Goal: Download file/media

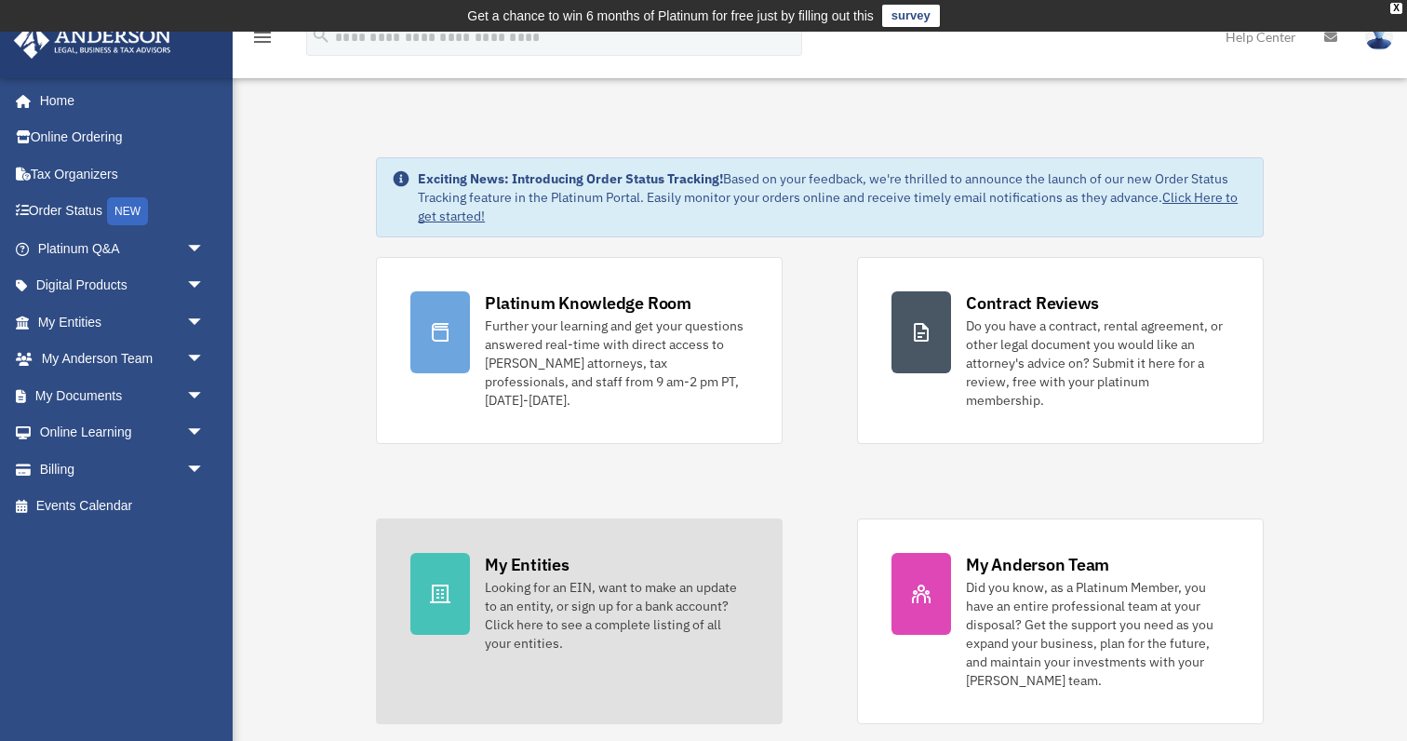
click at [443, 561] on div at bounding box center [440, 594] width 60 height 82
click at [524, 578] on div "Looking for an EIN, want to make an update to an entity, or sign up for a bank …" at bounding box center [616, 615] width 263 height 74
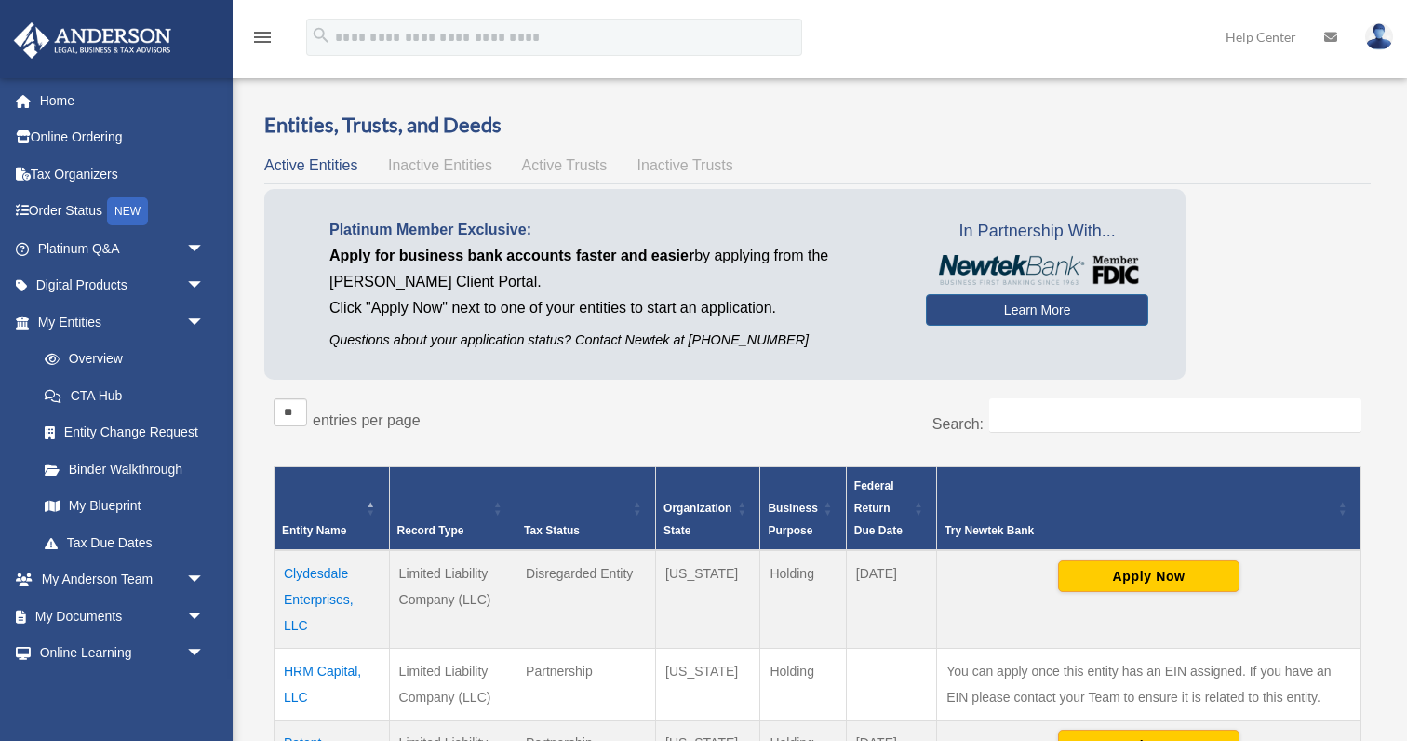
click at [438, 582] on td "Limited Liability Company (LLC)" at bounding box center [452, 599] width 127 height 99
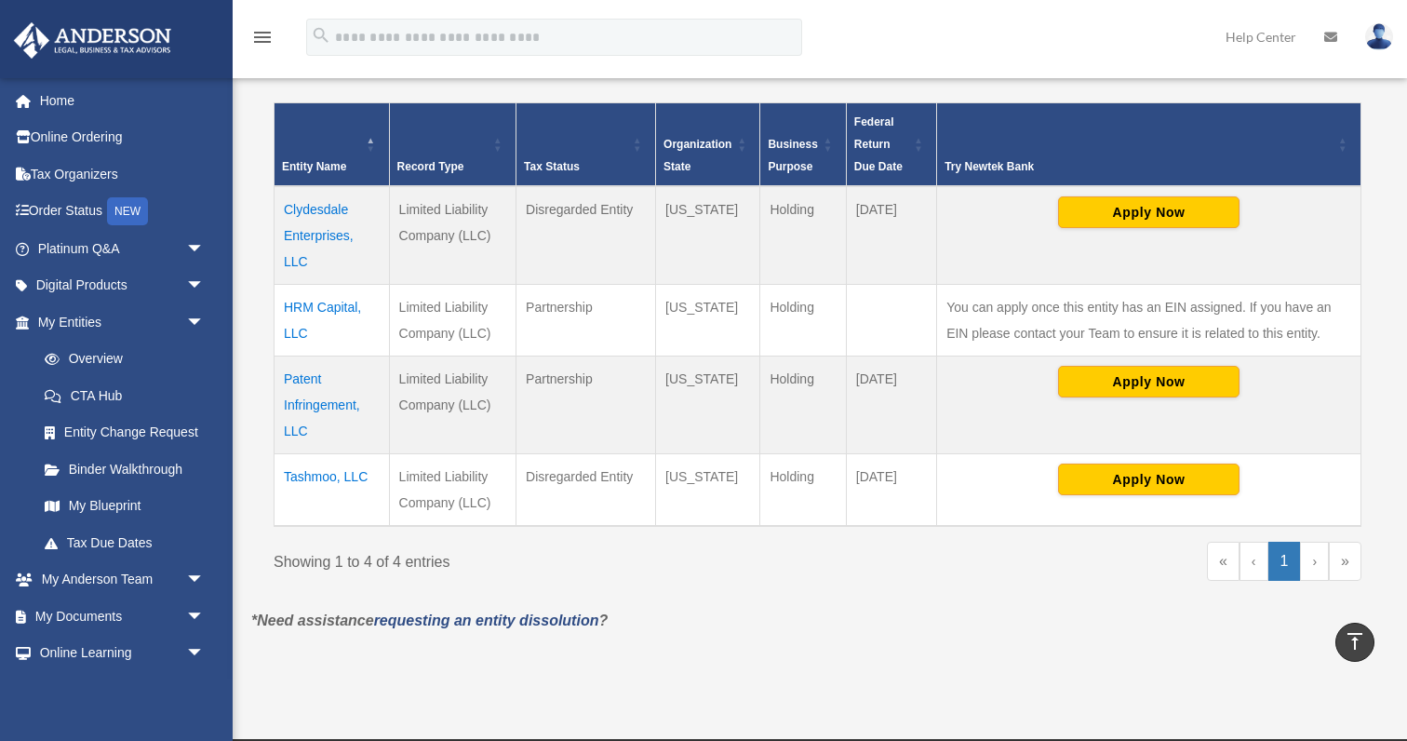
scroll to position [399, 0]
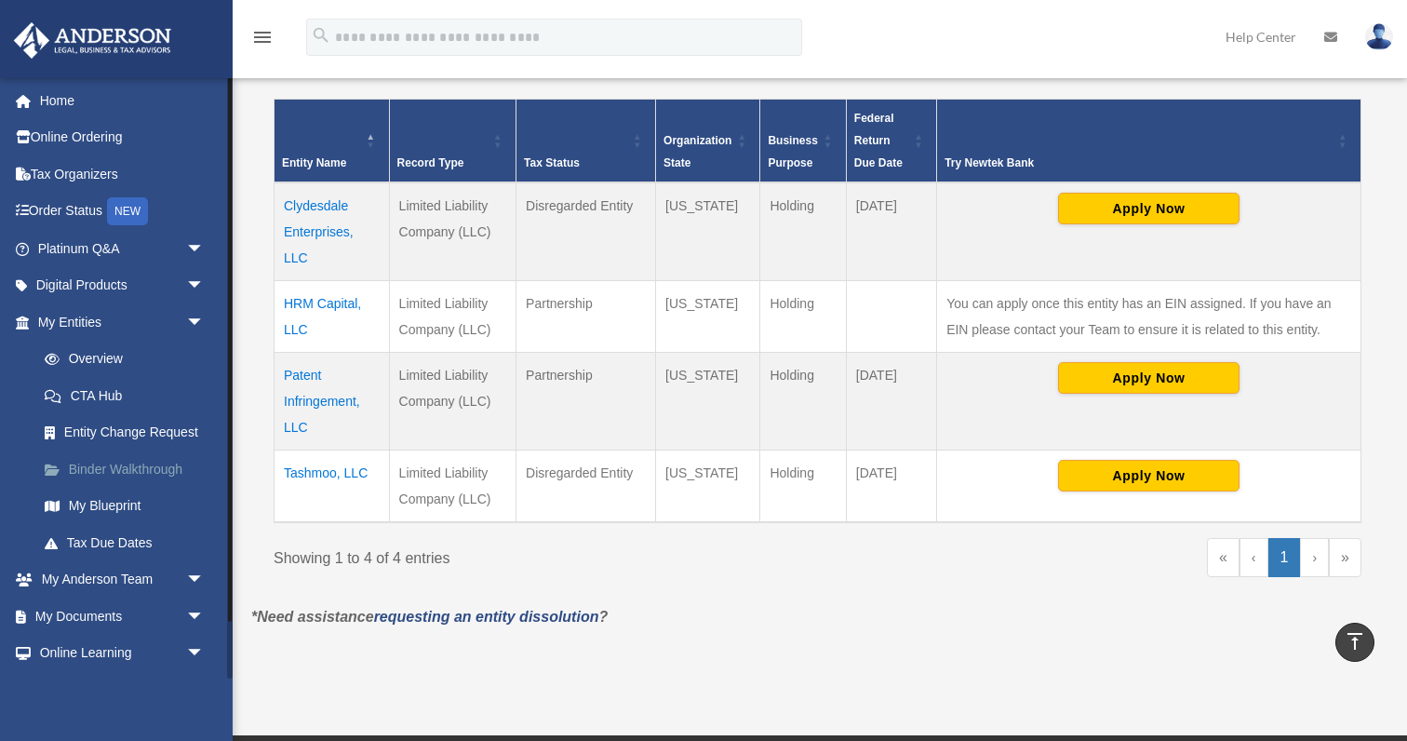
click at [139, 459] on link "Binder Walkthrough" at bounding box center [129, 468] width 207 height 37
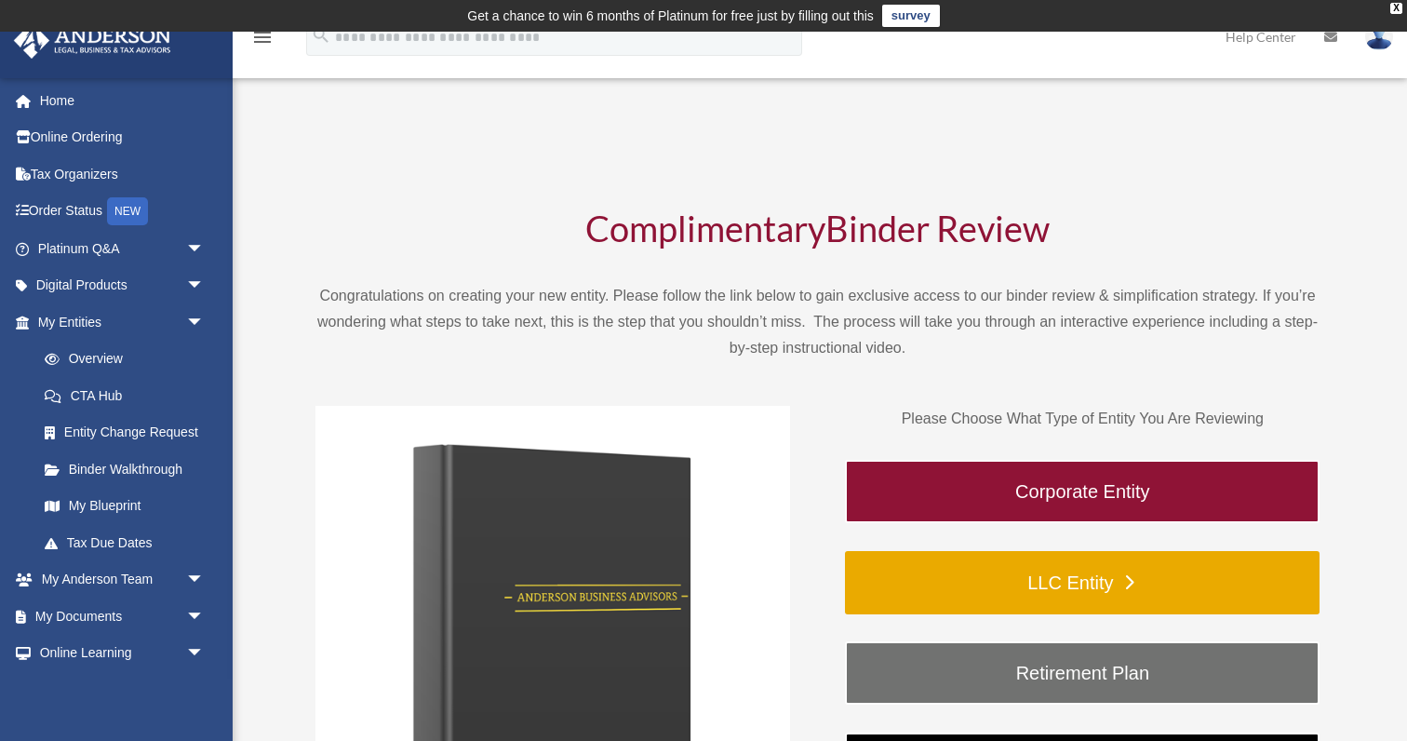
click at [918, 576] on link "LLC Entity" at bounding box center [1082, 582] width 474 height 63
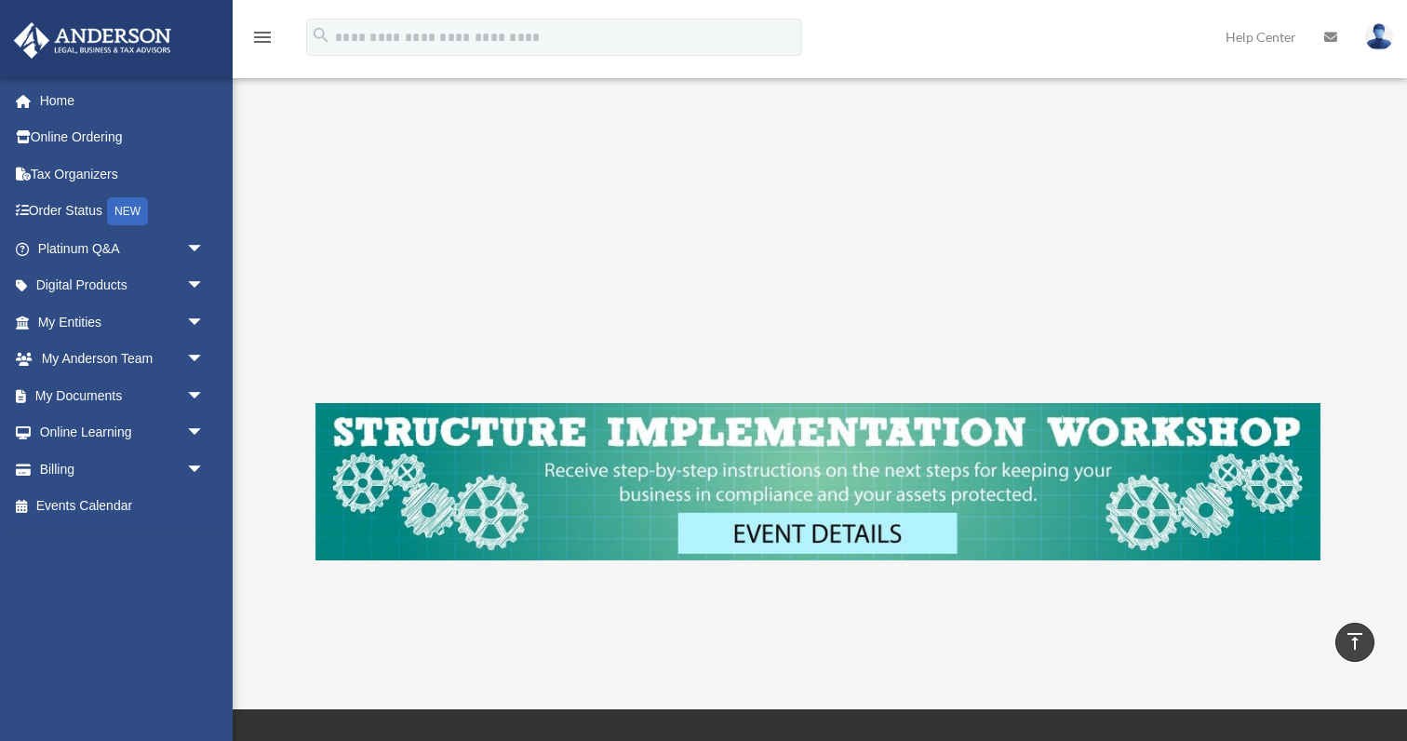
scroll to position [521, 0]
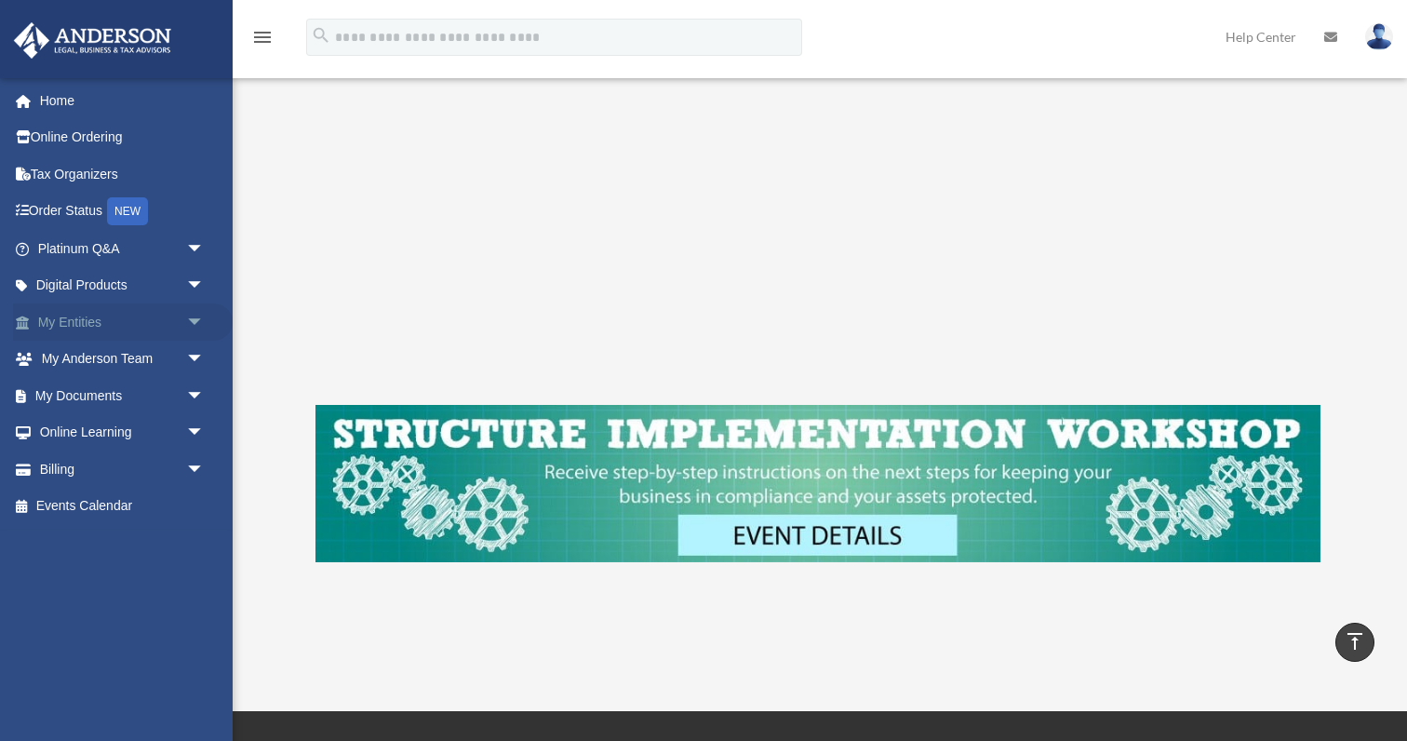
click at [195, 317] on span "arrow_drop_down" at bounding box center [204, 322] width 37 height 38
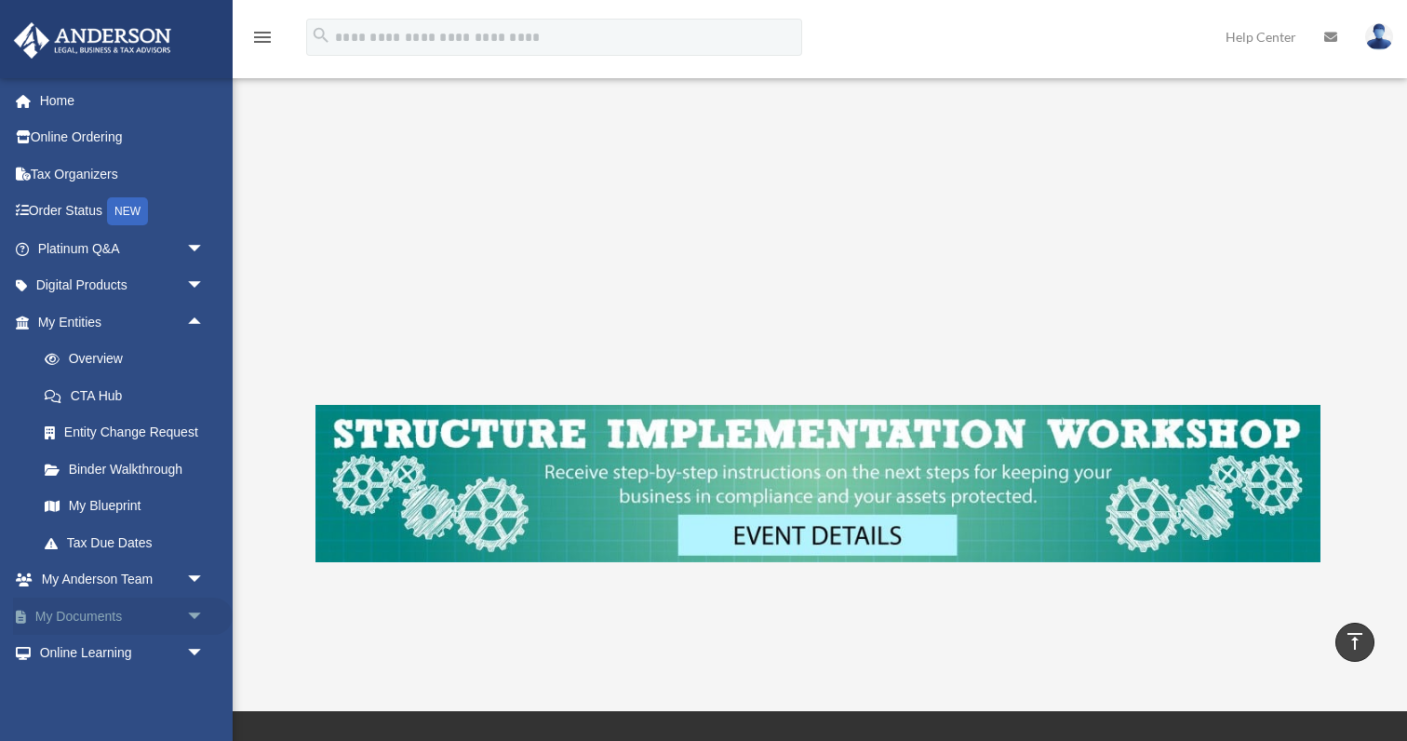
click at [130, 608] on link "My Documents arrow_drop_down" at bounding box center [123, 615] width 220 height 37
click at [197, 608] on span "arrow_drop_down" at bounding box center [204, 616] width 37 height 38
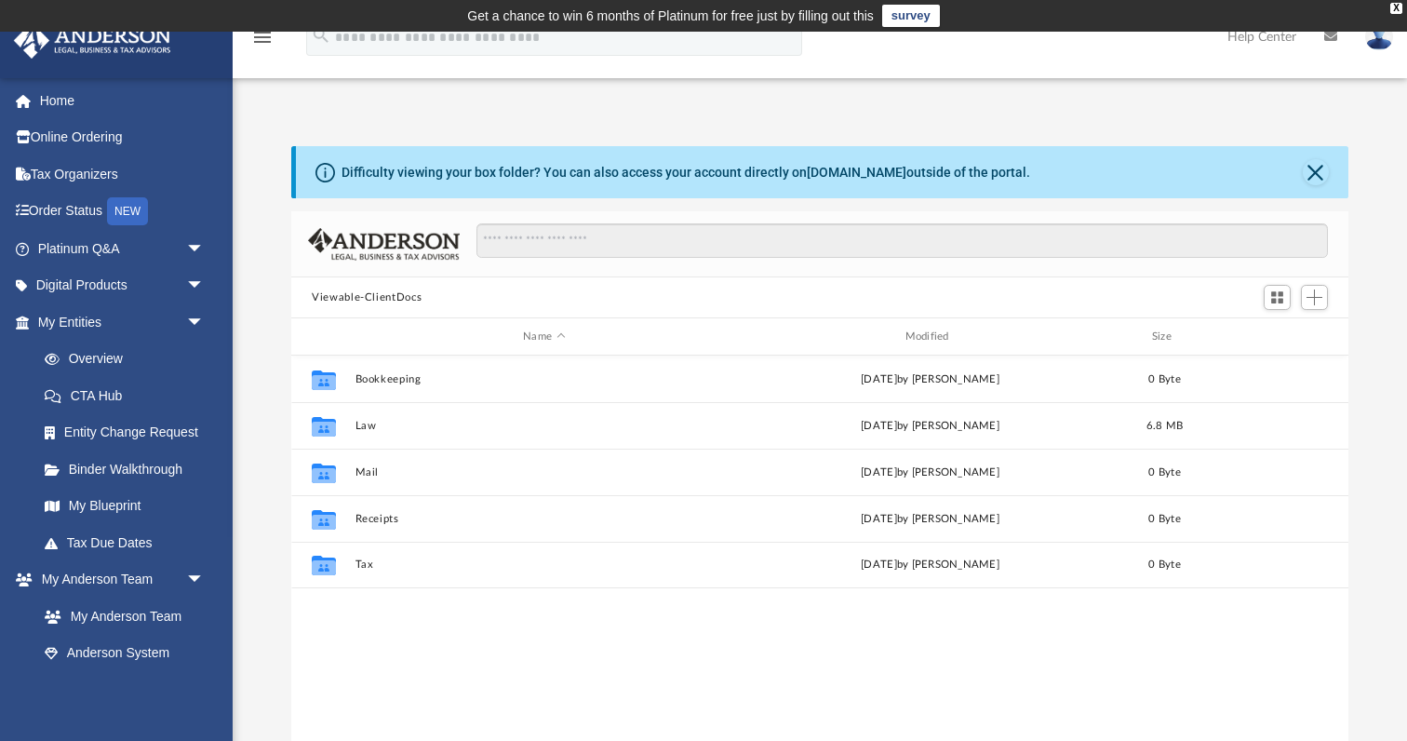
scroll to position [423, 1057]
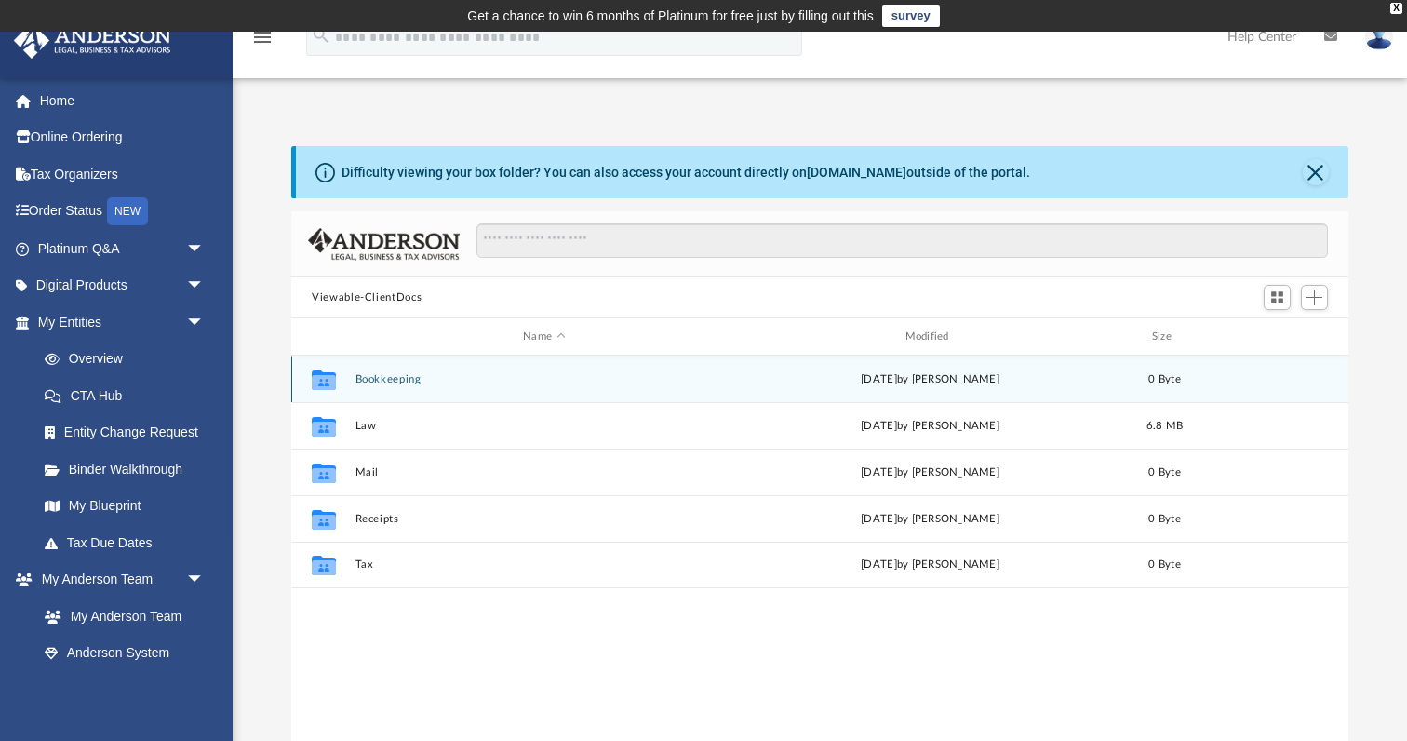
click at [408, 382] on button "Bookkeeping" at bounding box center [544, 379] width 378 height 12
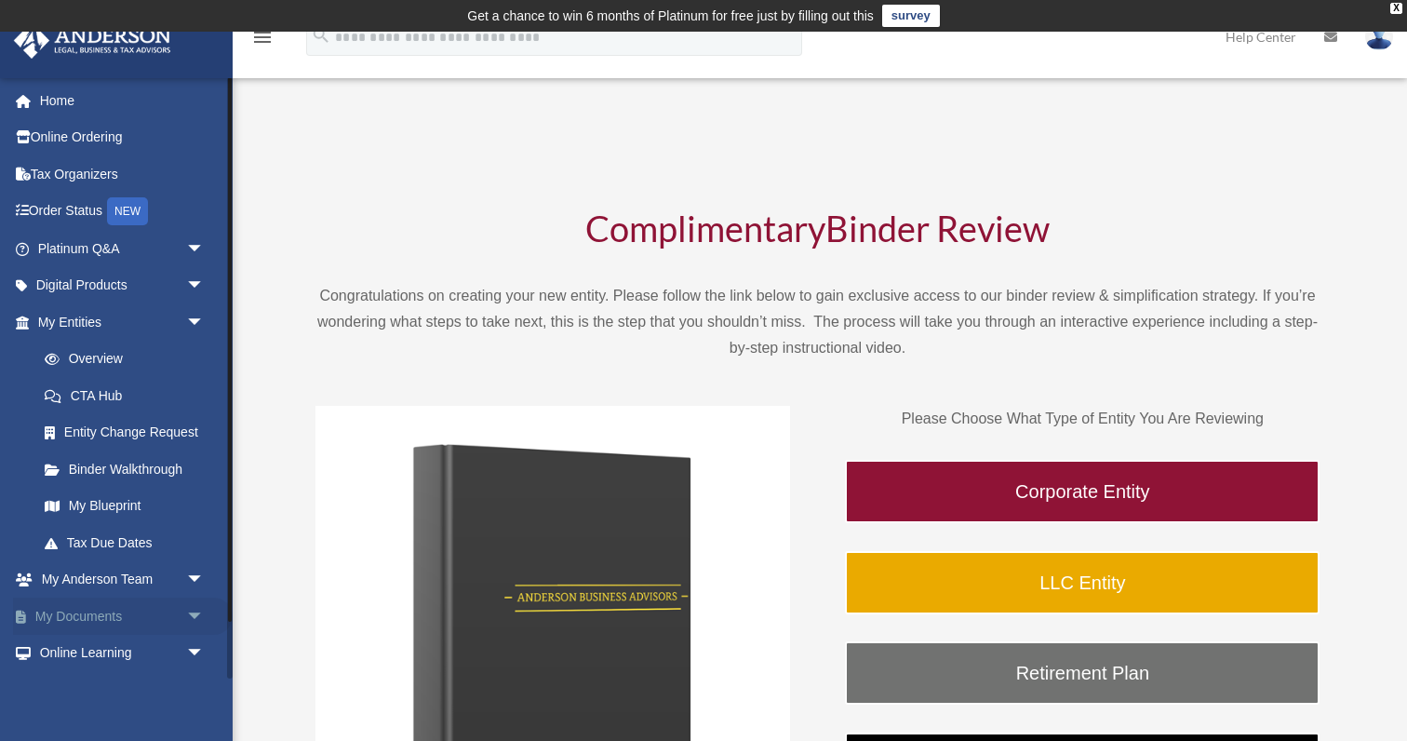
click at [126, 611] on link "My Documents arrow_drop_down" at bounding box center [123, 615] width 220 height 37
click at [191, 607] on span "arrow_drop_down" at bounding box center [204, 616] width 37 height 38
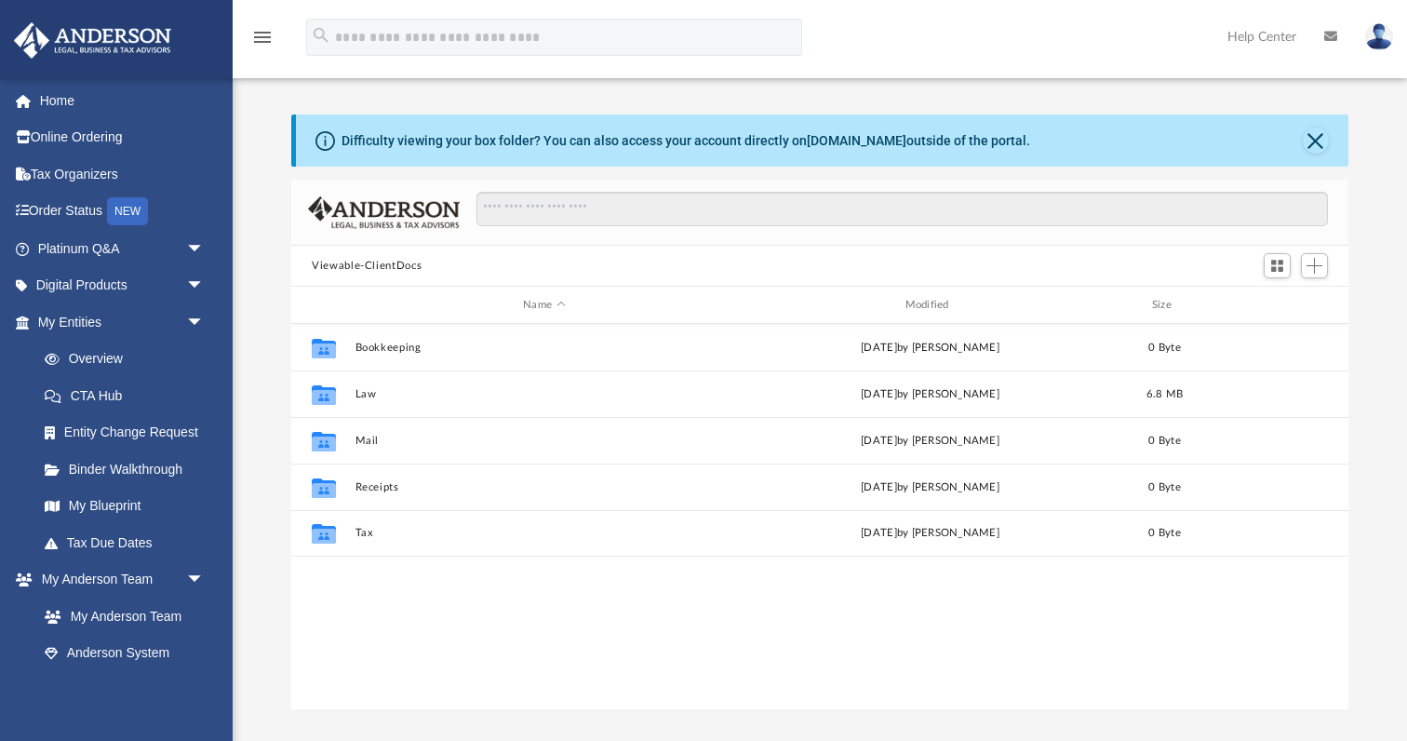
scroll to position [423, 1057]
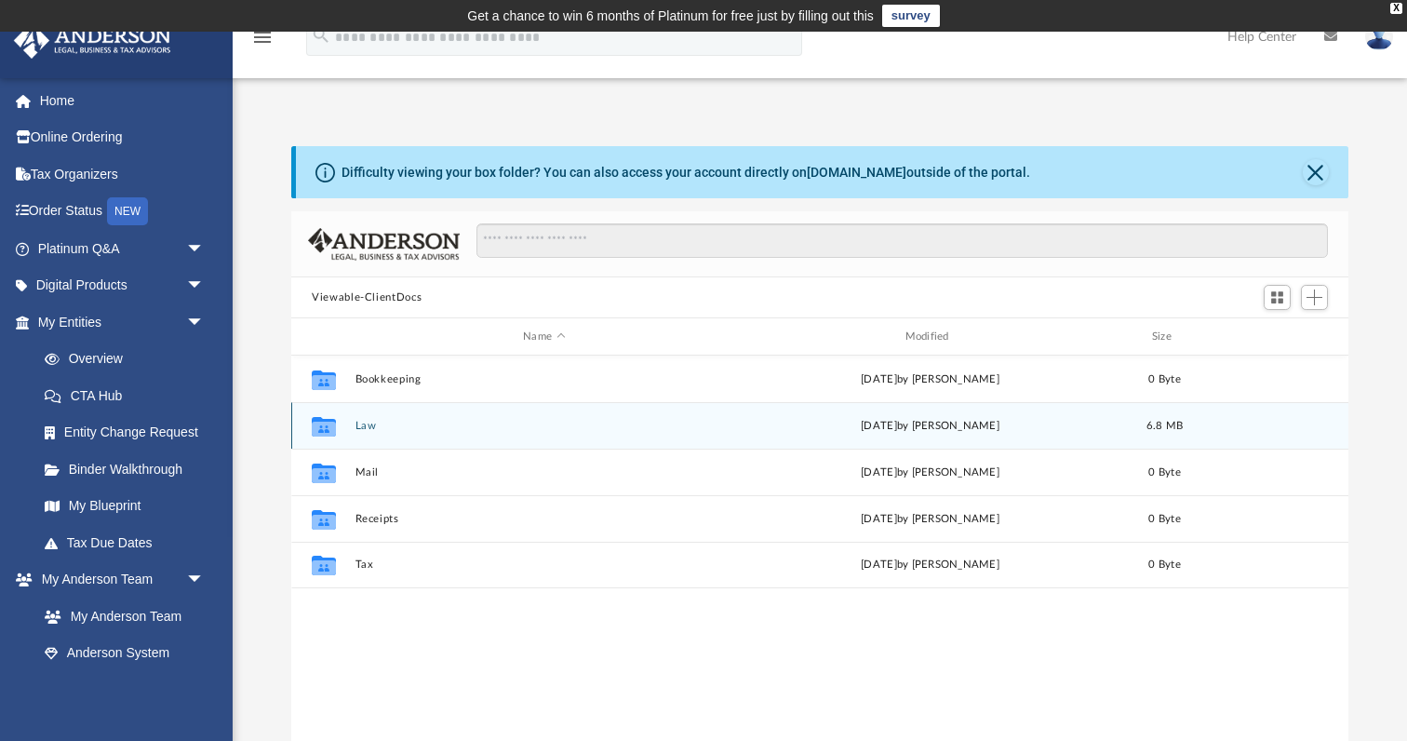
click at [328, 428] on icon "grid" at bounding box center [324, 428] width 24 height 15
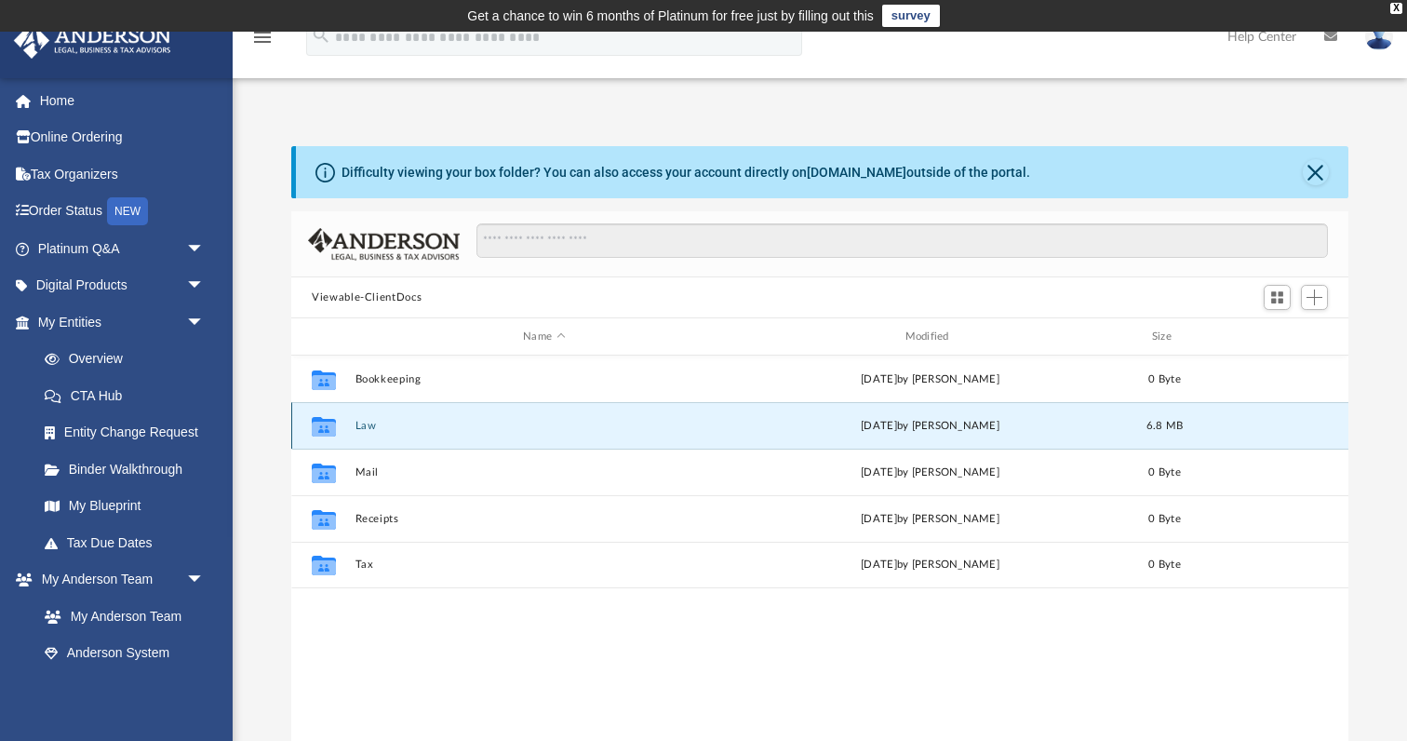
click at [328, 428] on icon "grid" at bounding box center [324, 428] width 24 height 15
click at [854, 423] on div "Wed Aug 20 2025 by Lindsay Haggie" at bounding box center [931, 426] width 378 height 17
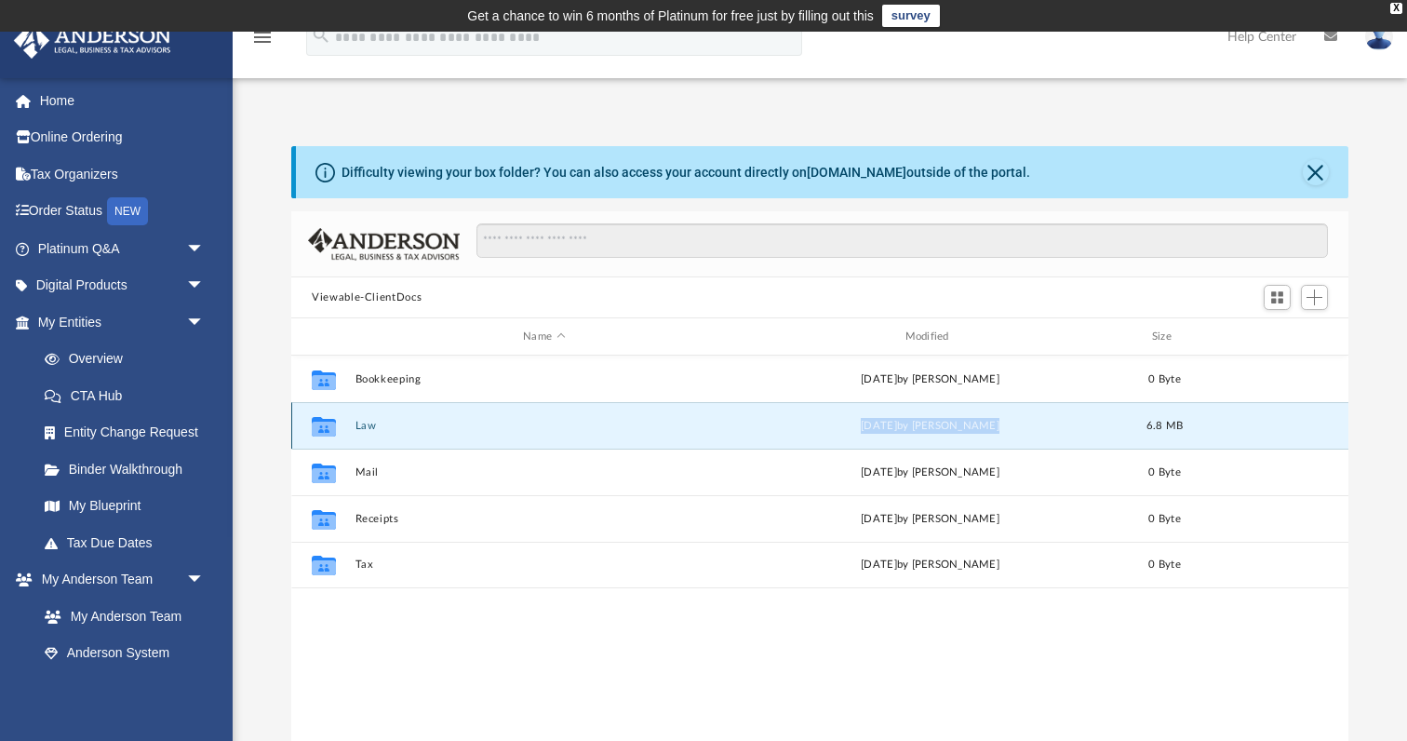
click at [558, 420] on button "Law" at bounding box center [544, 426] width 378 height 12
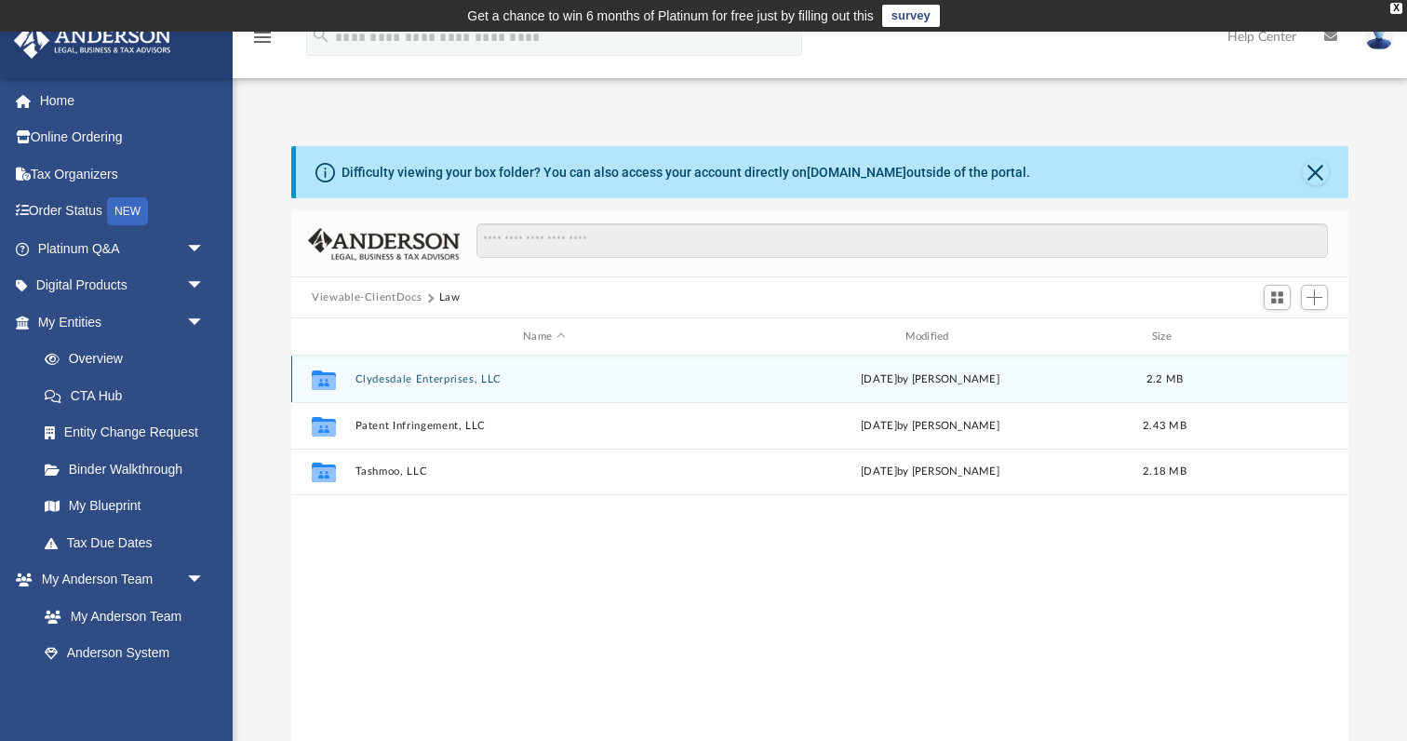
click at [322, 380] on icon "grid" at bounding box center [324, 379] width 24 height 20
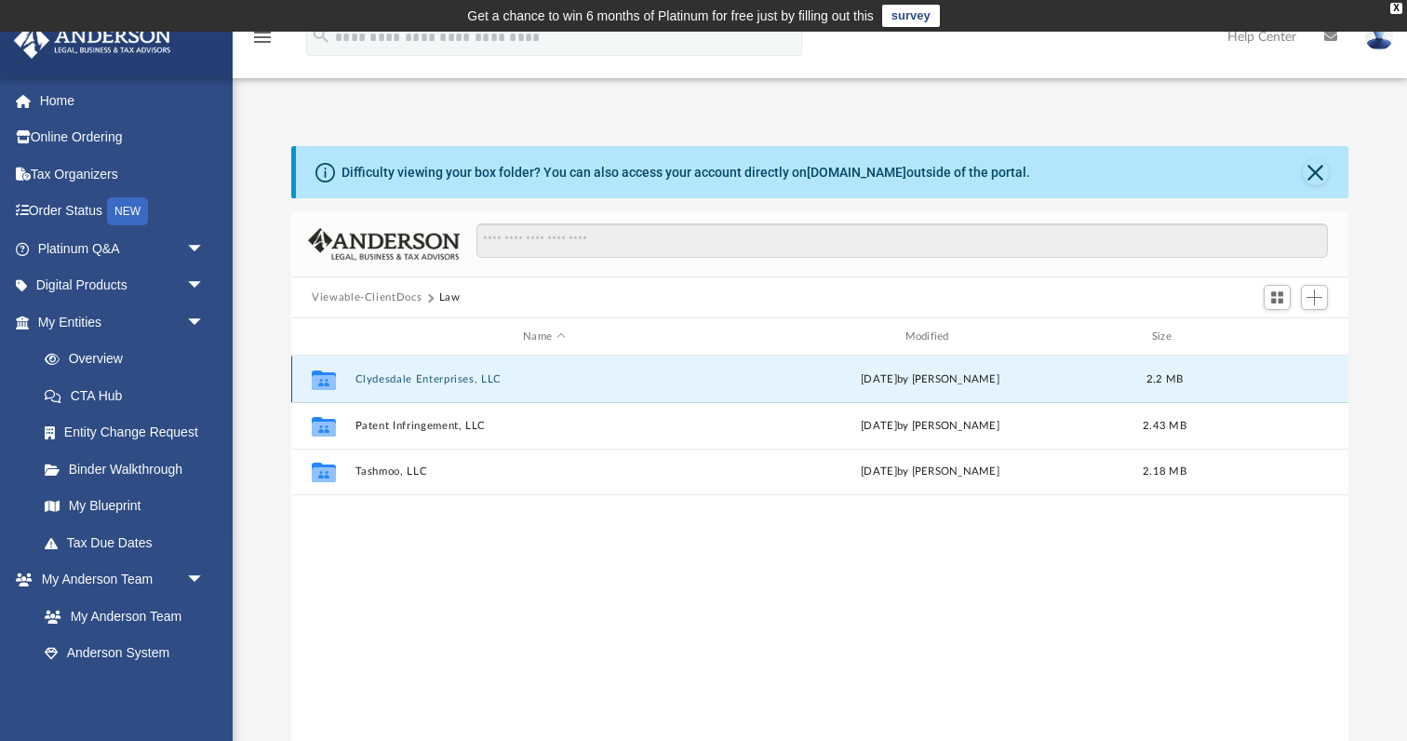
click at [322, 380] on icon "grid" at bounding box center [324, 379] width 24 height 20
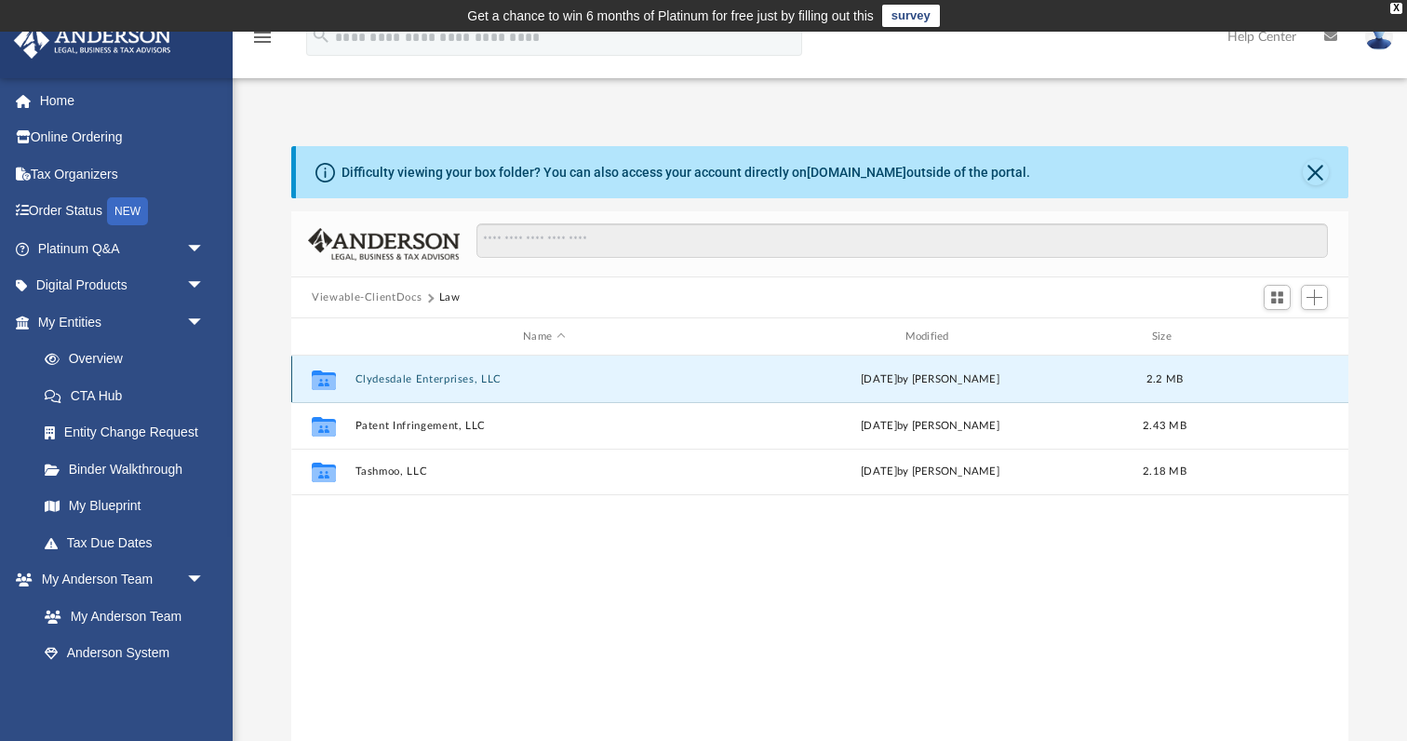
click at [331, 384] on icon "grid" at bounding box center [324, 381] width 24 height 15
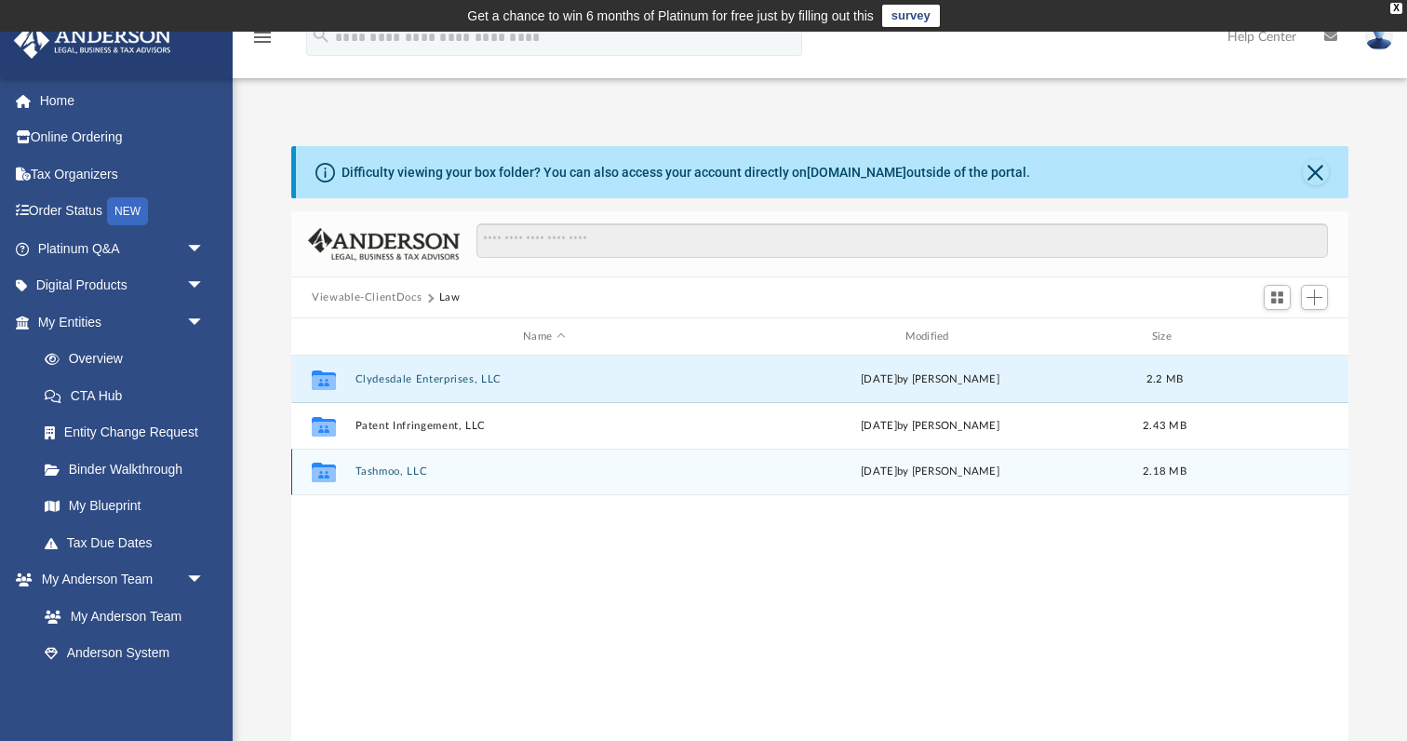
click at [325, 471] on icon "grid" at bounding box center [324, 474] width 24 height 15
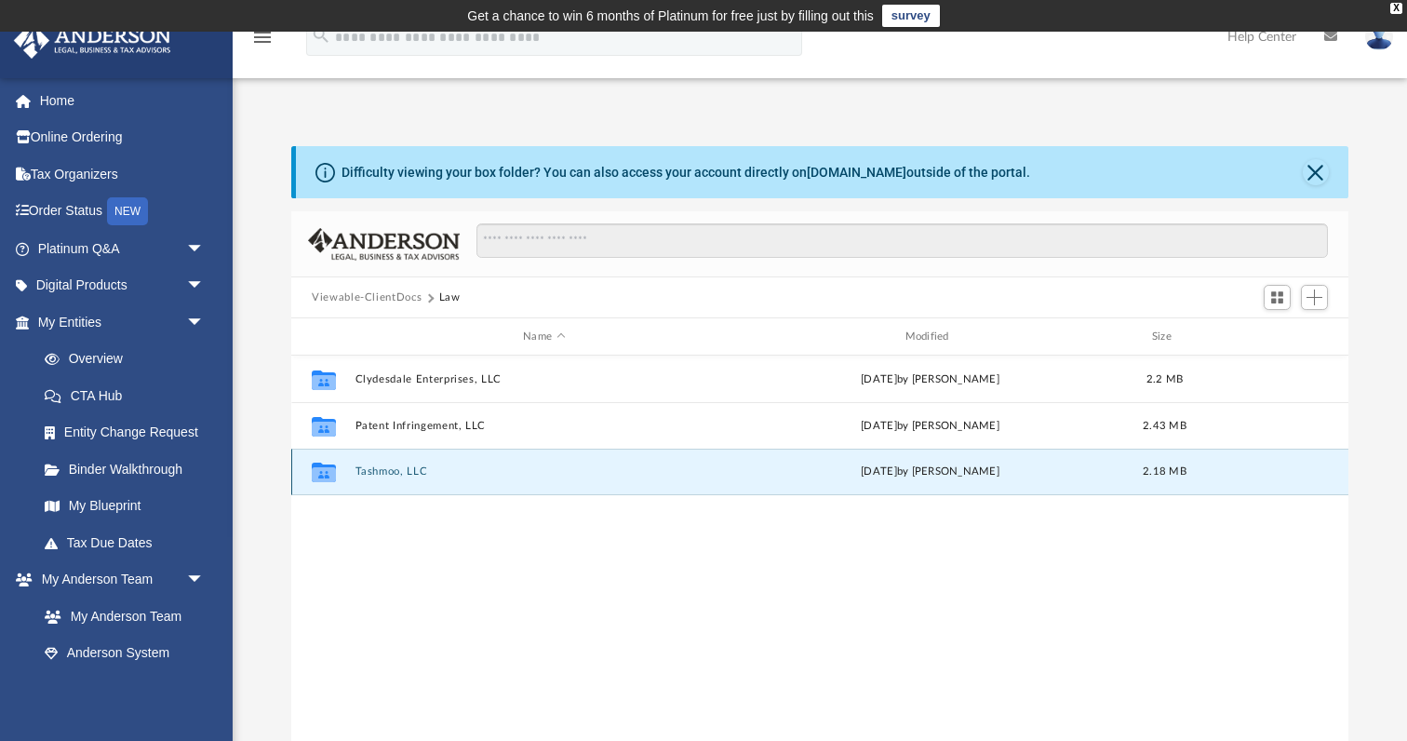
click at [325, 471] on icon "grid" at bounding box center [324, 474] width 24 height 15
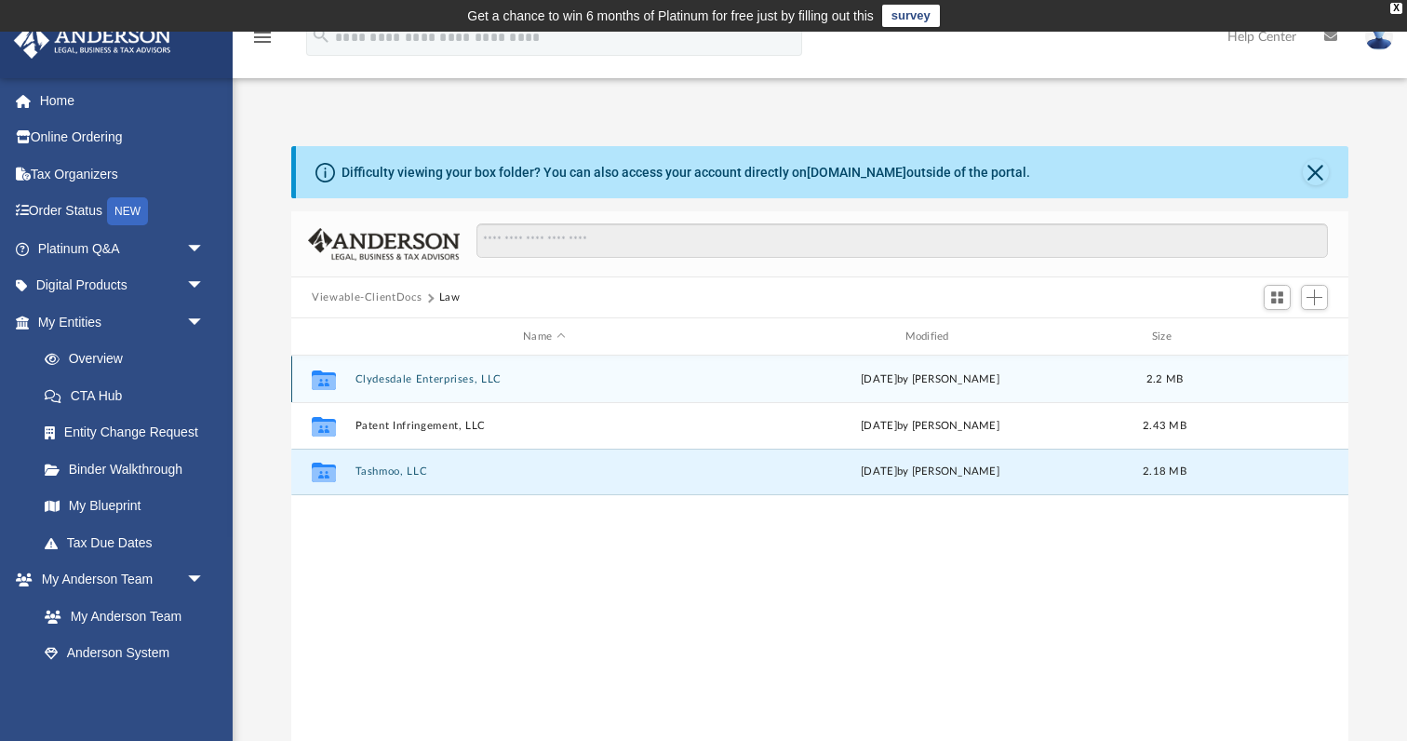
click at [325, 380] on icon "grid" at bounding box center [324, 381] width 24 height 15
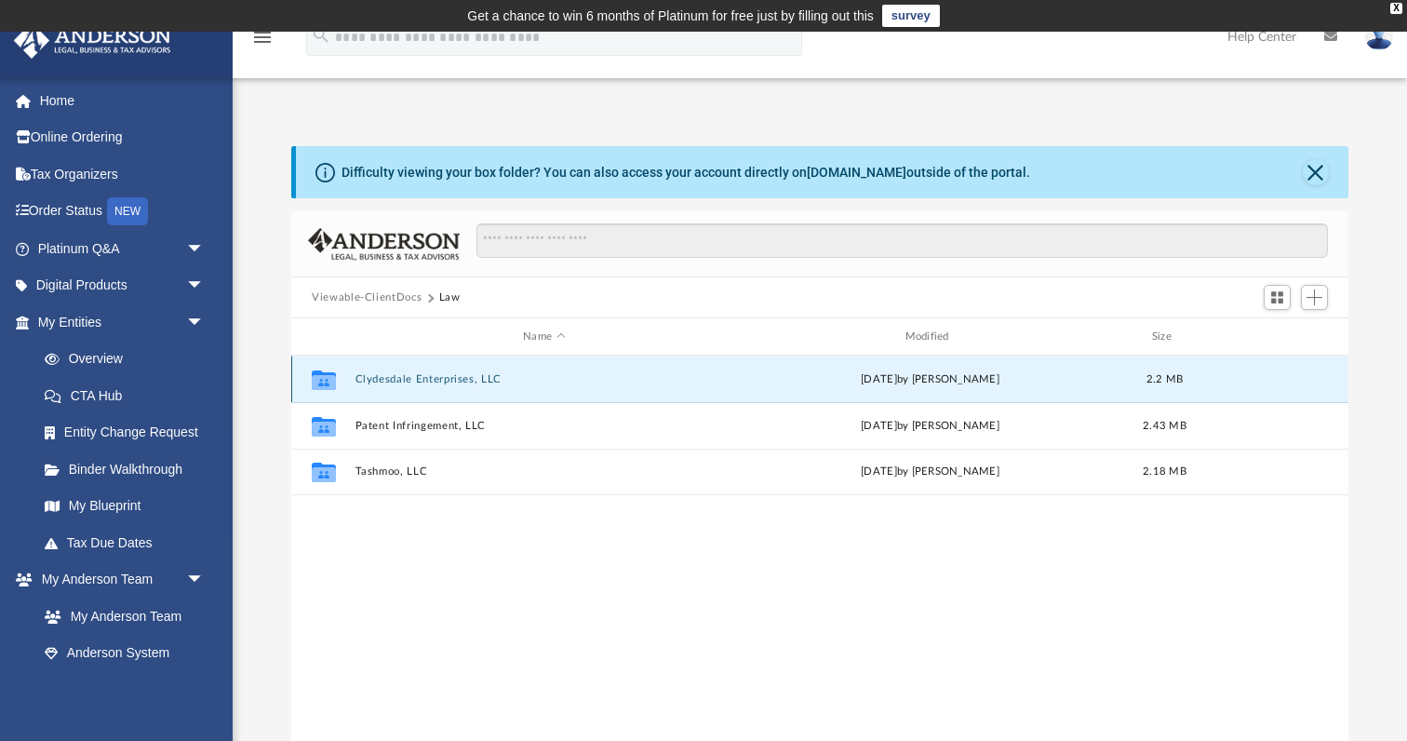
click at [325, 380] on icon "grid" at bounding box center [324, 381] width 24 height 15
click at [326, 381] on icon "grid" at bounding box center [324, 381] width 24 height 15
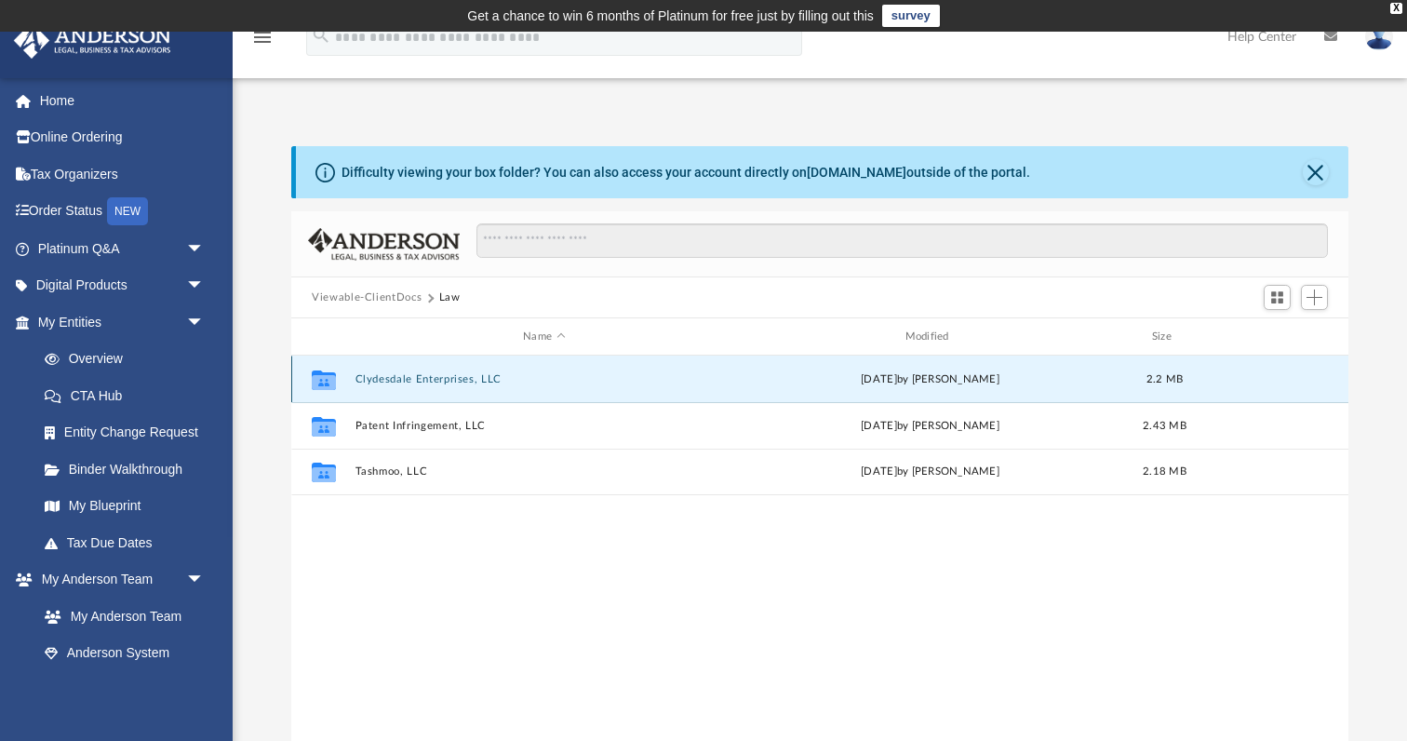
click at [326, 381] on icon "grid" at bounding box center [324, 381] width 24 height 15
click at [315, 374] on icon "grid" at bounding box center [324, 381] width 24 height 15
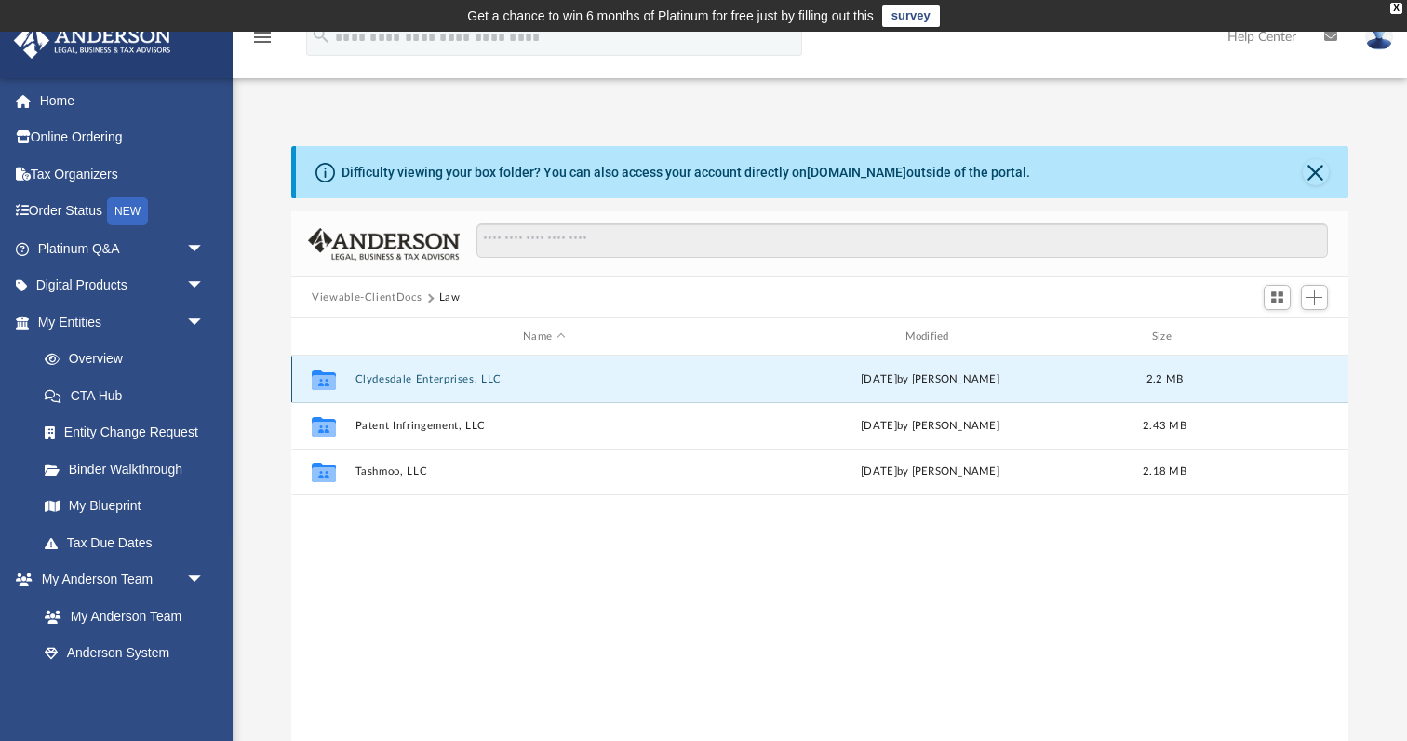
click at [905, 377] on div "Thu Aug 14 2025 by Lindsay Haggie" at bounding box center [931, 379] width 378 height 17
click at [327, 380] on icon "grid" at bounding box center [324, 379] width 24 height 20
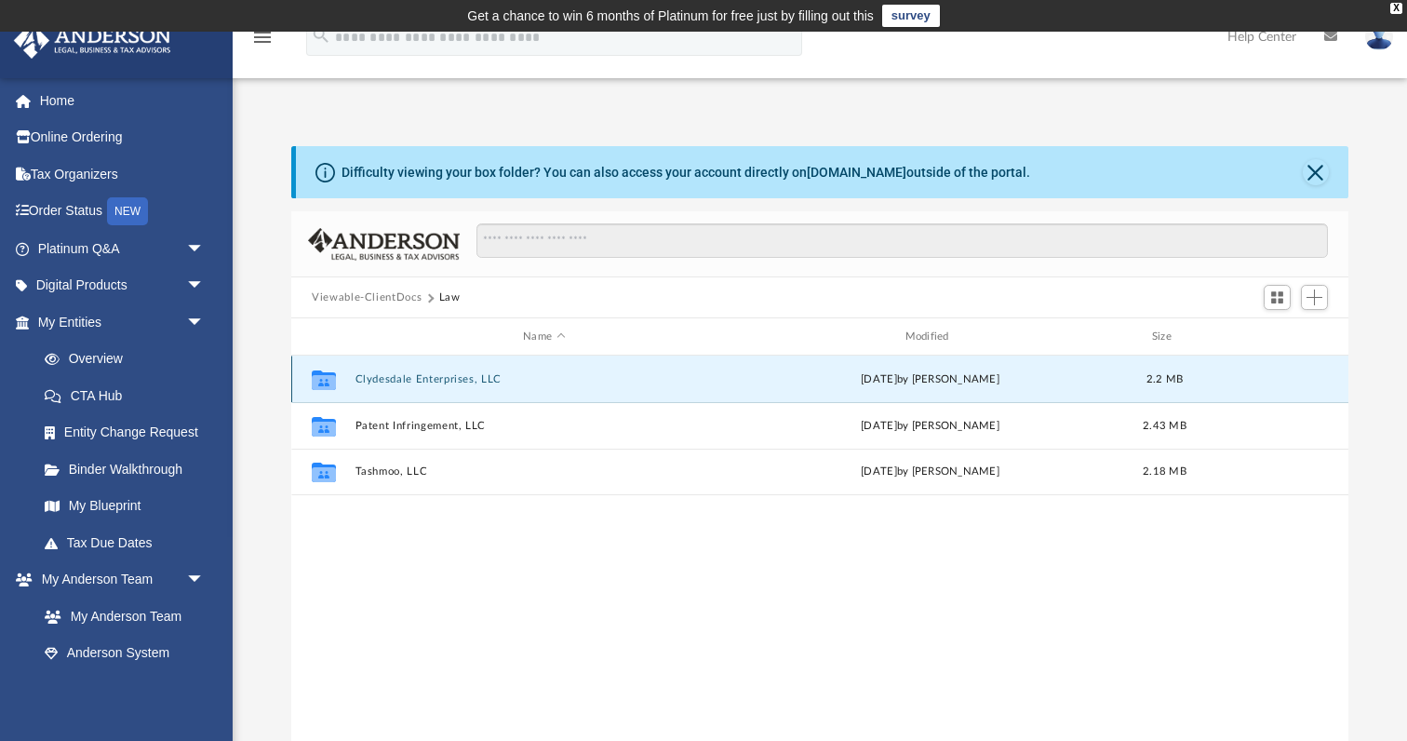
click at [327, 380] on icon "grid" at bounding box center [324, 379] width 24 height 20
click at [818, 374] on div "Thu Aug 14 2025 by Lindsay Haggie" at bounding box center [931, 379] width 378 height 17
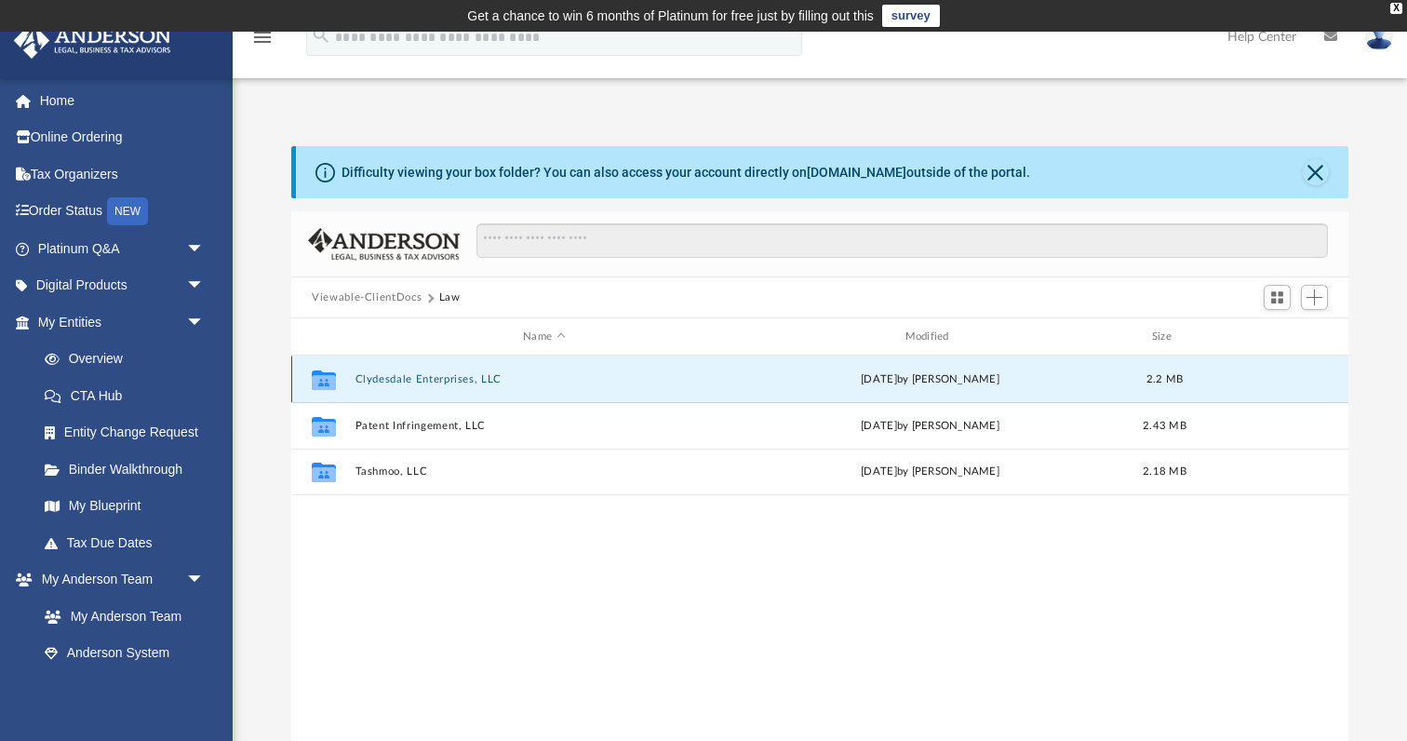
click at [461, 370] on div "Collaborated Folder Clydesdale Enterprises, LLC Thu Aug 14 2025 by Lindsay Hagg…" at bounding box center [819, 378] width 1057 height 47
click at [331, 382] on icon "grid" at bounding box center [324, 381] width 24 height 15
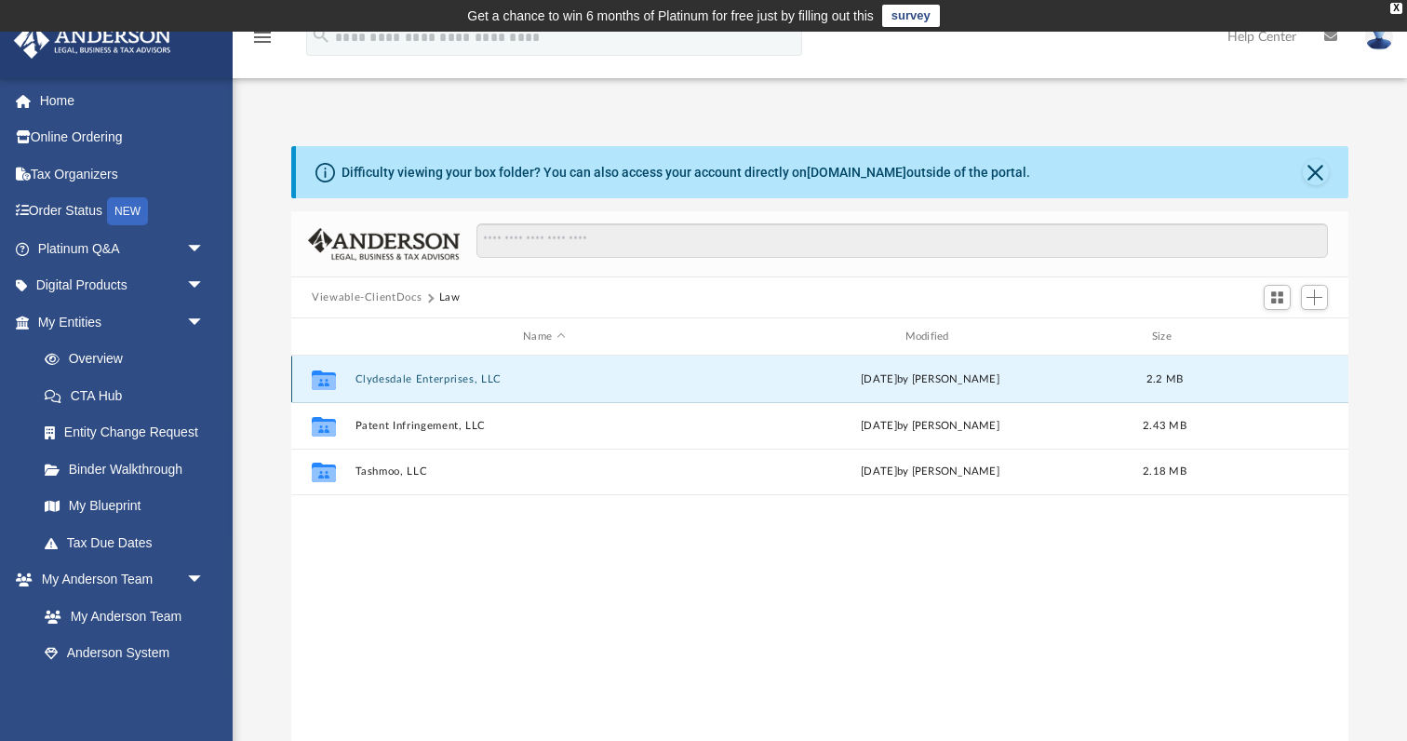
click at [331, 382] on icon "grid" at bounding box center [324, 381] width 24 height 15
click at [121, 321] on link "My Entities arrow_drop_down" at bounding box center [123, 321] width 220 height 37
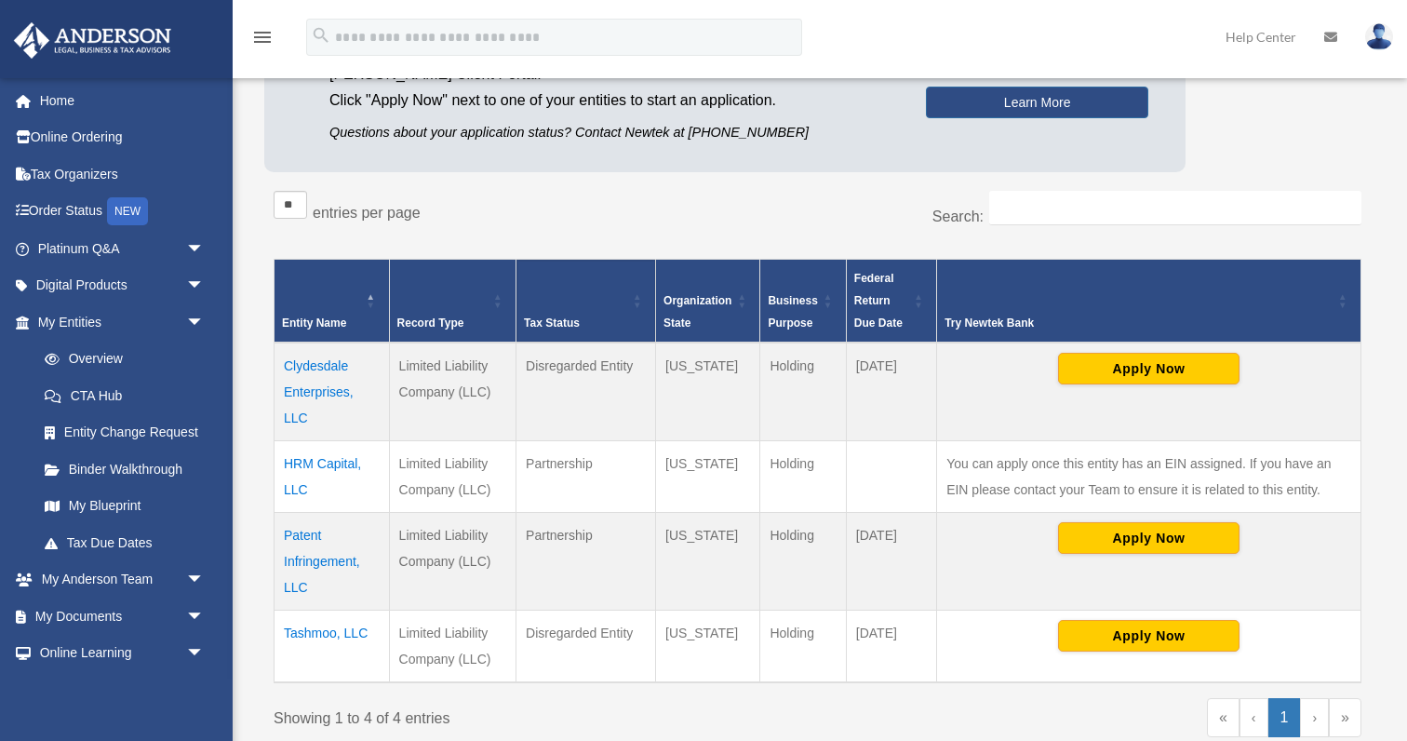
scroll to position [327, 0]
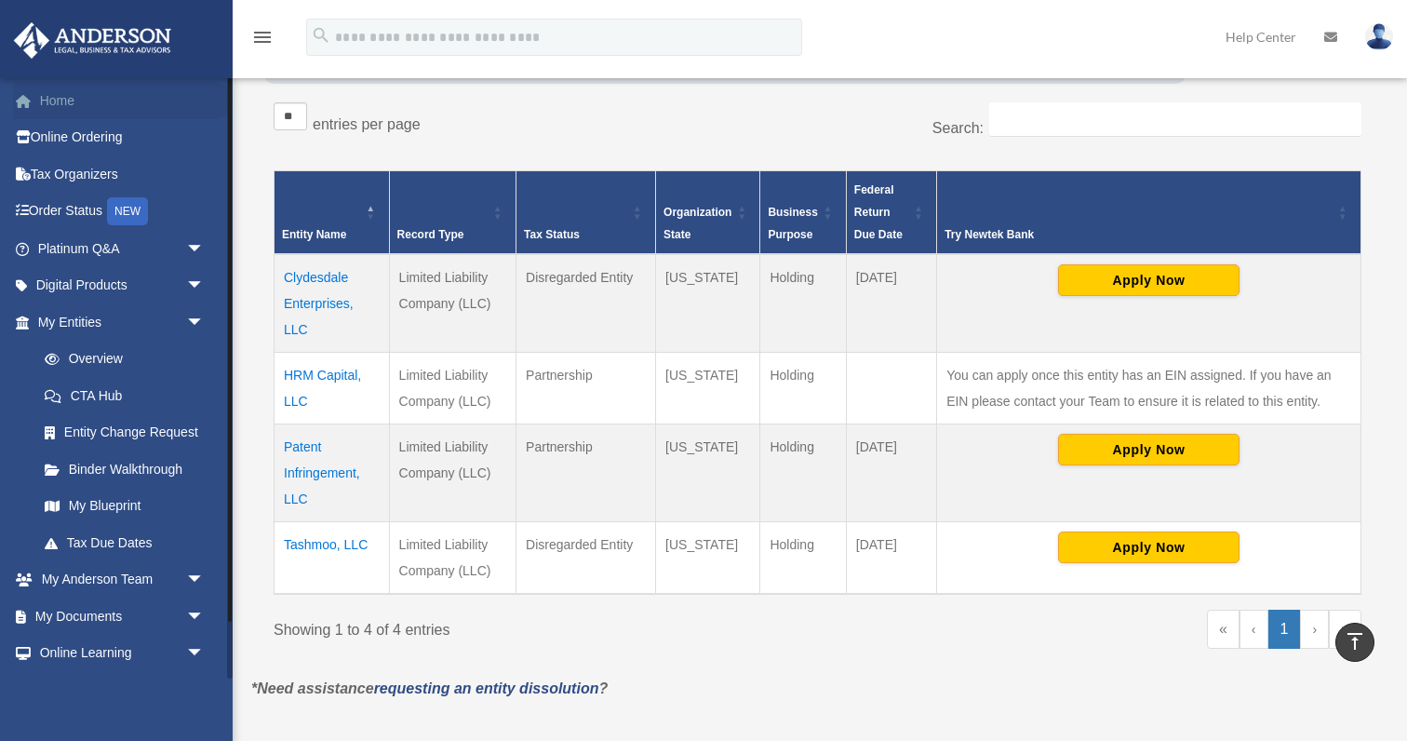
click at [68, 103] on link "Home" at bounding box center [123, 100] width 220 height 37
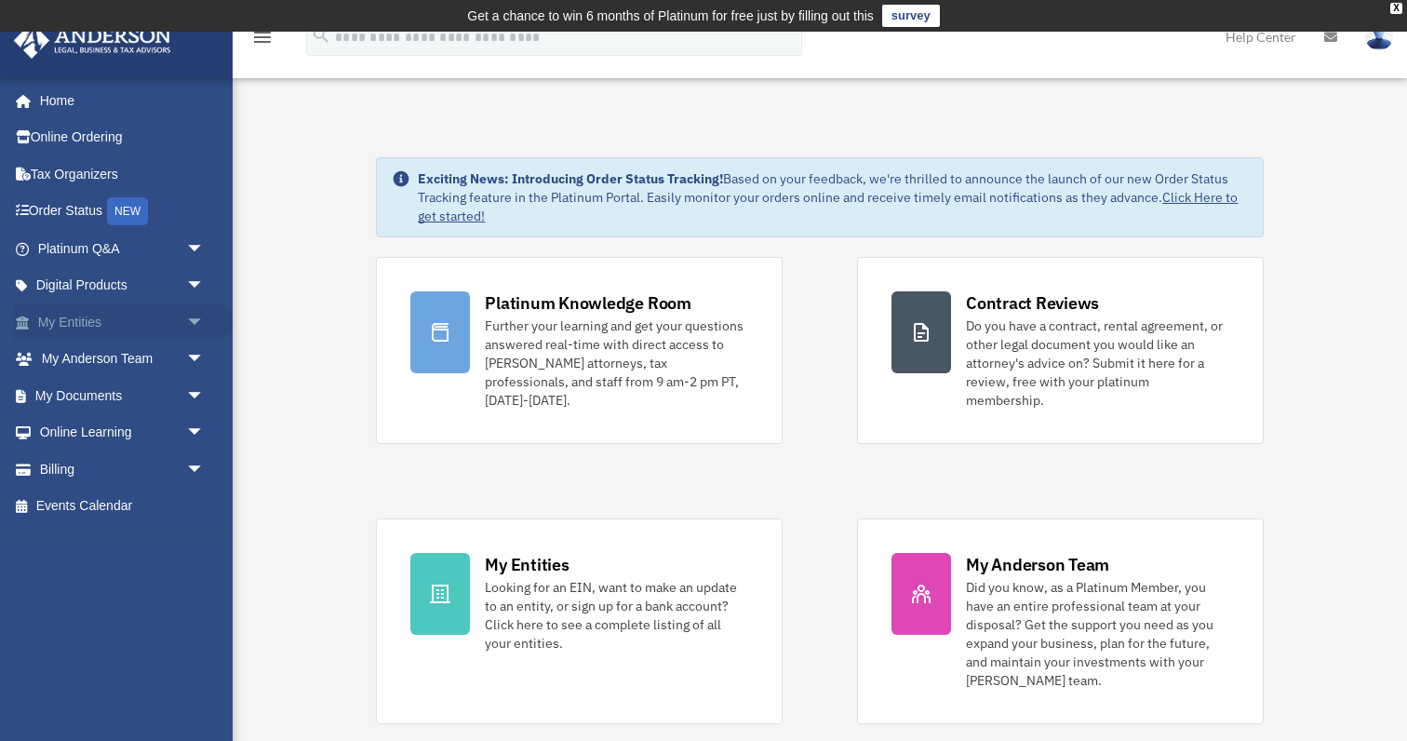
click at [55, 315] on link "My Entities arrow_drop_down" at bounding box center [123, 321] width 220 height 37
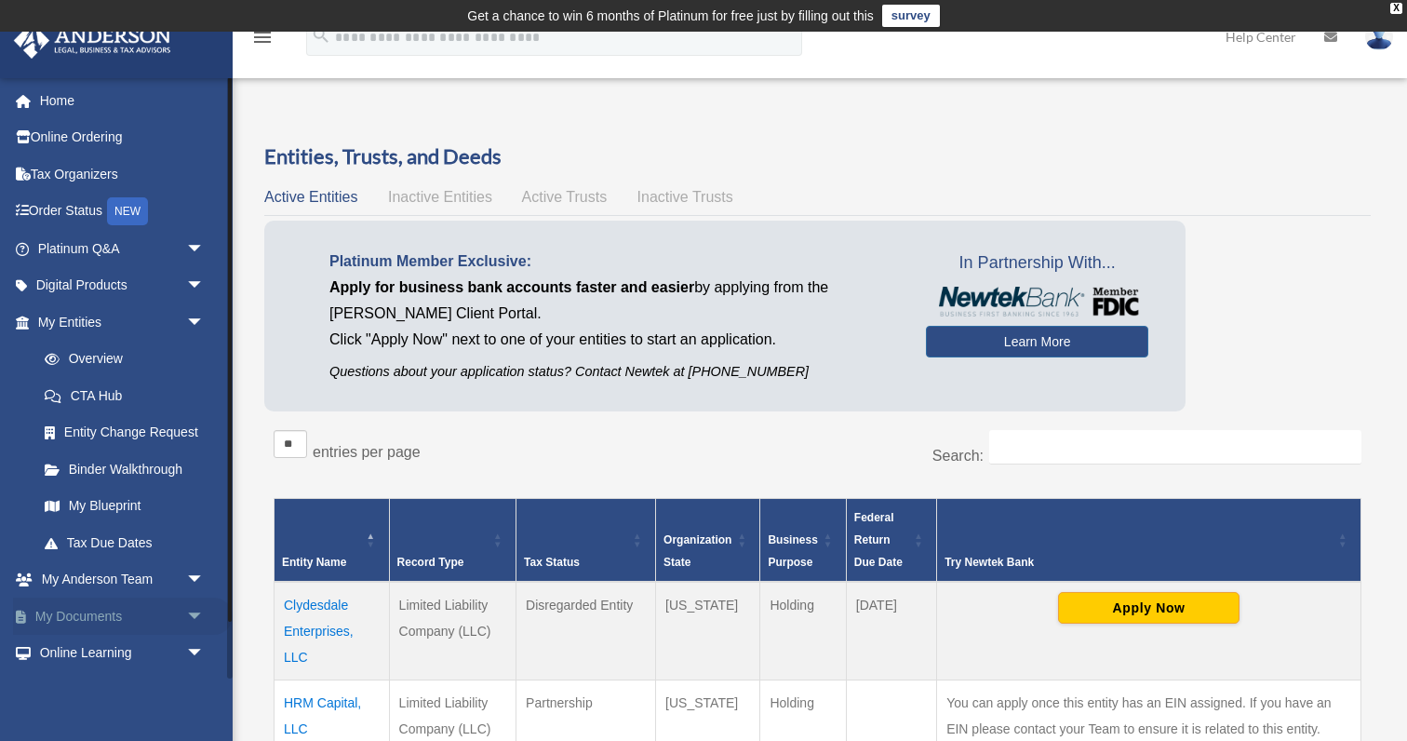
click at [93, 608] on link "My Documents arrow_drop_down" at bounding box center [123, 615] width 220 height 37
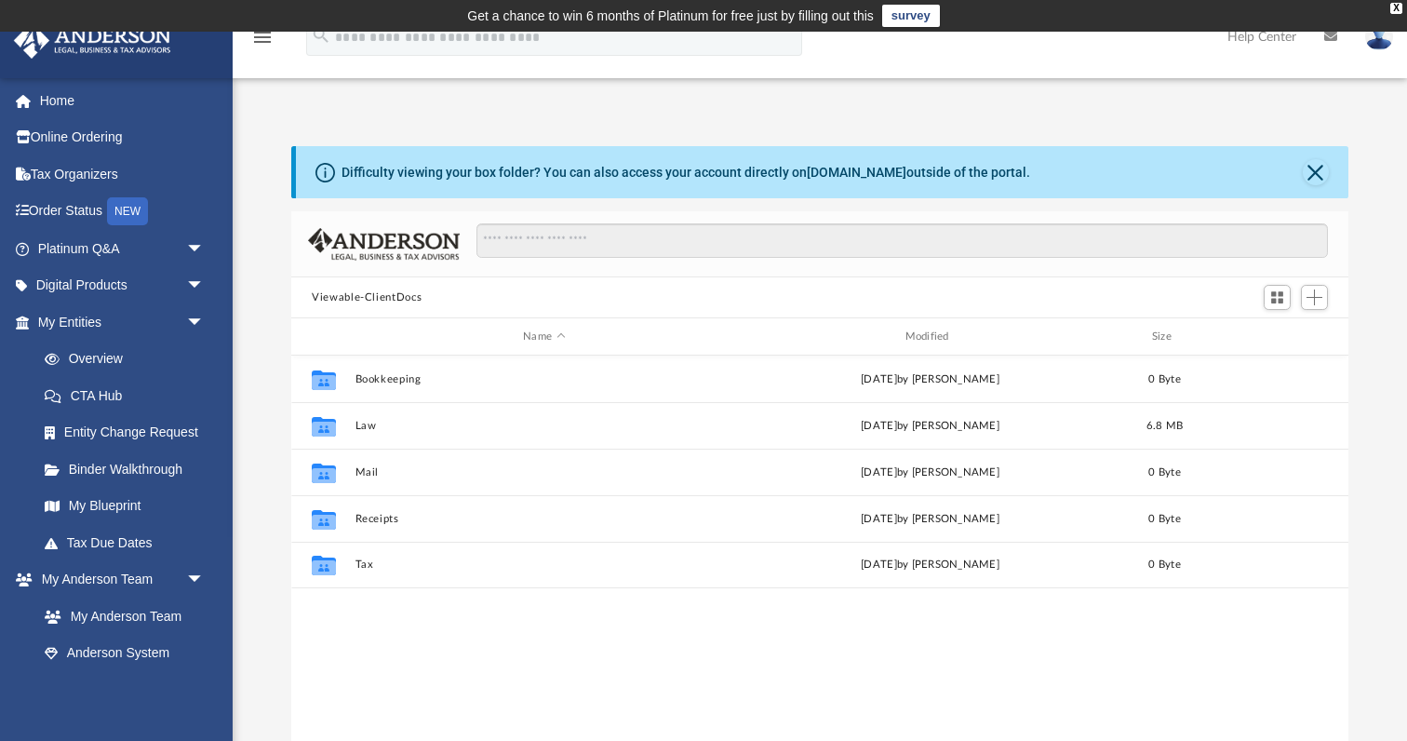
scroll to position [423, 1057]
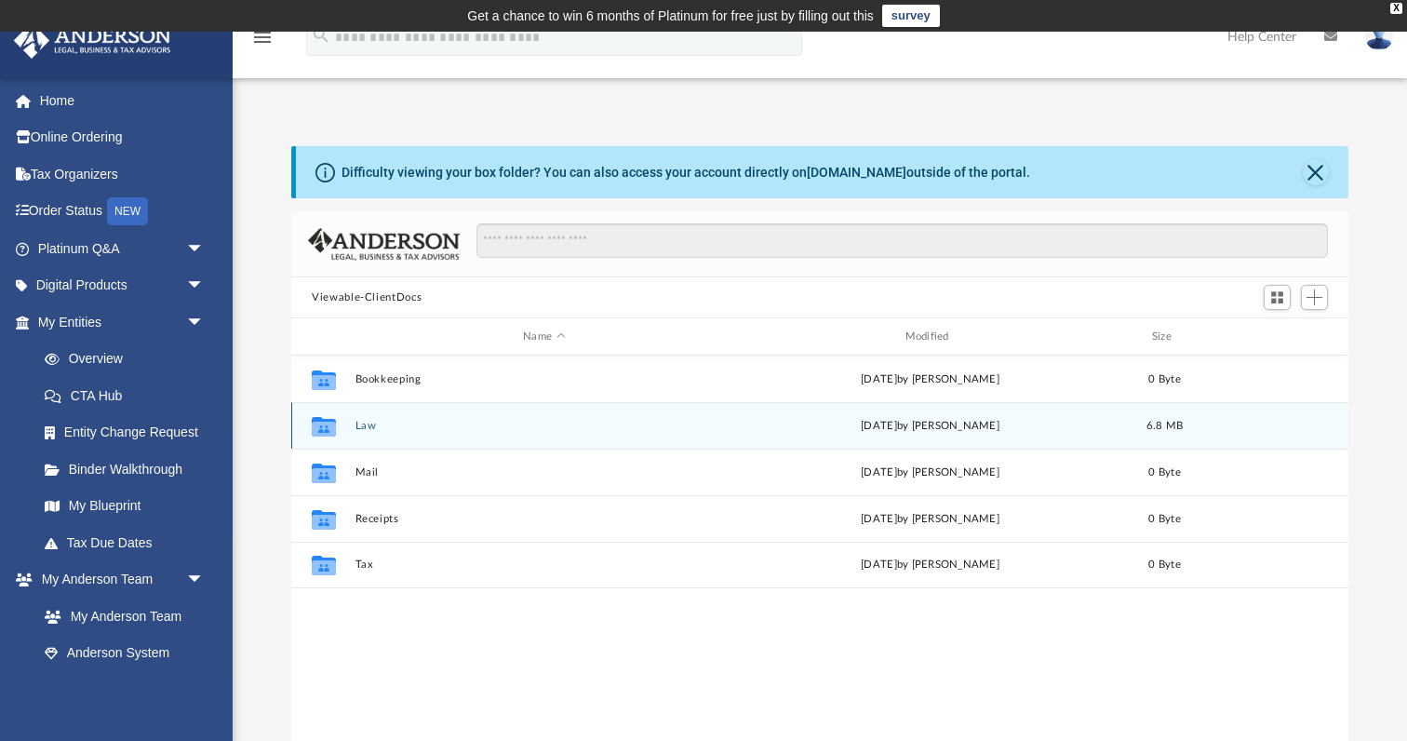
click at [318, 424] on icon "grid" at bounding box center [324, 428] width 24 height 15
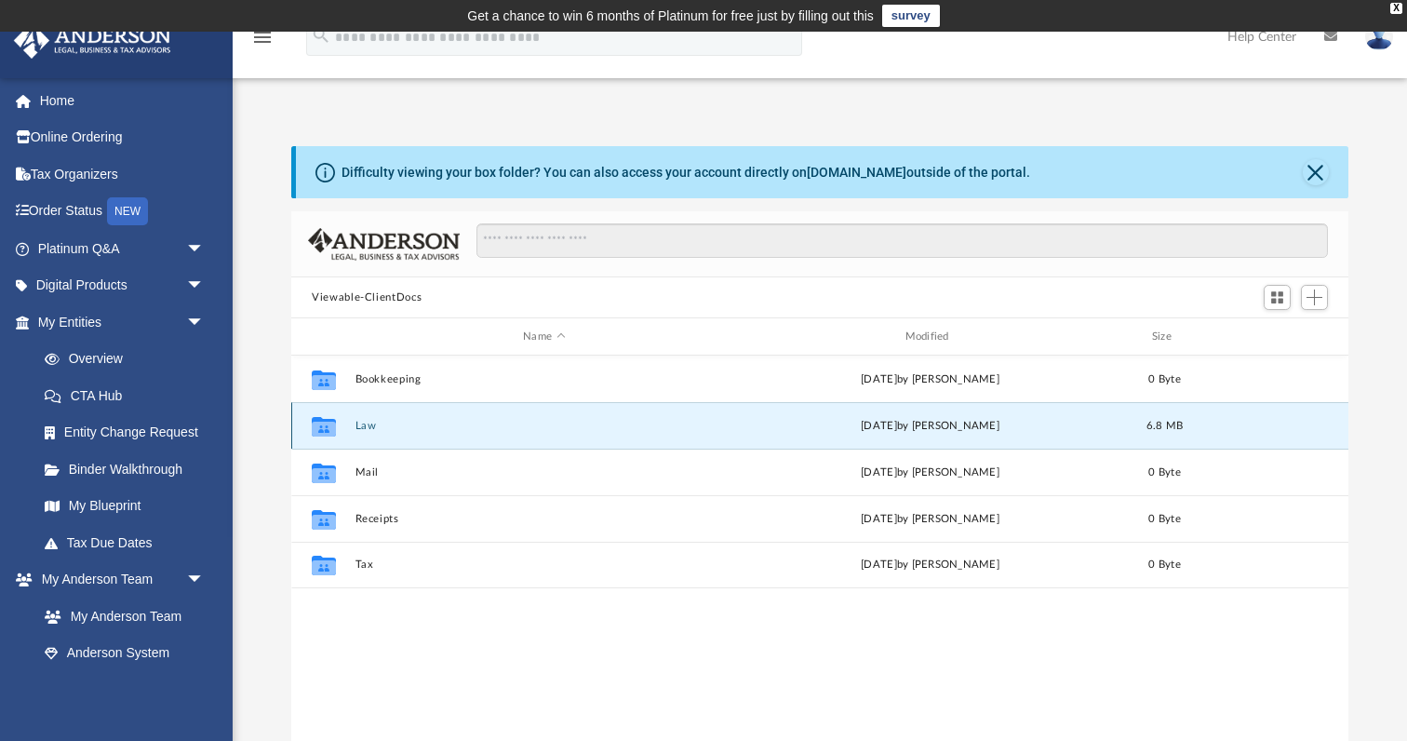
click at [318, 424] on icon "grid" at bounding box center [324, 428] width 24 height 15
click at [327, 426] on icon "grid" at bounding box center [324, 426] width 24 height 20
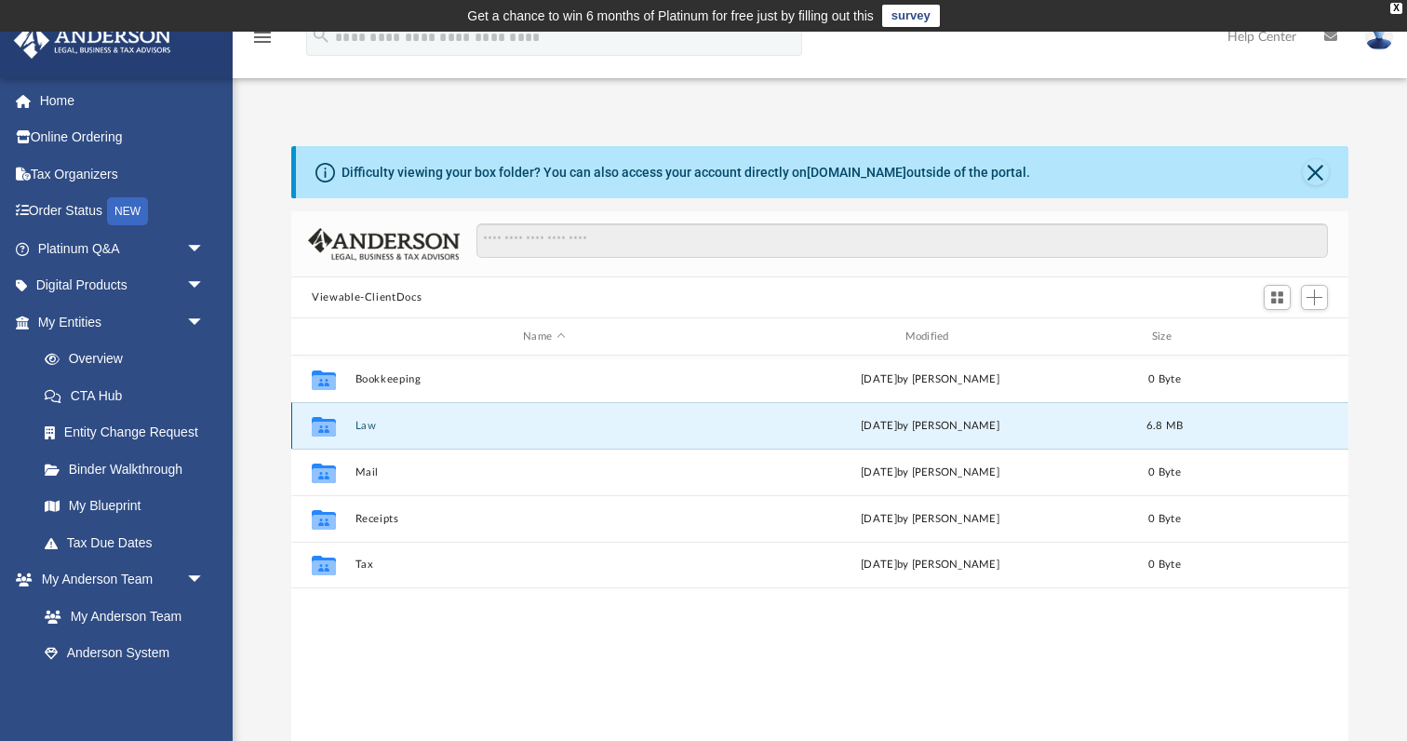
click at [327, 426] on icon "grid" at bounding box center [324, 426] width 24 height 20
click at [323, 422] on icon "grid" at bounding box center [324, 428] width 24 height 15
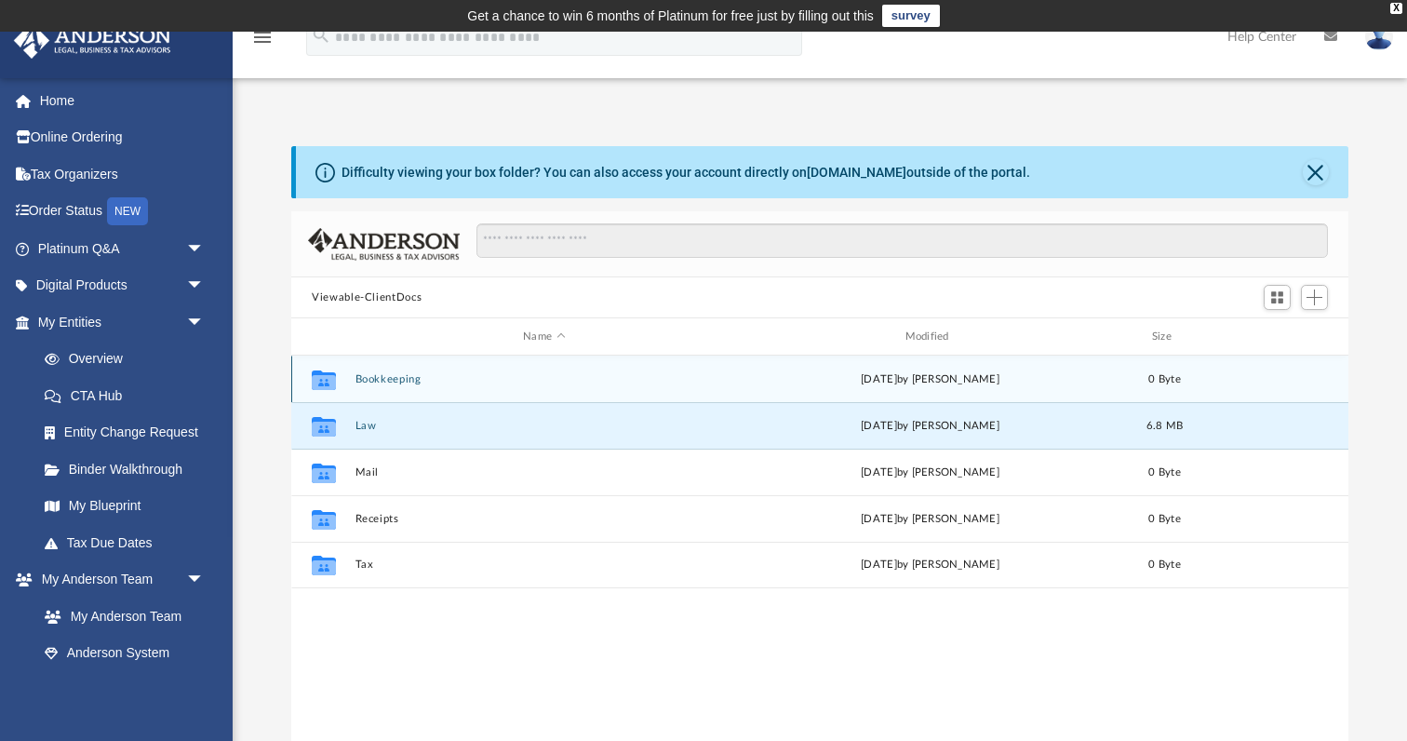
click at [329, 379] on icon "grid" at bounding box center [324, 381] width 24 height 15
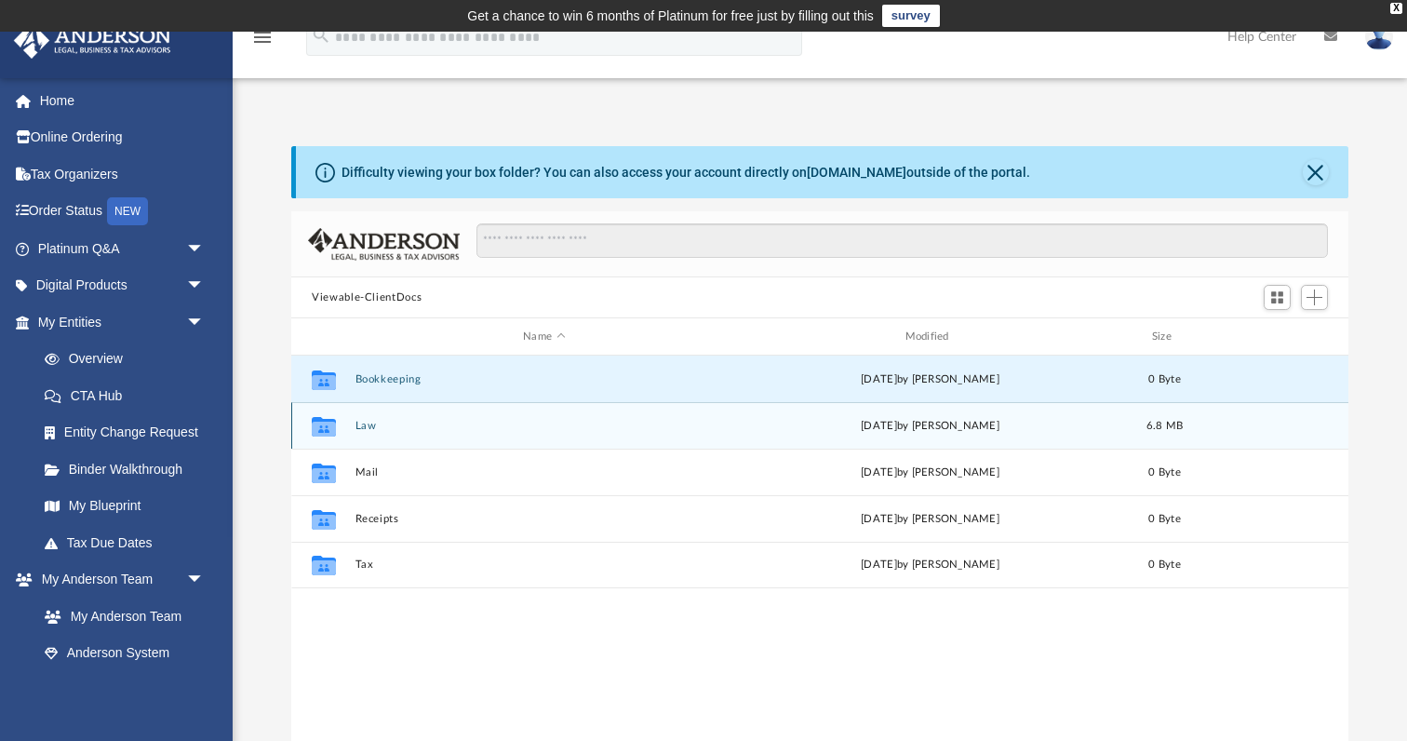
click at [319, 425] on icon "grid" at bounding box center [324, 428] width 24 height 15
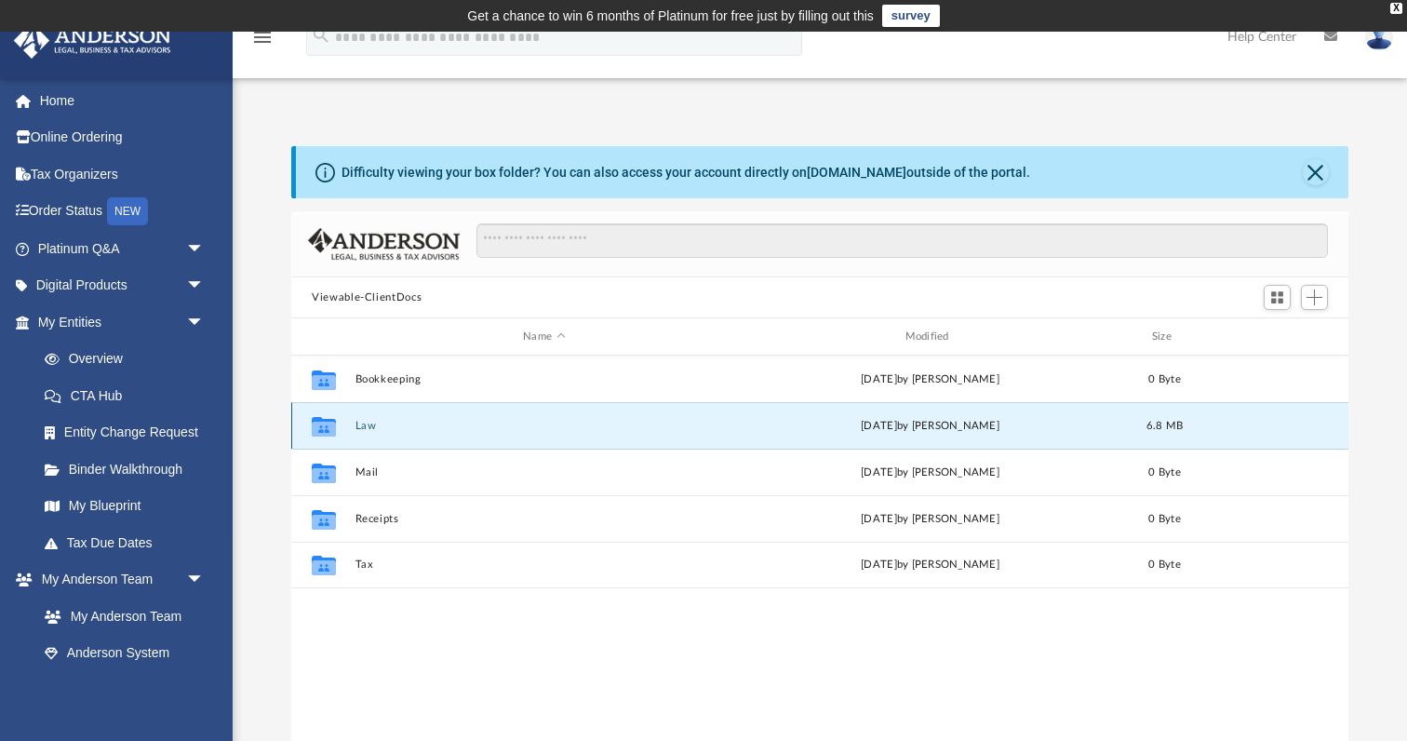
click at [319, 425] on icon "grid" at bounding box center [324, 428] width 24 height 15
click at [192, 283] on span "arrow_drop_down" at bounding box center [204, 286] width 37 height 38
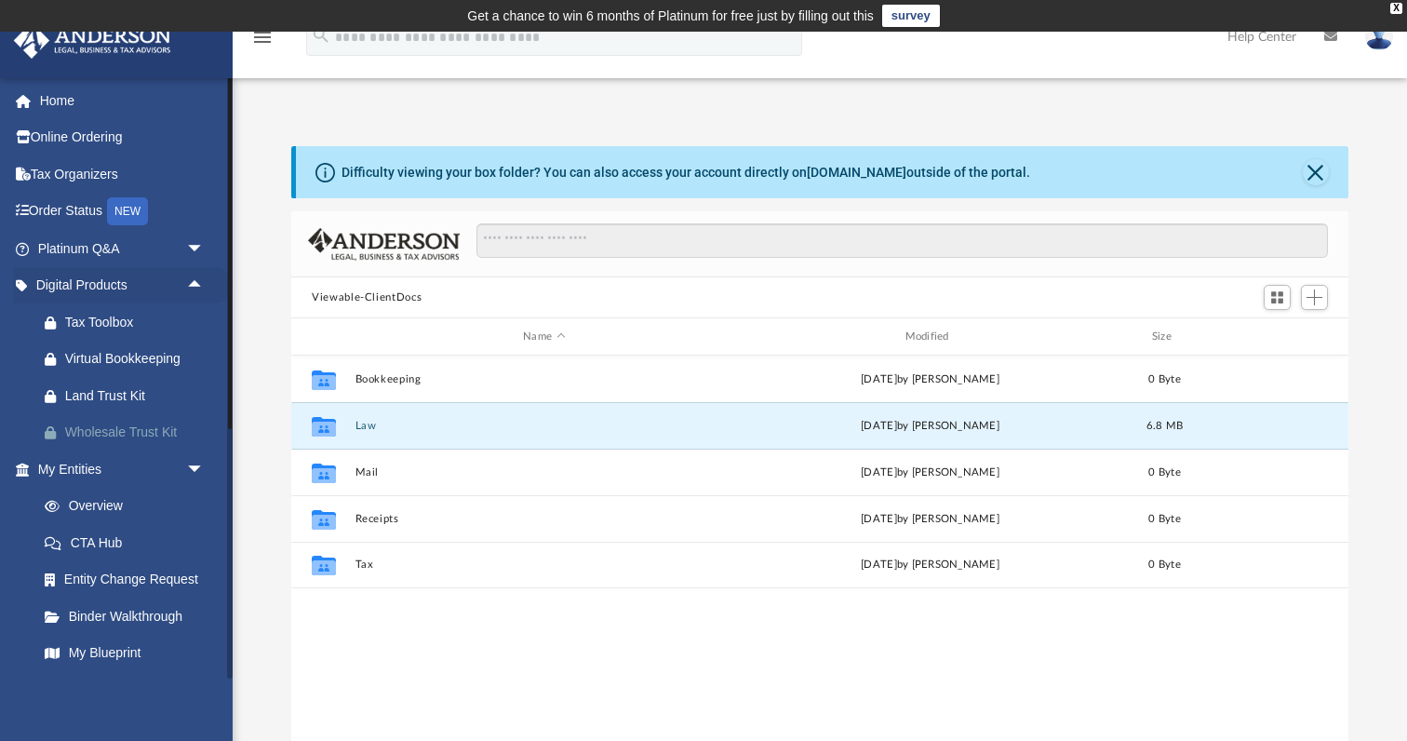
click at [157, 421] on div "Wholesale Trust Kit" at bounding box center [137, 432] width 144 height 23
click at [319, 422] on icon "grid" at bounding box center [324, 428] width 24 height 15
click at [296, 427] on div "Collaborated Folder Law [DATE] by [PERSON_NAME] 6.8 MB" at bounding box center [819, 425] width 1057 height 47
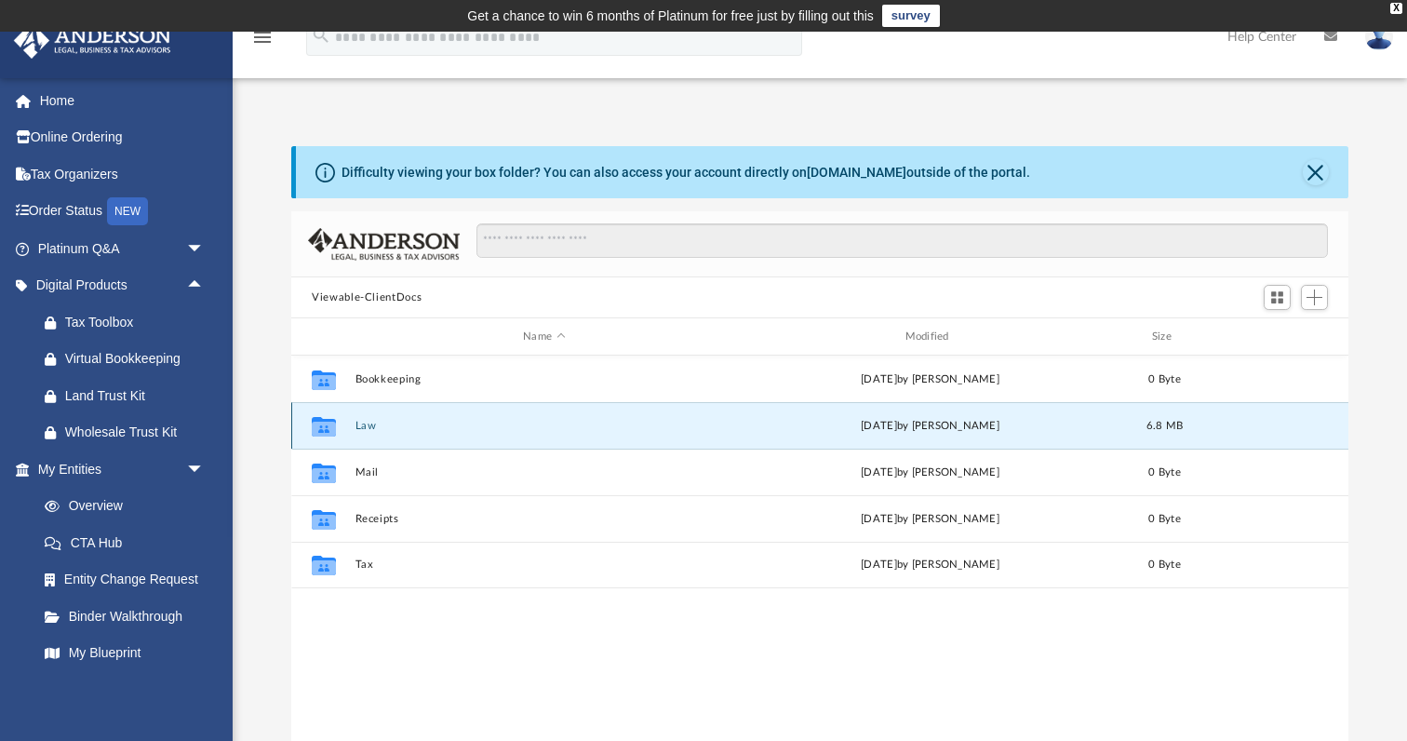
click at [296, 427] on div "Collaborated Folder Law Wed Aug 20 2025 by Lindsay Haggie 6.8 MB" at bounding box center [819, 425] width 1057 height 47
click at [434, 432] on div "Collaborated Folder Law Wed Aug 20 2025 by Lindsay Haggie 6.8 MB" at bounding box center [819, 425] width 1057 height 47
click at [1313, 299] on span "Add" at bounding box center [1314, 297] width 16 height 16
click at [1169, 421] on span "6.8 MB" at bounding box center [1164, 426] width 37 height 10
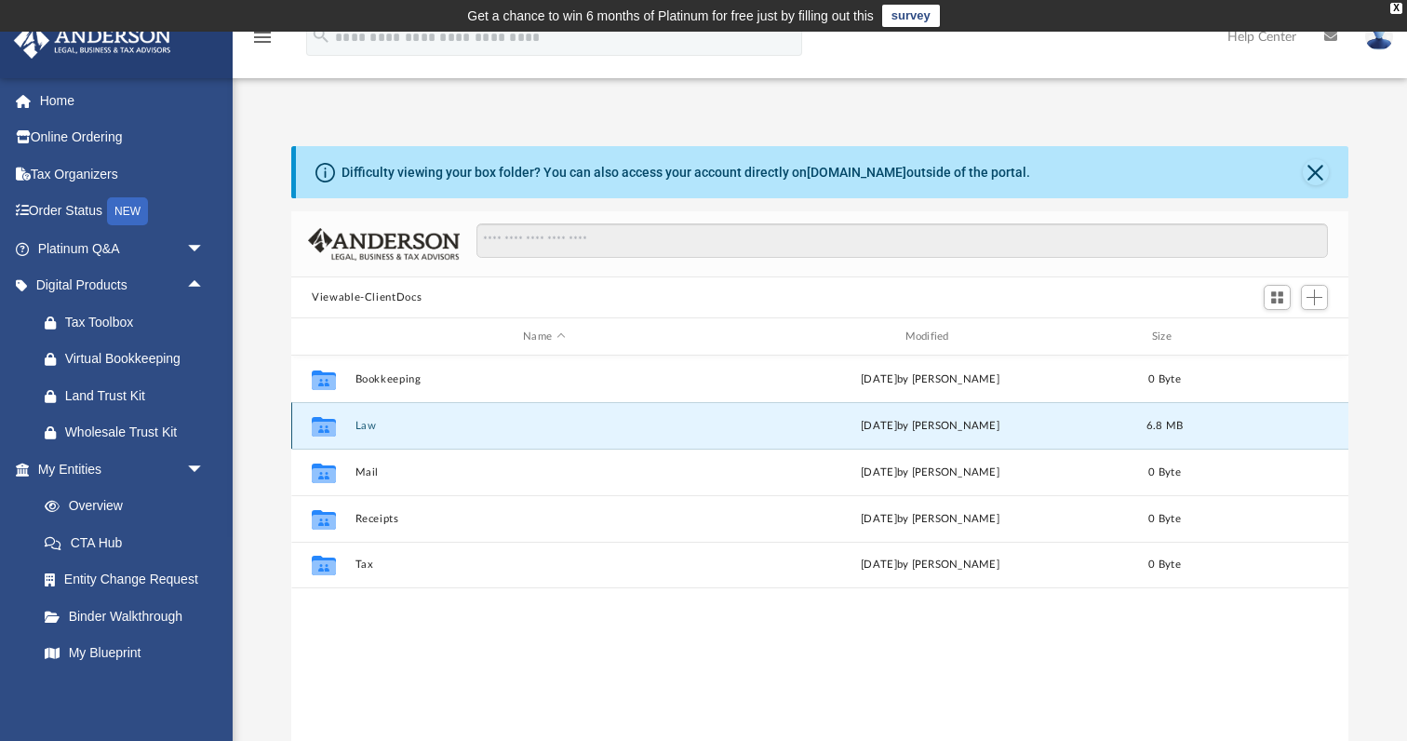
click at [324, 426] on icon "grid" at bounding box center [324, 428] width 24 height 15
click at [386, 296] on button "Viewable-ClientDocs" at bounding box center [367, 297] width 110 height 17
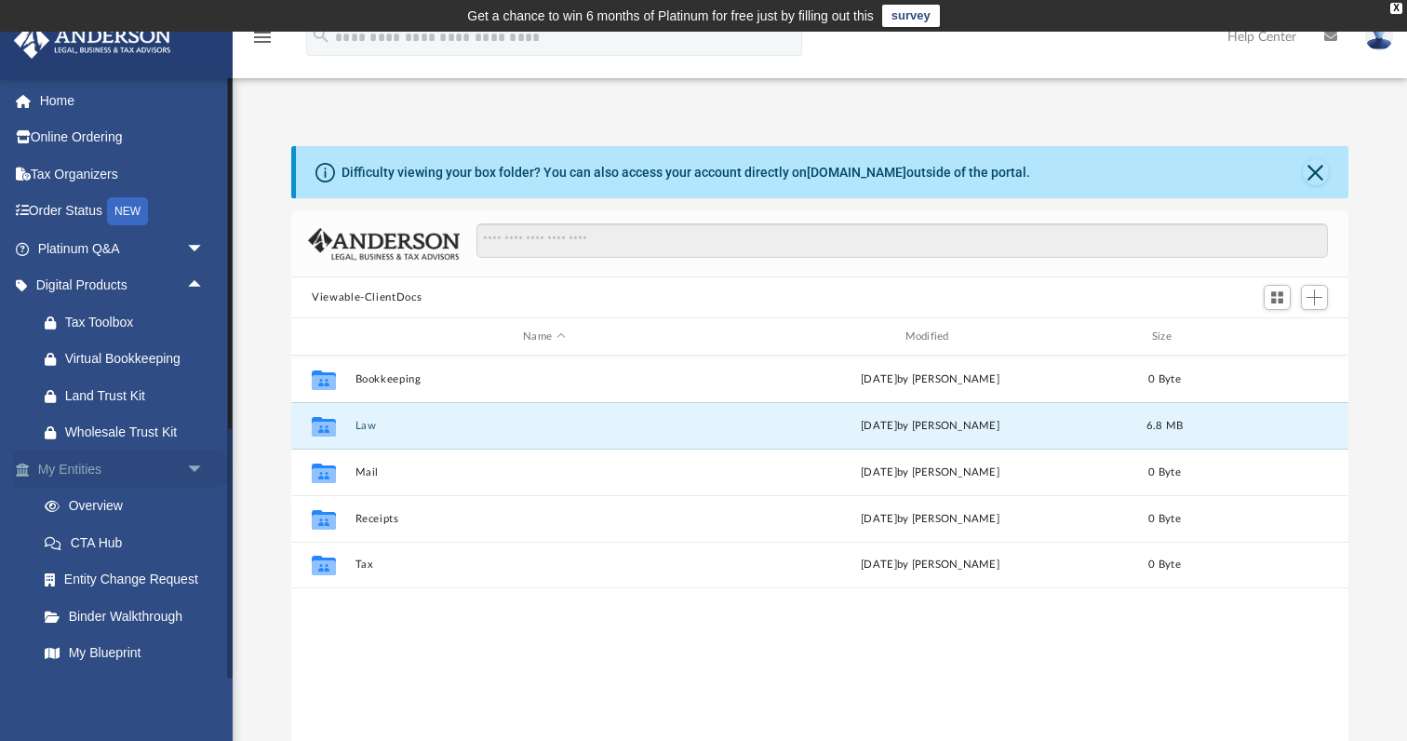
click at [92, 462] on link "My Entities arrow_drop_down" at bounding box center [123, 468] width 220 height 37
click at [194, 463] on span "arrow_drop_down" at bounding box center [204, 469] width 37 height 38
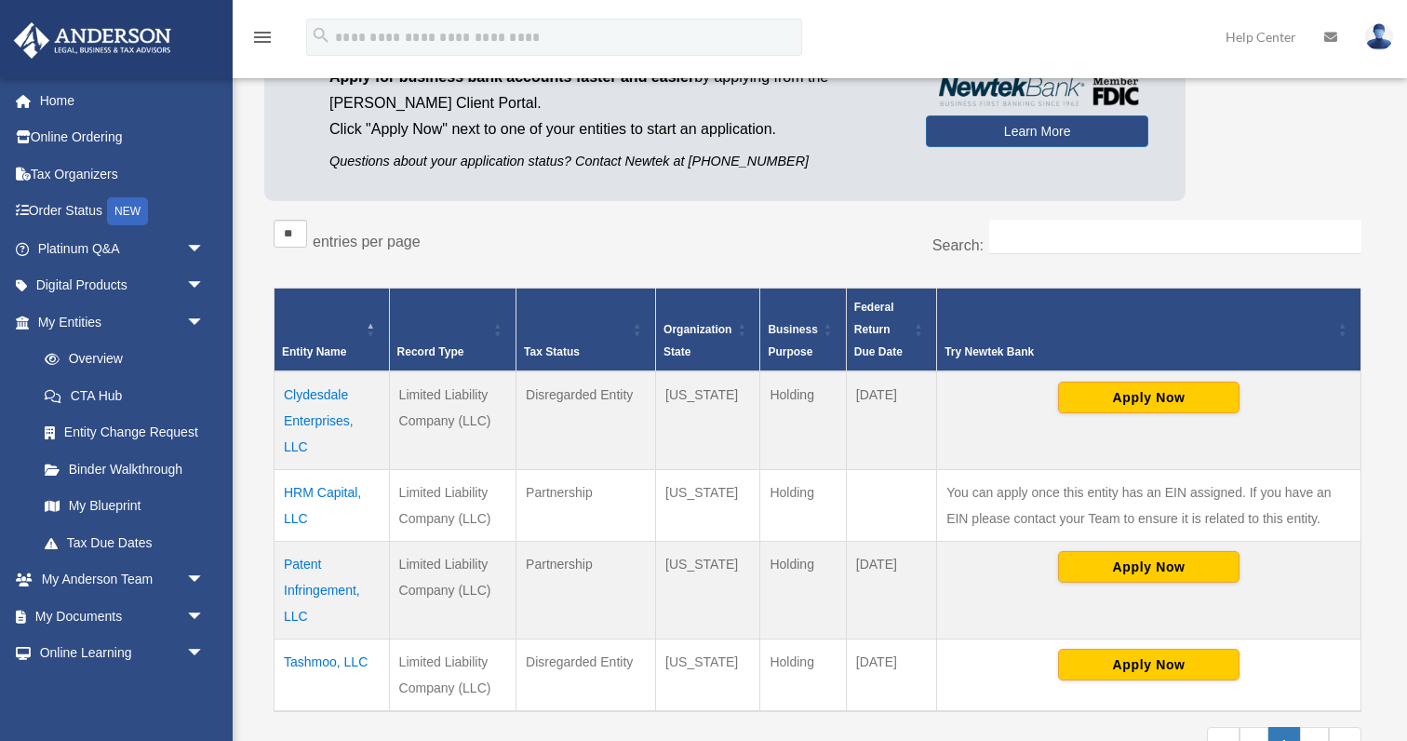
scroll to position [219, 0]
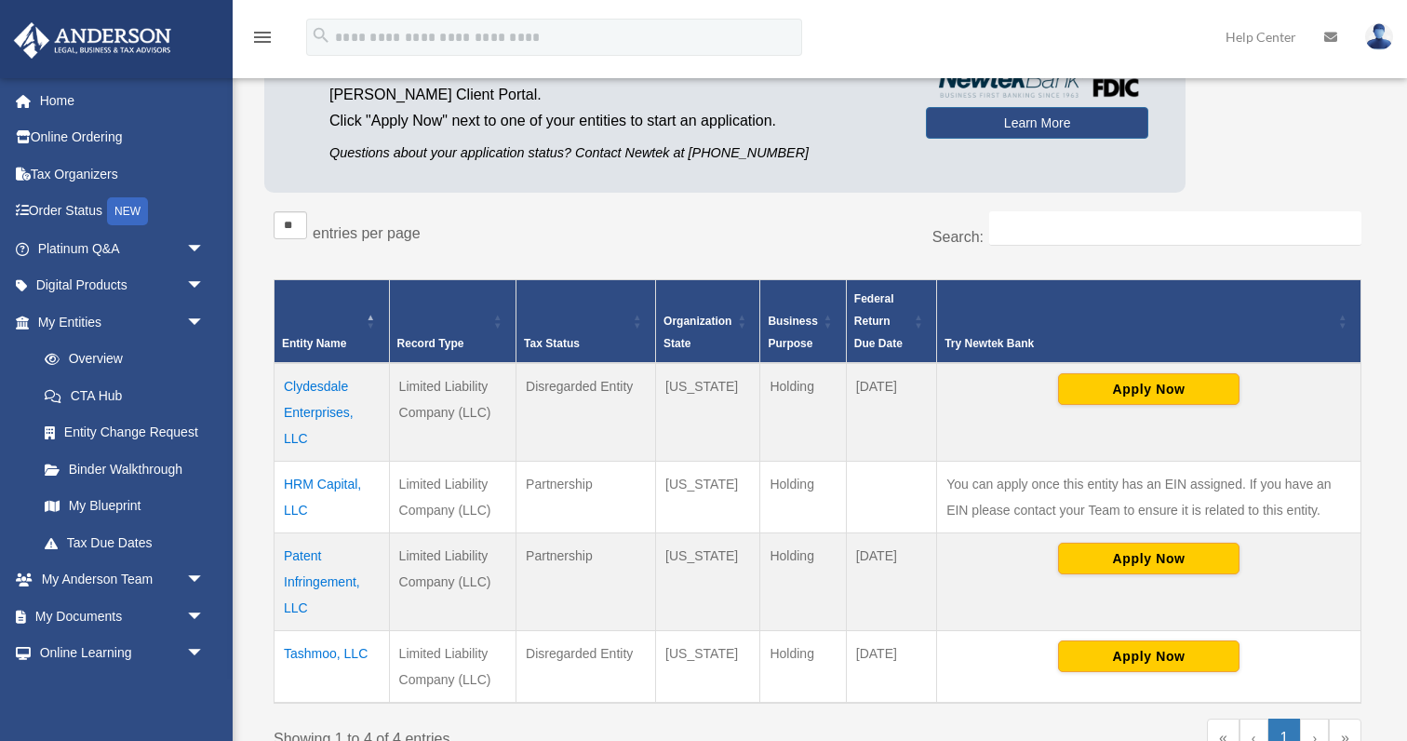
click at [347, 483] on td "HRM Capital, LLC" at bounding box center [331, 497] width 115 height 72
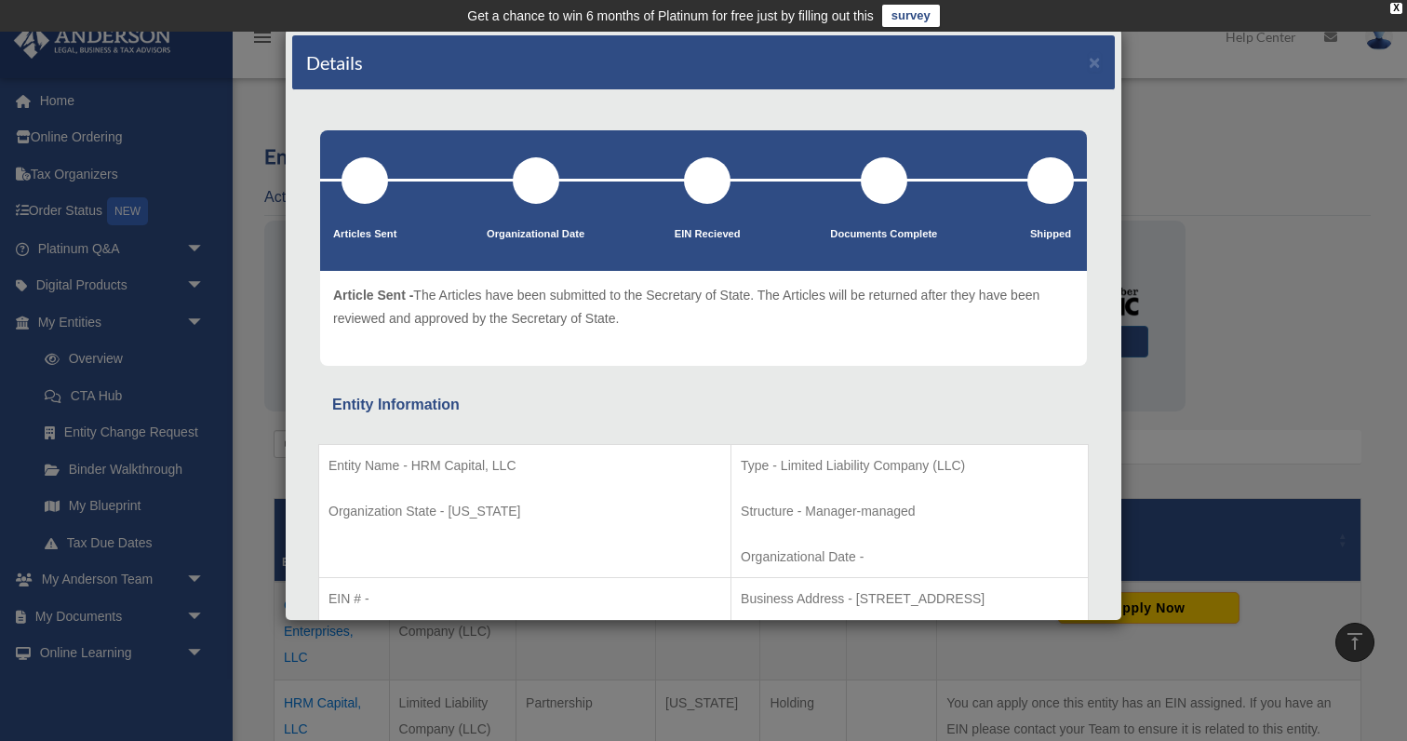
scroll to position [0, 0]
click at [1173, 246] on div "Details × Articles Sent Organizational Date" at bounding box center [703, 370] width 1407 height 741
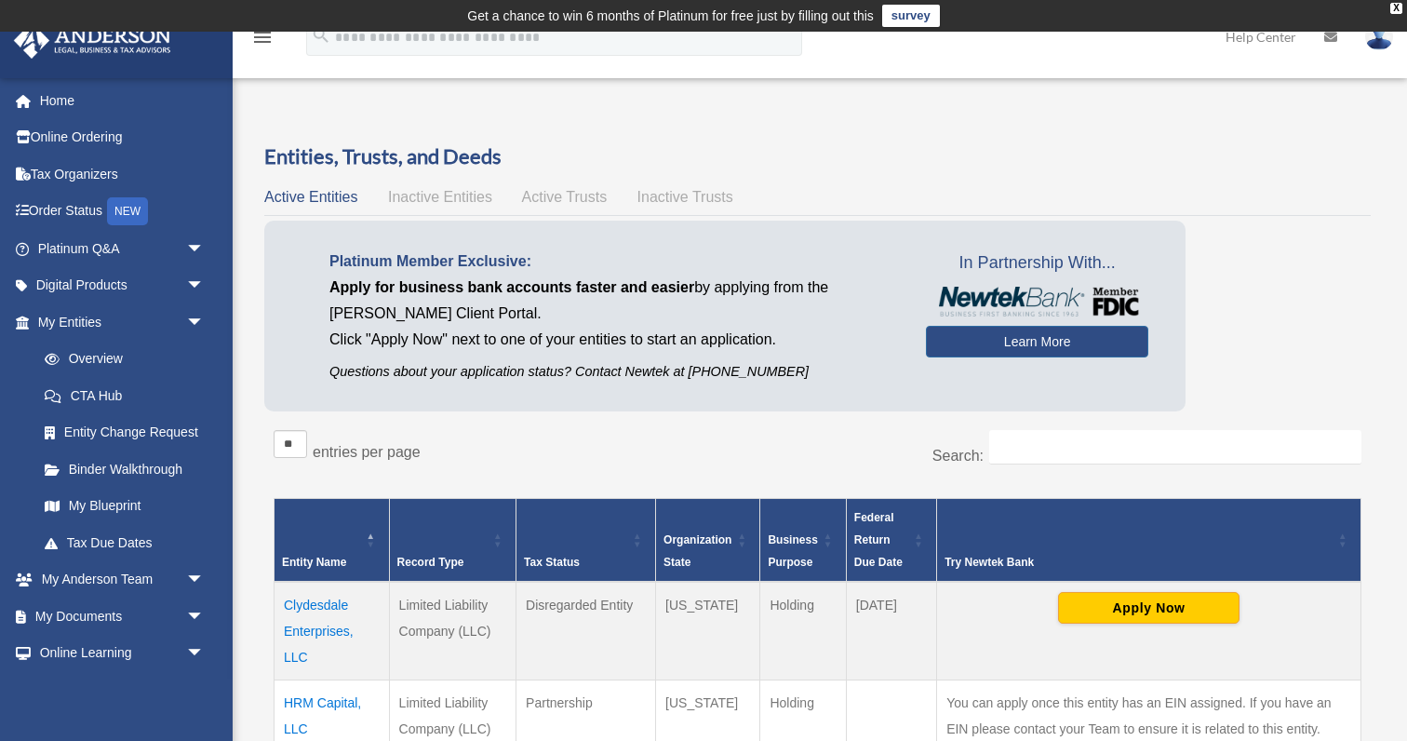
click at [325, 608] on td "Clydesdale Enterprises, LLC" at bounding box center [331, 630] width 115 height 99
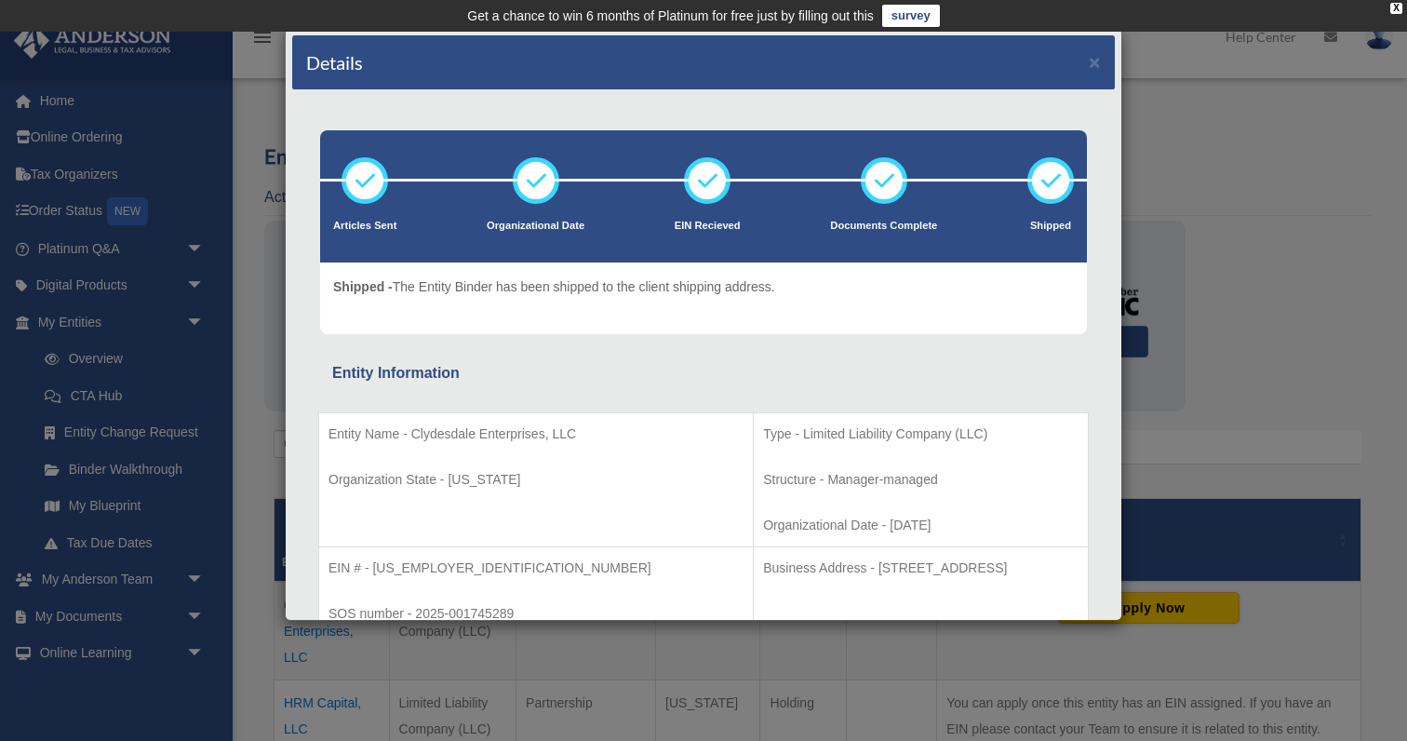
click at [1144, 213] on div "Details × Articles Sent Organizational Date" at bounding box center [703, 370] width 1407 height 741
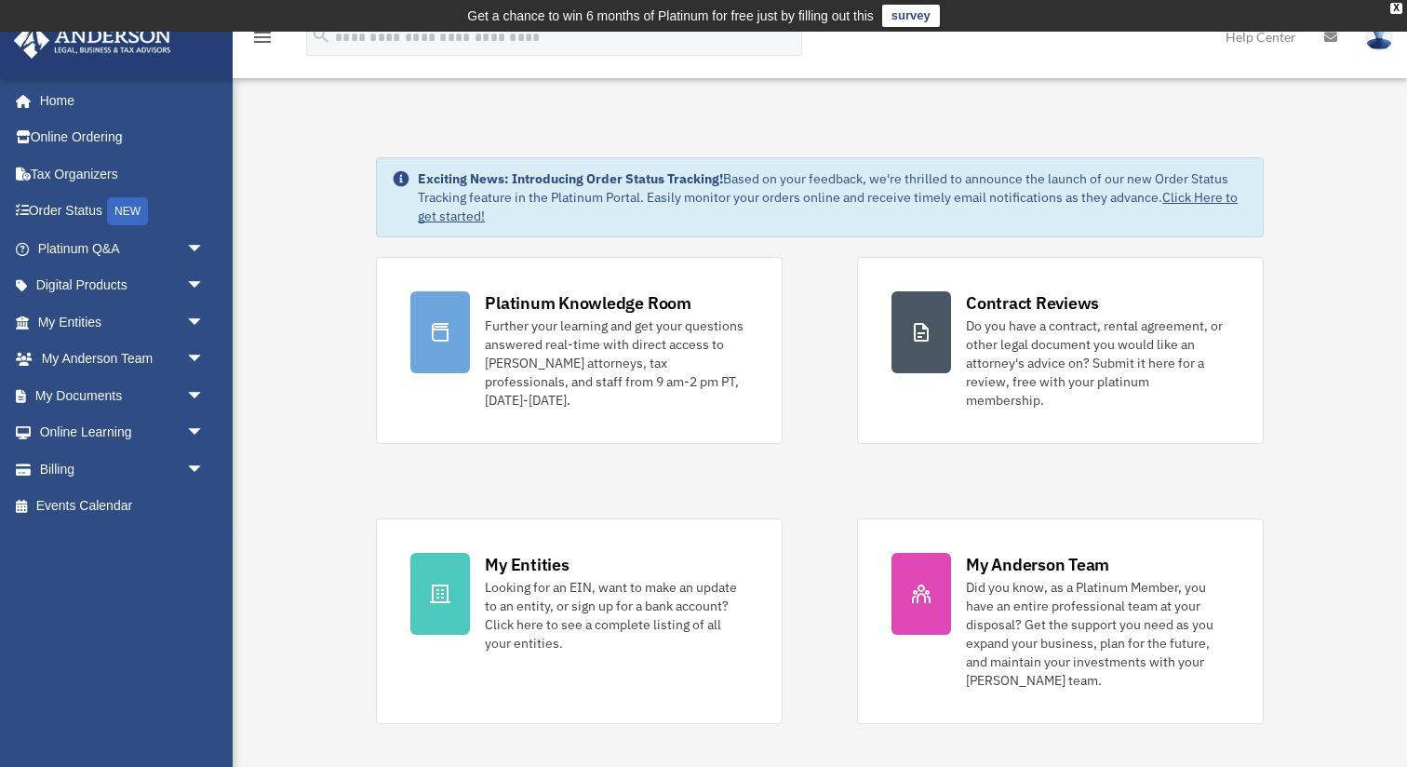
click at [1186, 196] on link "Click Here to get started!" at bounding box center [828, 206] width 820 height 35
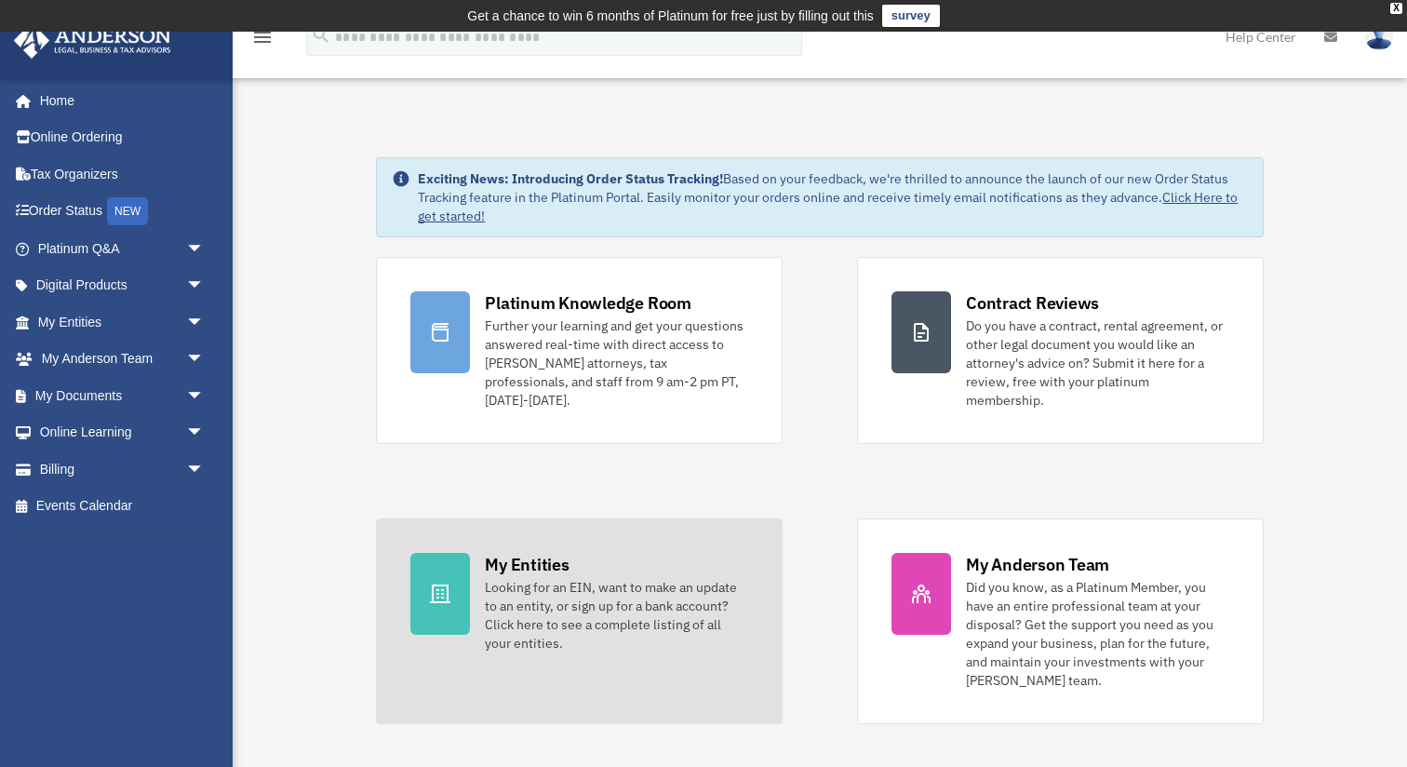
click at [553, 553] on div "My Entities" at bounding box center [527, 564] width 84 height 23
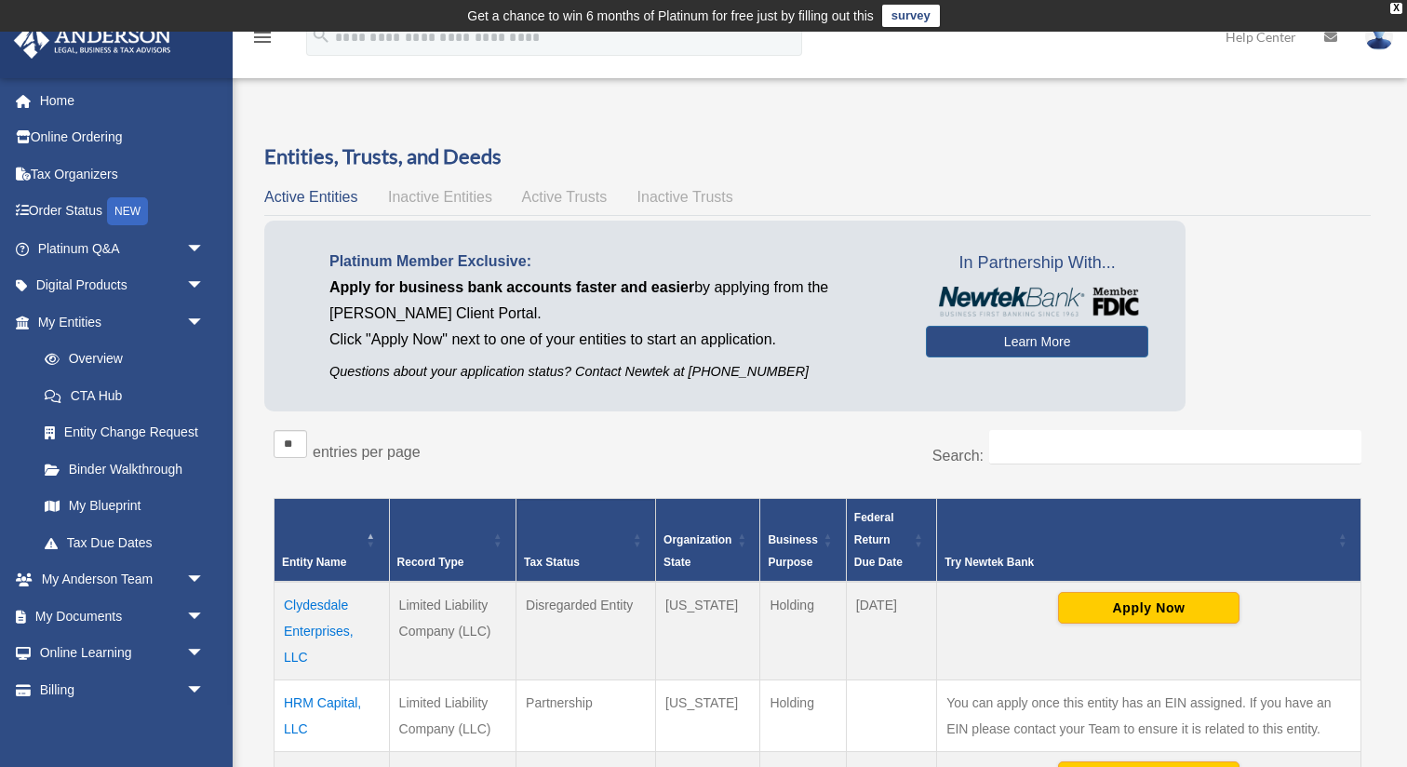
click at [582, 509] on th "Tax Status" at bounding box center [586, 541] width 140 height 84
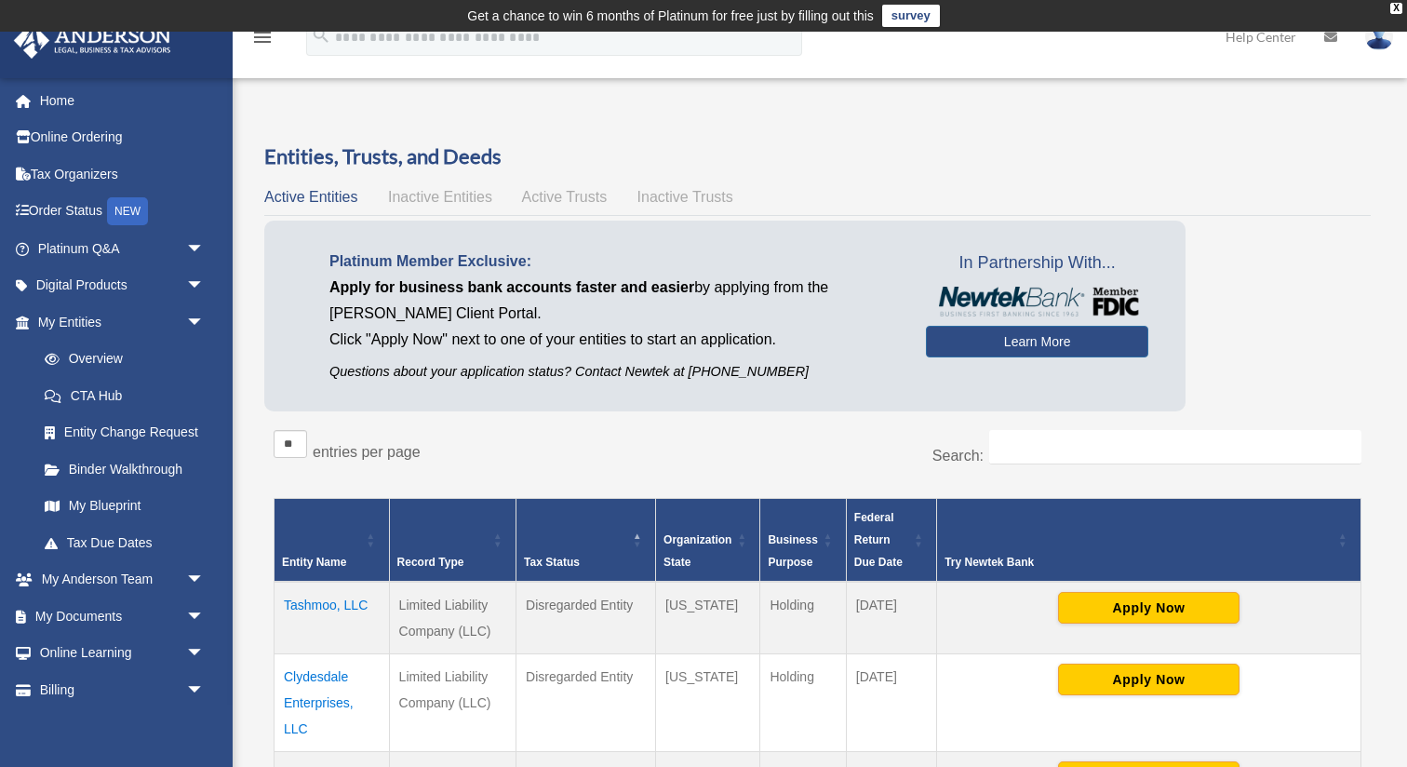
click at [334, 610] on td "Tashmoo, LLC" at bounding box center [331, 617] width 115 height 73
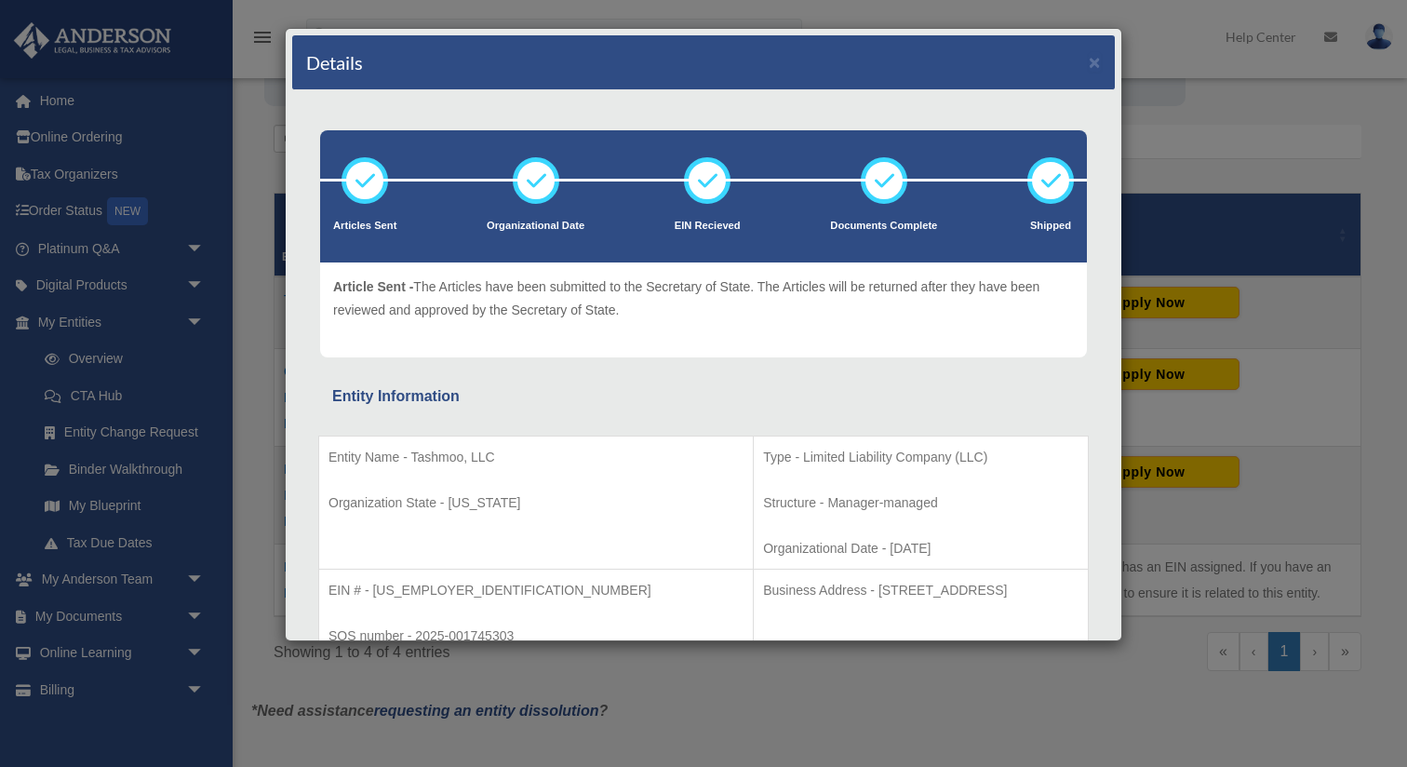
scroll to position [378, 0]
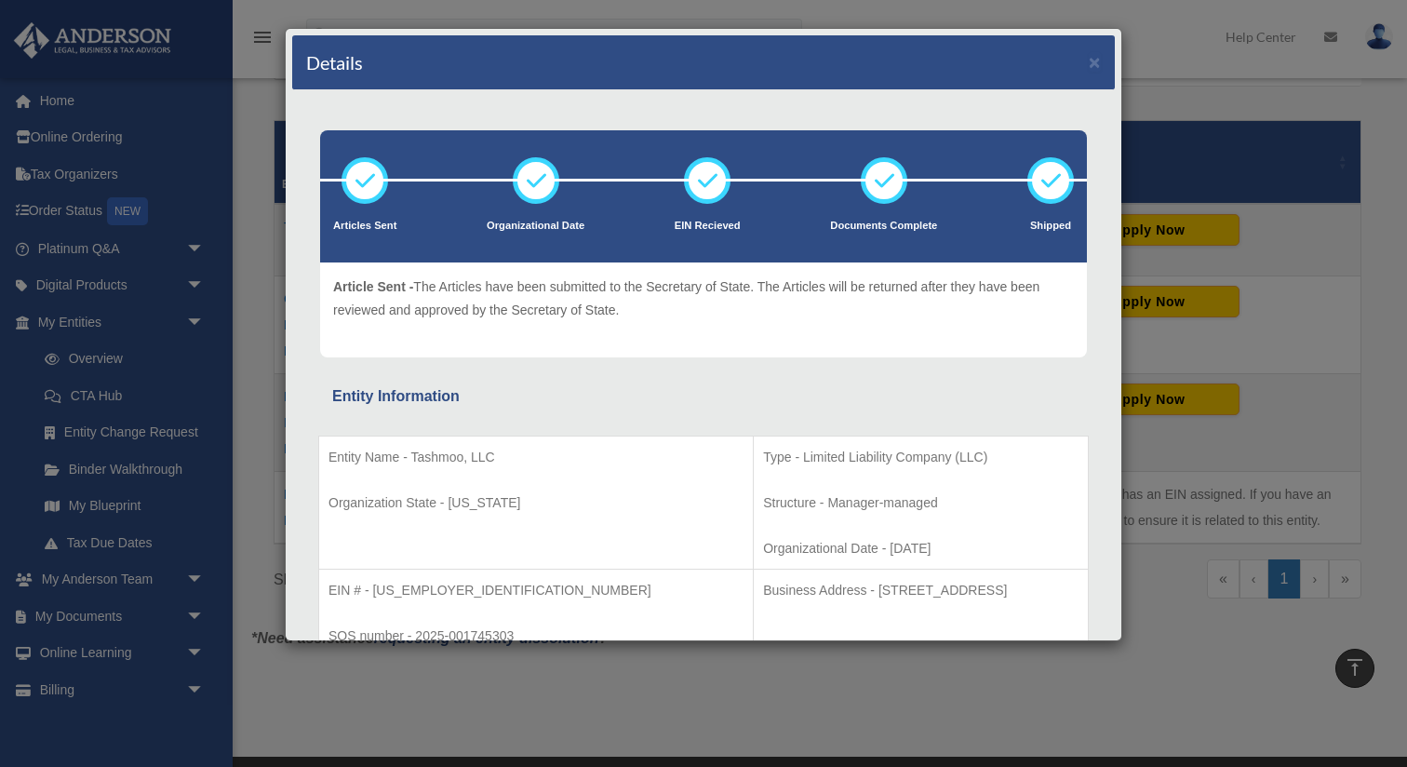
click at [553, 491] on p "Organization State - Wyoming" at bounding box center [535, 502] width 415 height 23
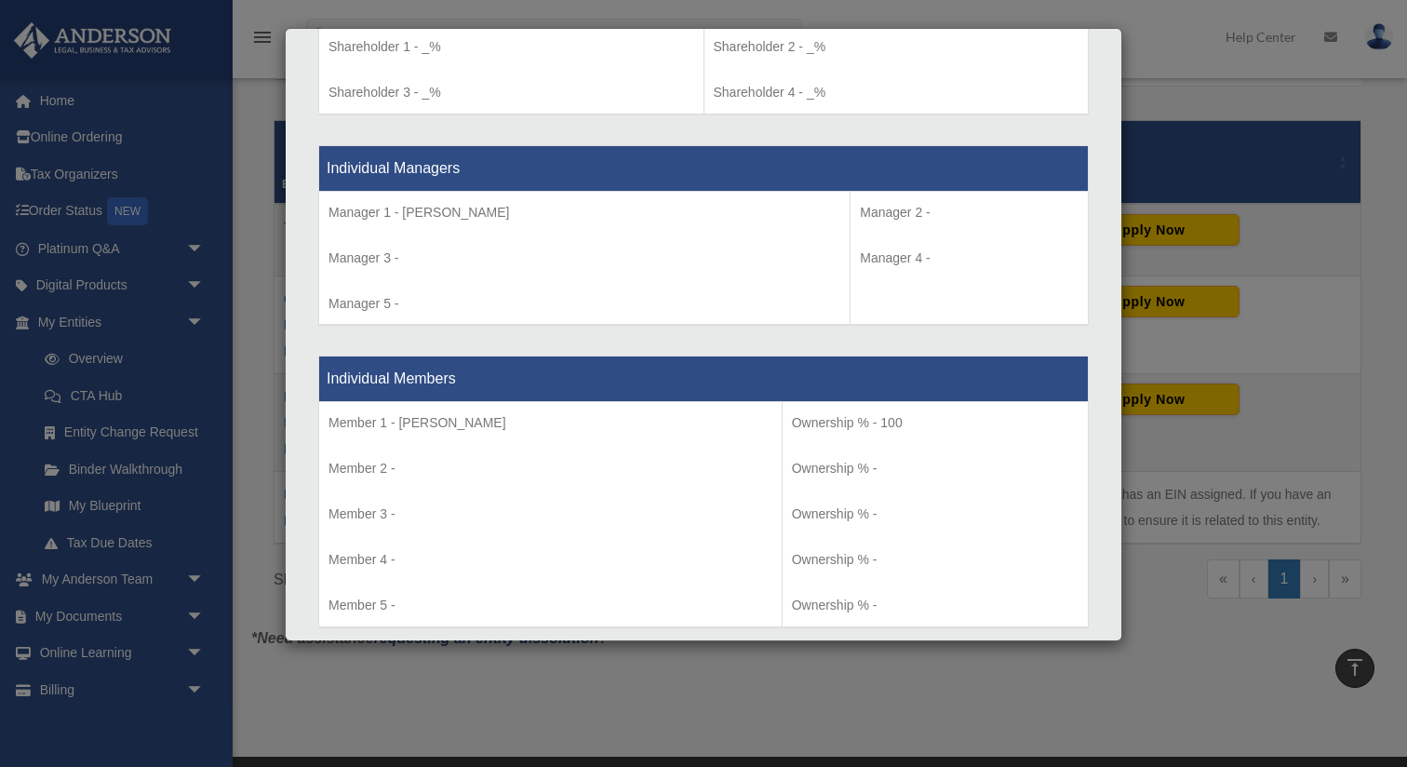
scroll to position [1649, 0]
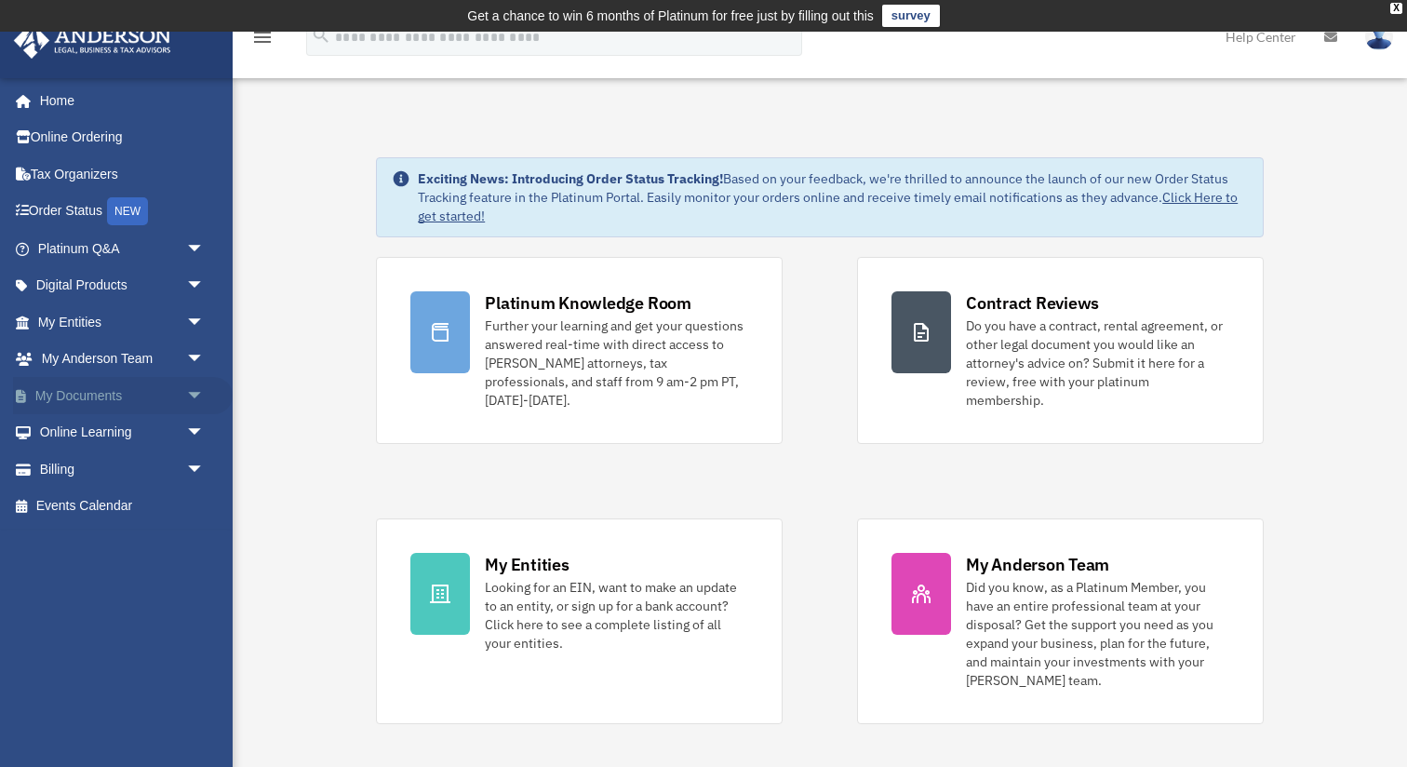
click at [103, 398] on link "My Documents arrow_drop_down" at bounding box center [123, 395] width 220 height 37
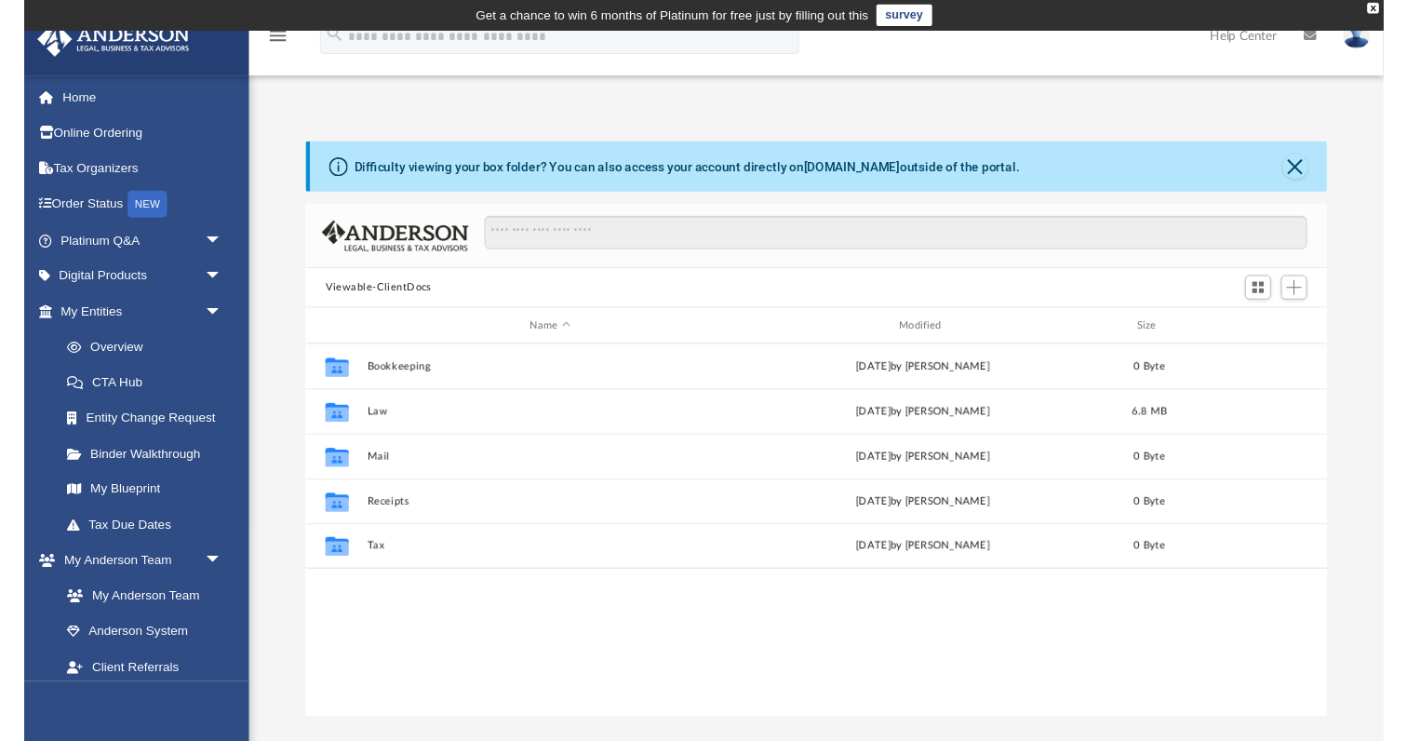
scroll to position [1, 1]
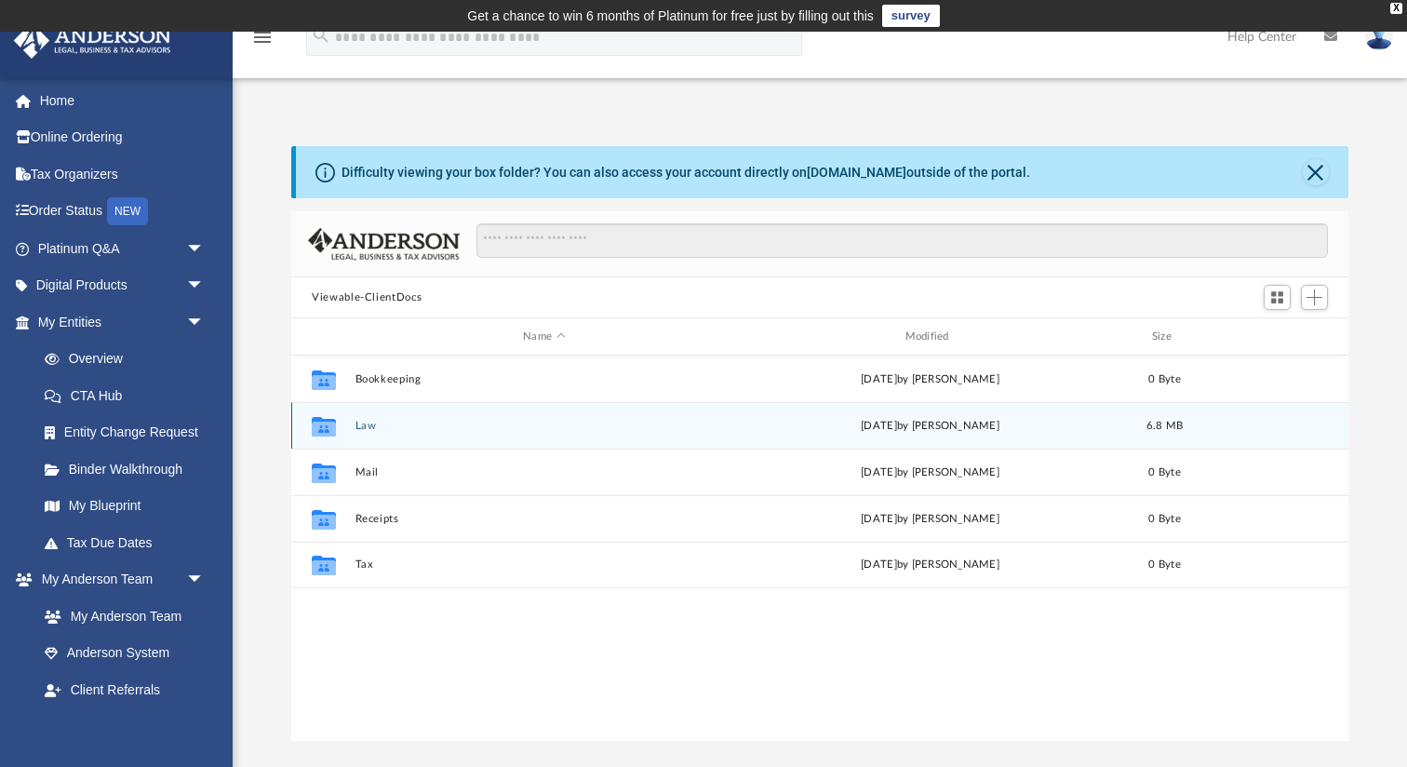
click at [330, 432] on icon "grid" at bounding box center [324, 428] width 24 height 15
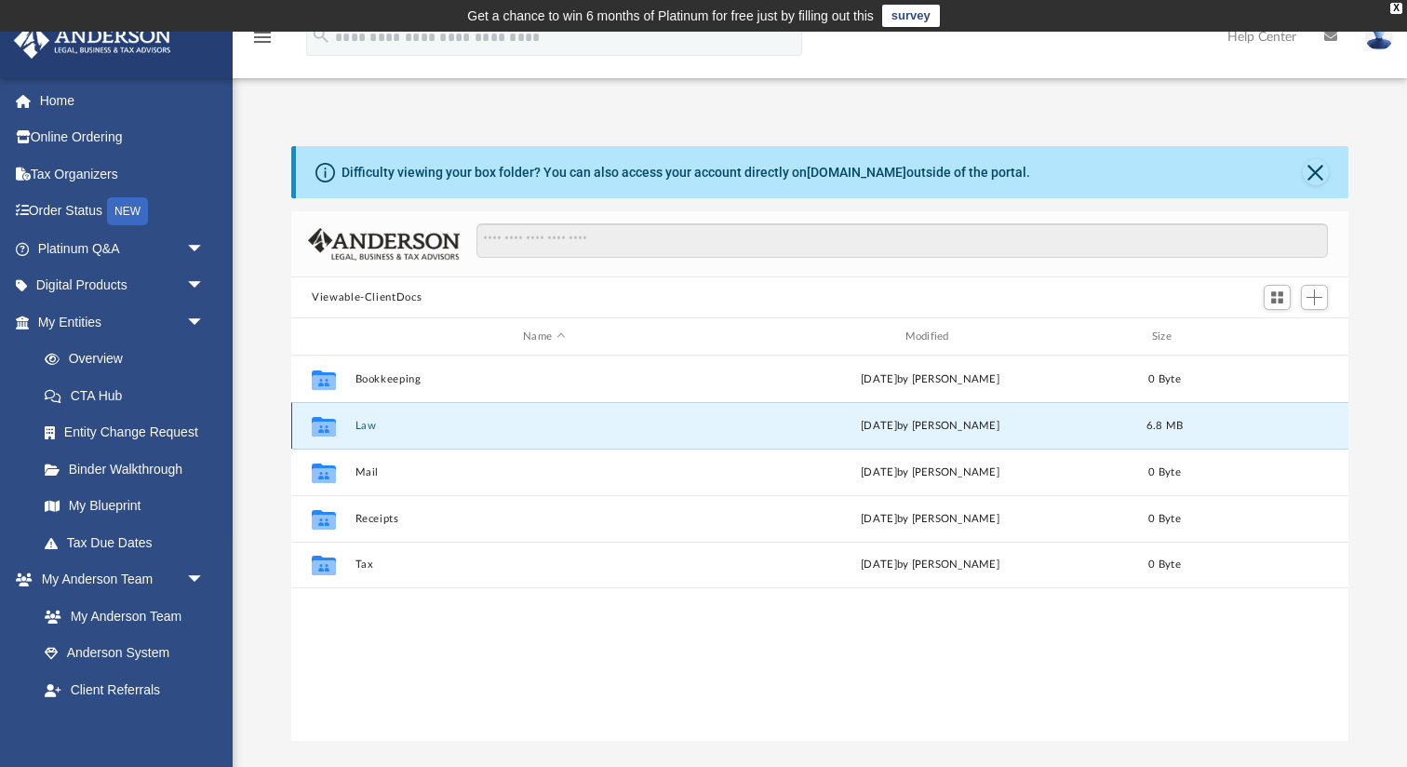
click at [330, 432] on icon "grid" at bounding box center [324, 428] width 24 height 15
click at [851, 167] on link "box.com" at bounding box center [857, 172] width 100 height 15
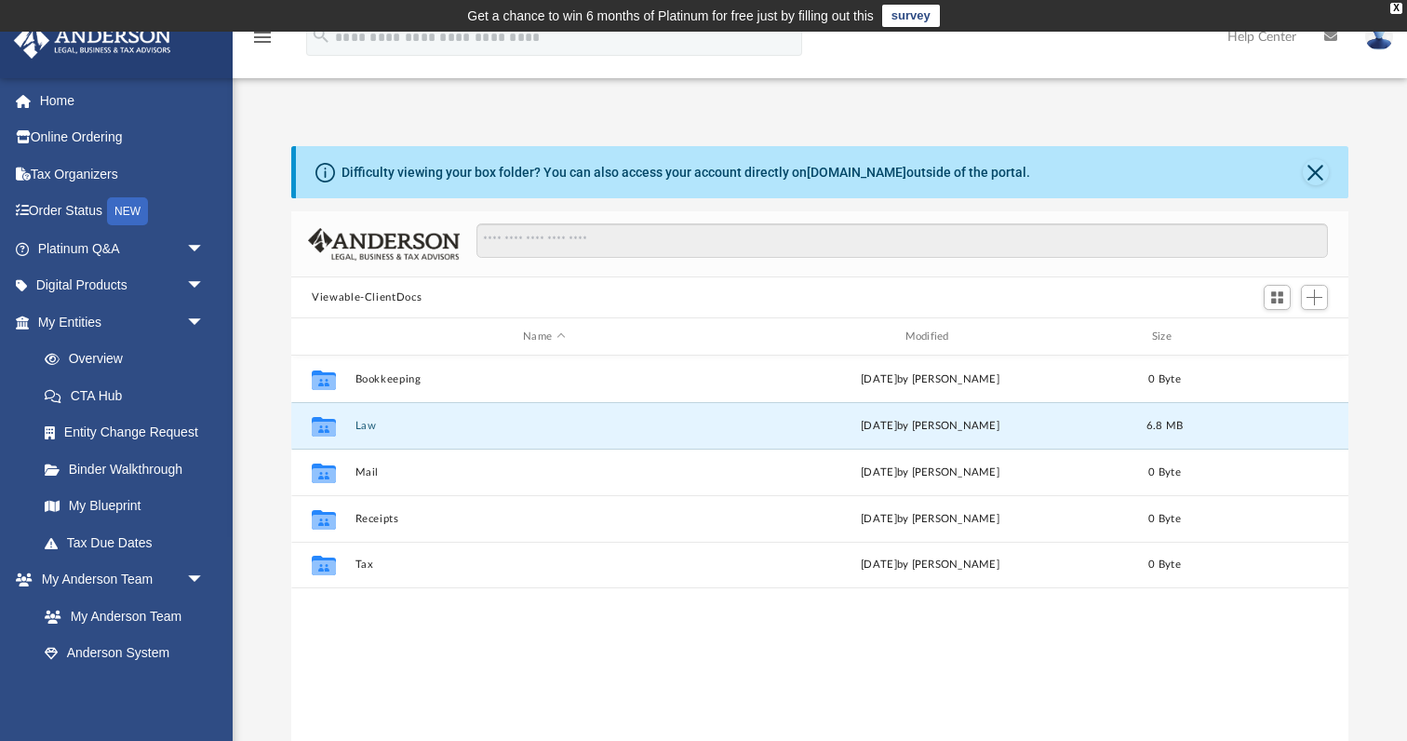
click at [709, 177] on div "Difficulty viewing your box folder? You can also access your account directly o…" at bounding box center [685, 173] width 688 height 20
click at [110, 308] on link "My Entities arrow_drop_down" at bounding box center [123, 321] width 220 height 37
click at [324, 421] on icon "grid" at bounding box center [324, 428] width 24 height 15
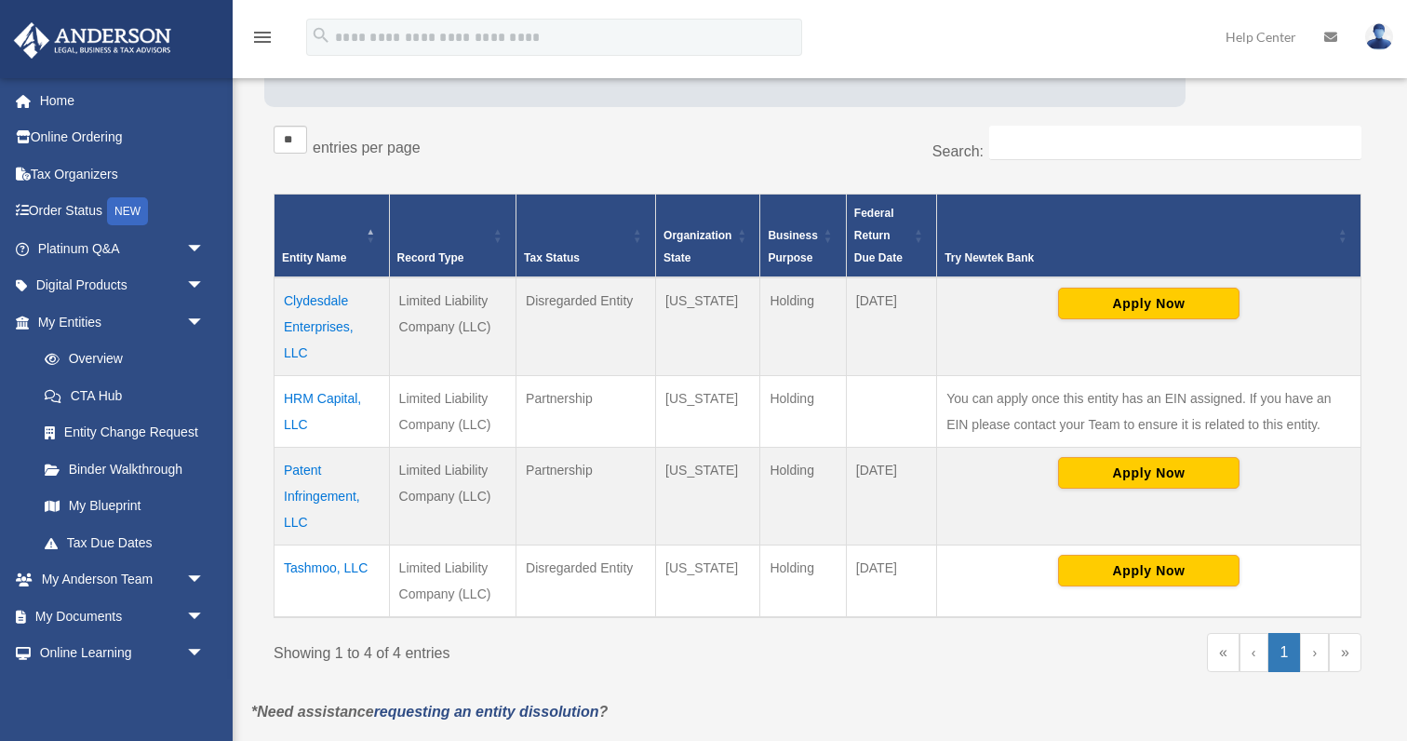
scroll to position [329, 0]
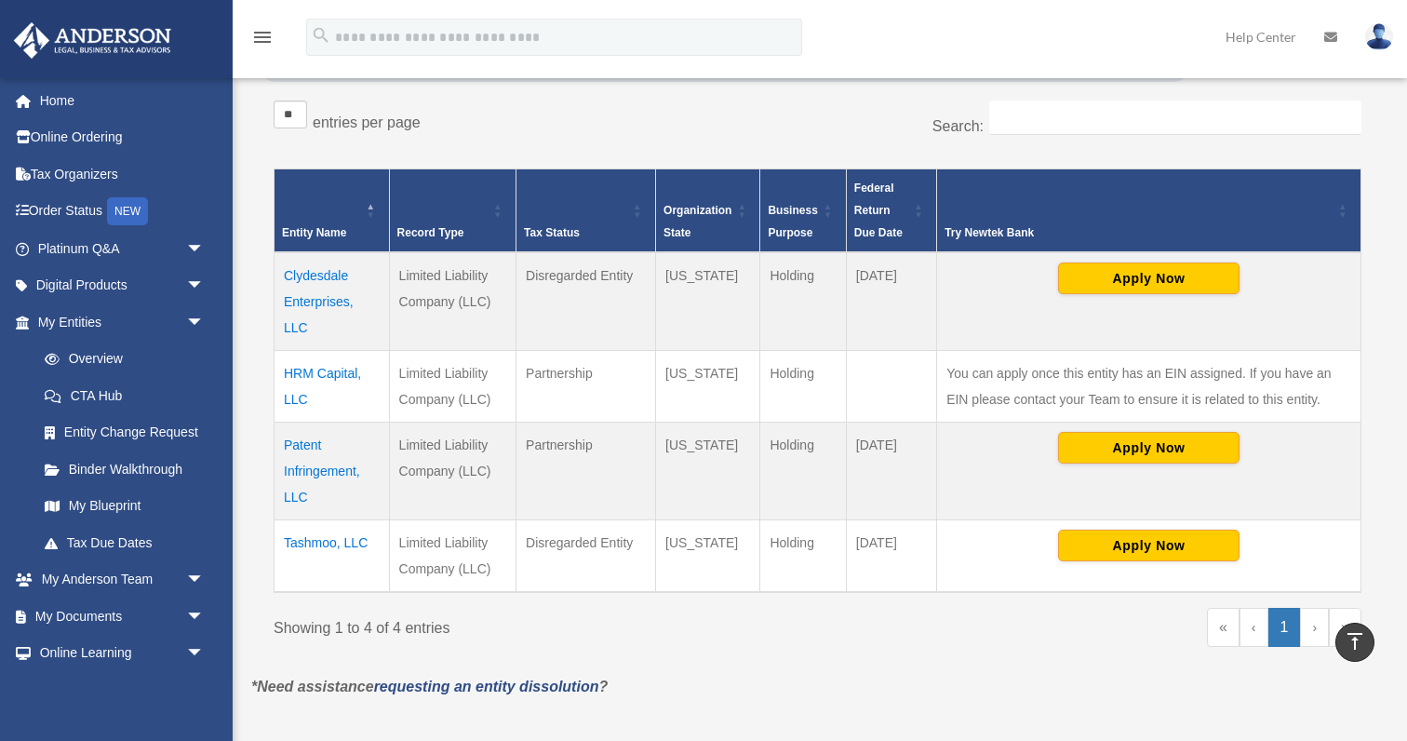
click at [339, 541] on td "Tashmoo, LLC" at bounding box center [331, 556] width 115 height 73
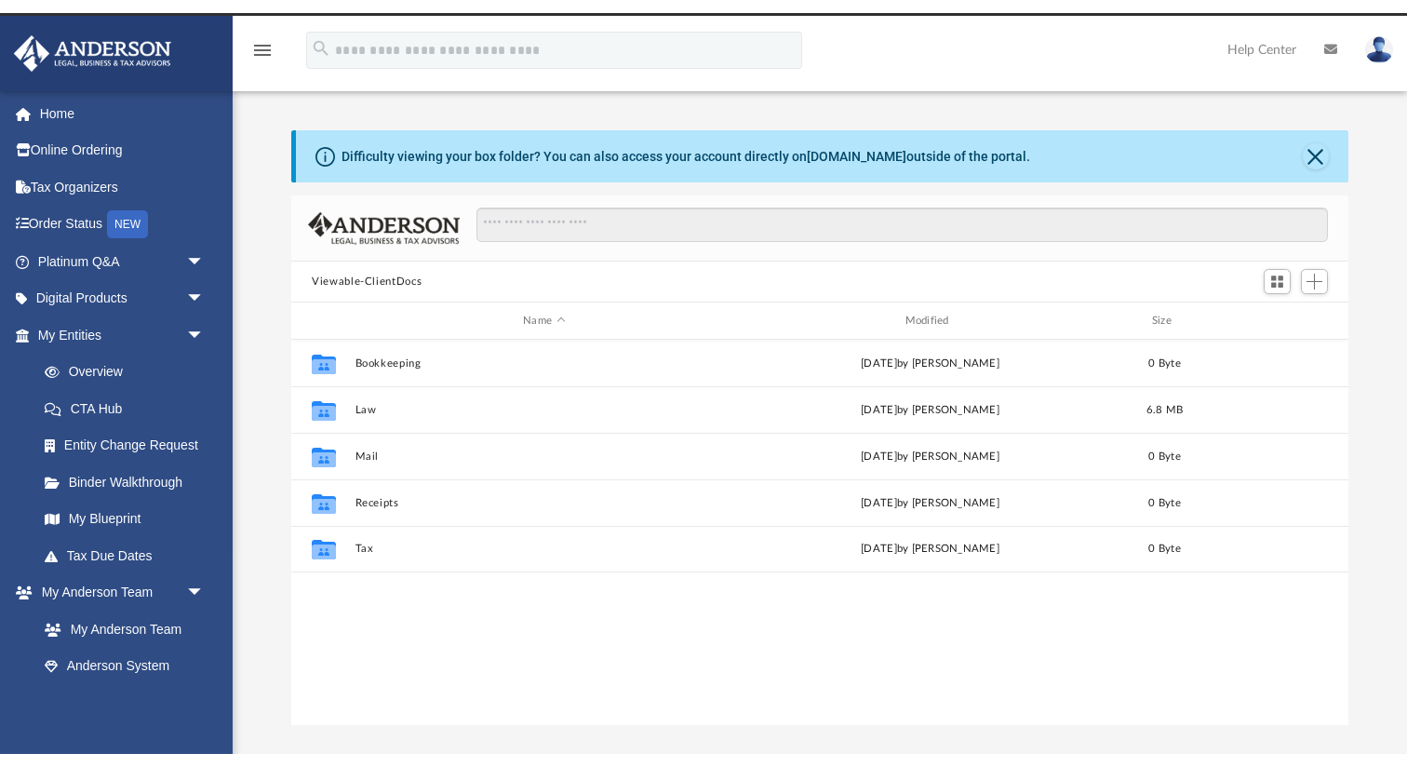
scroll to position [423, 1057]
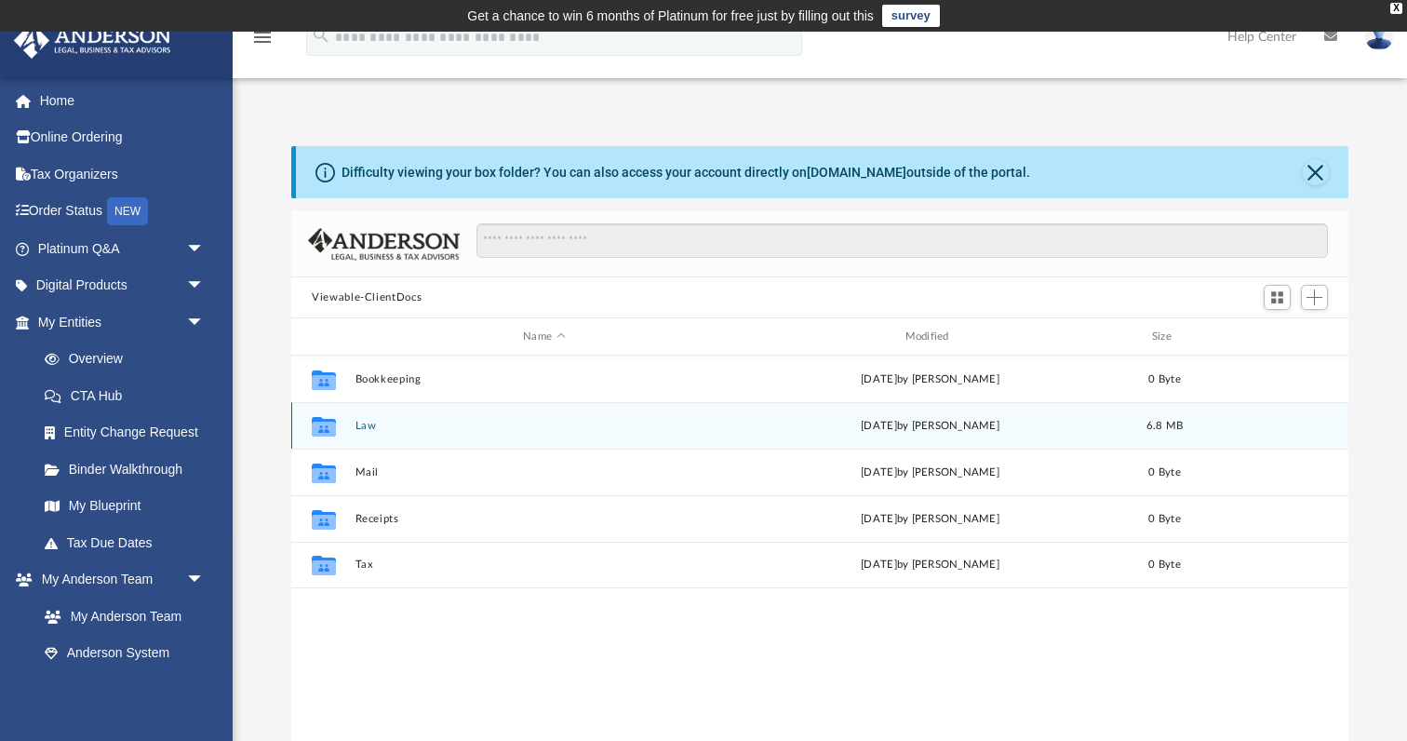
click at [319, 423] on icon "grid" at bounding box center [324, 428] width 24 height 15
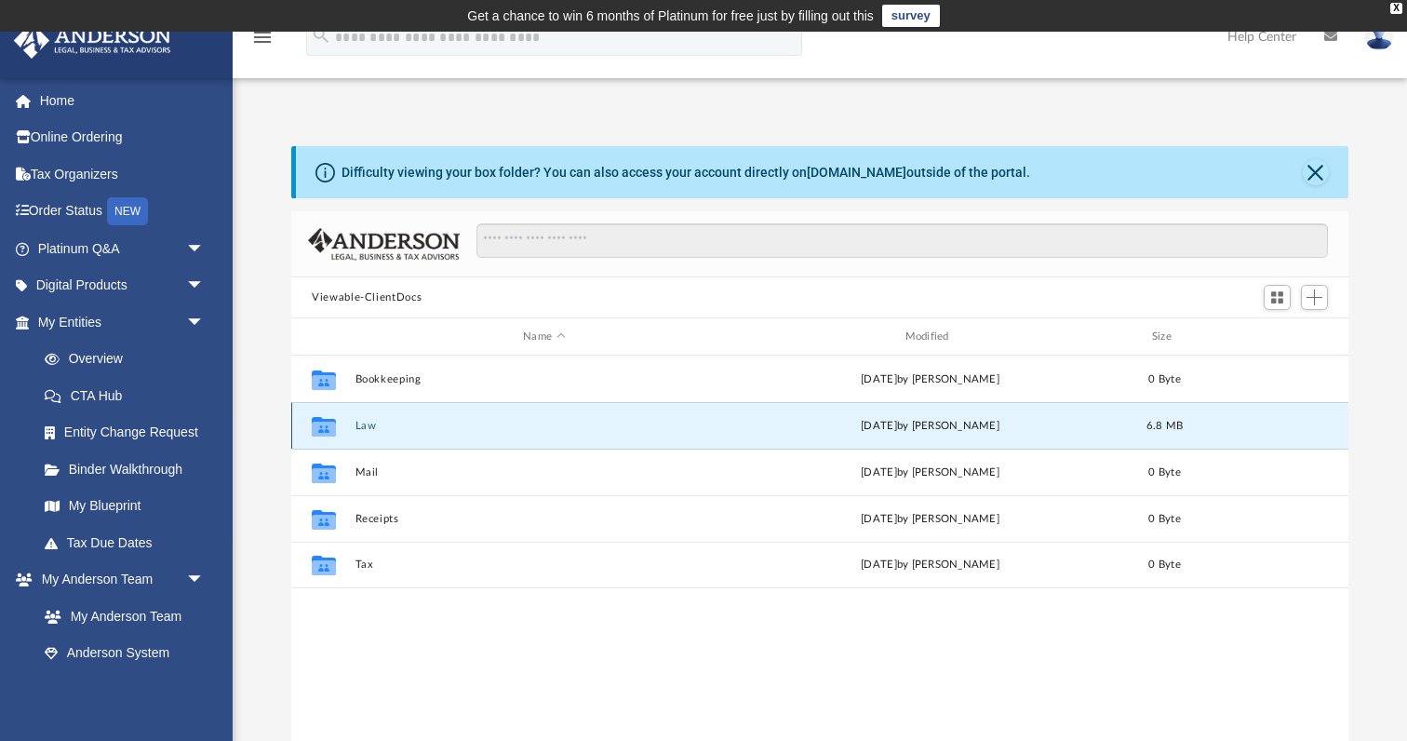
click at [319, 423] on icon "grid" at bounding box center [324, 428] width 24 height 15
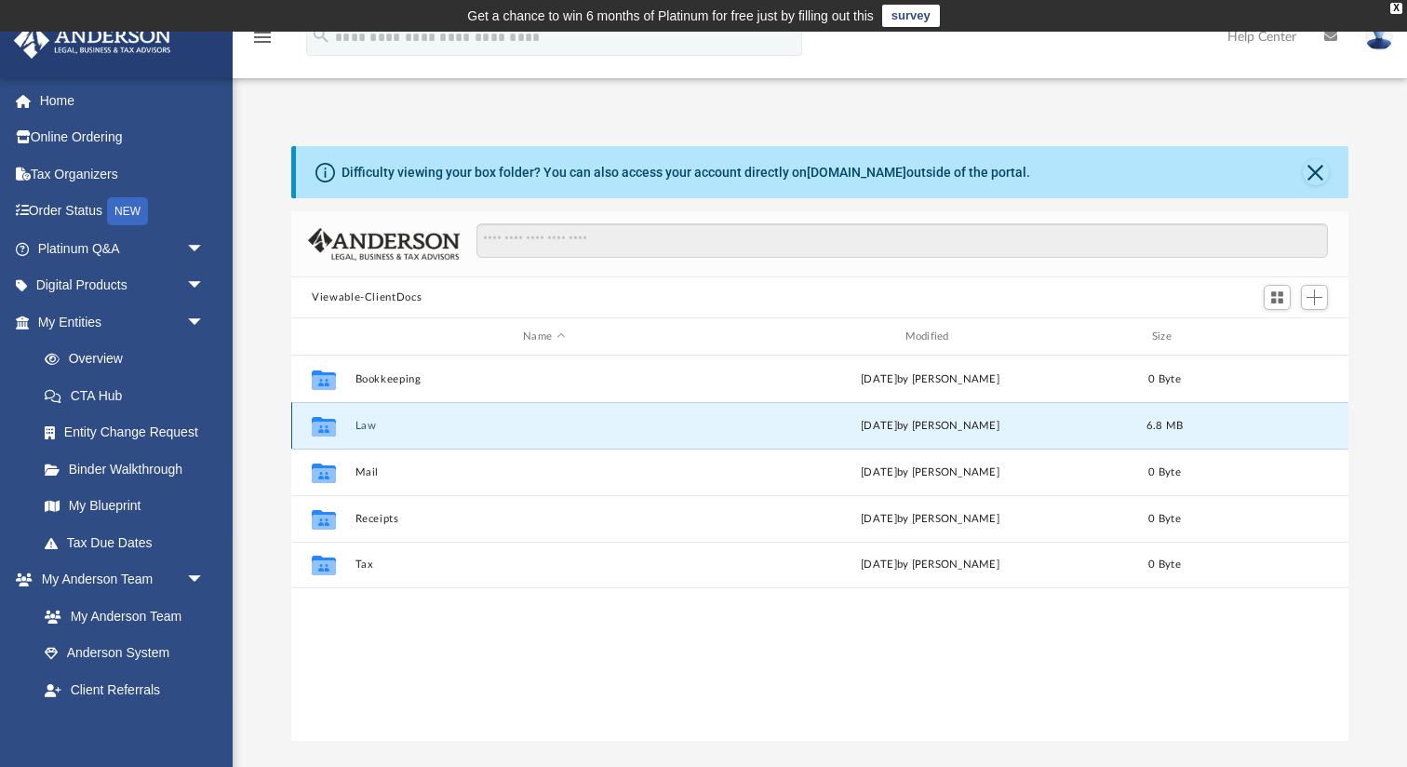
click at [317, 422] on icon "grid" at bounding box center [324, 428] width 24 height 15
click at [147, 318] on link "My Entities arrow_drop_down" at bounding box center [123, 321] width 220 height 37
click at [119, 357] on link "Overview" at bounding box center [129, 359] width 207 height 37
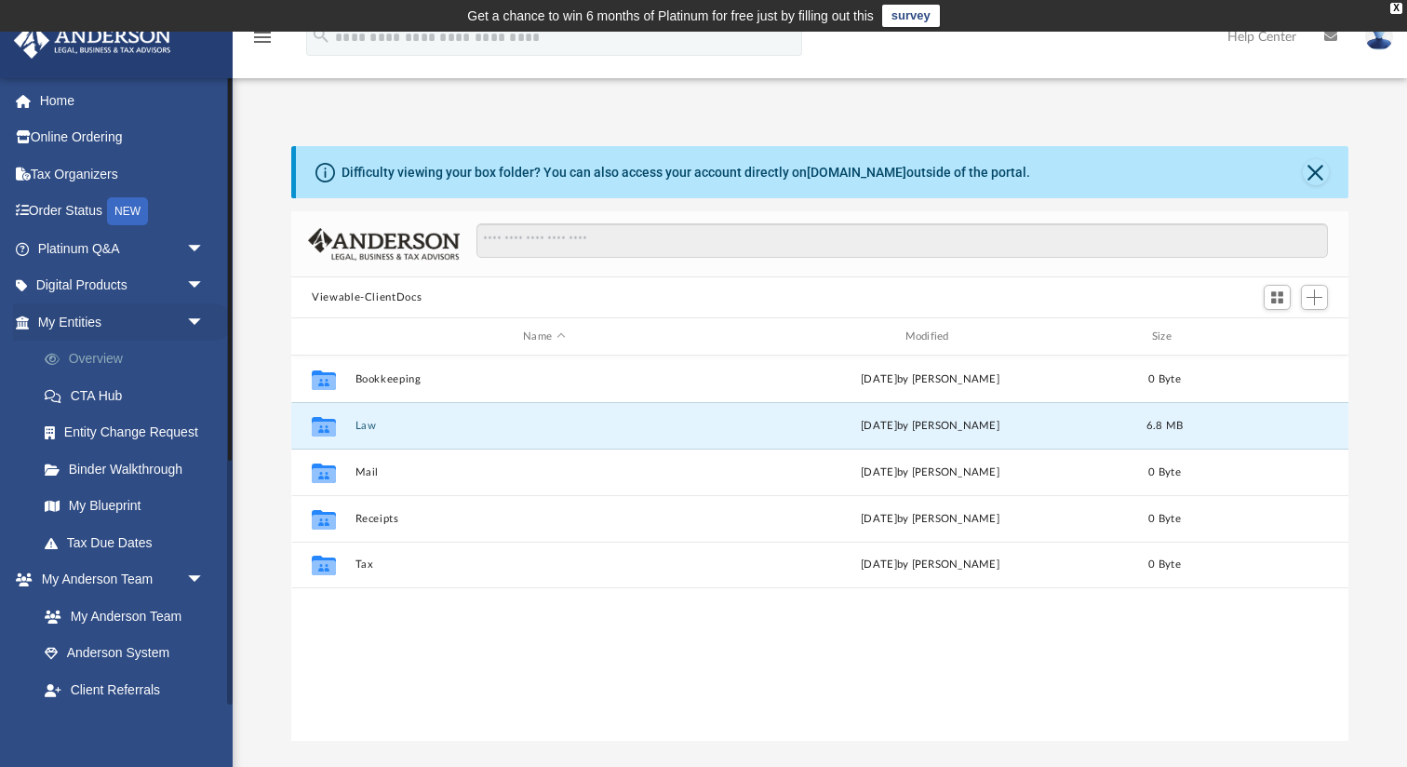
click at [119, 357] on link "Overview" at bounding box center [129, 359] width 207 height 37
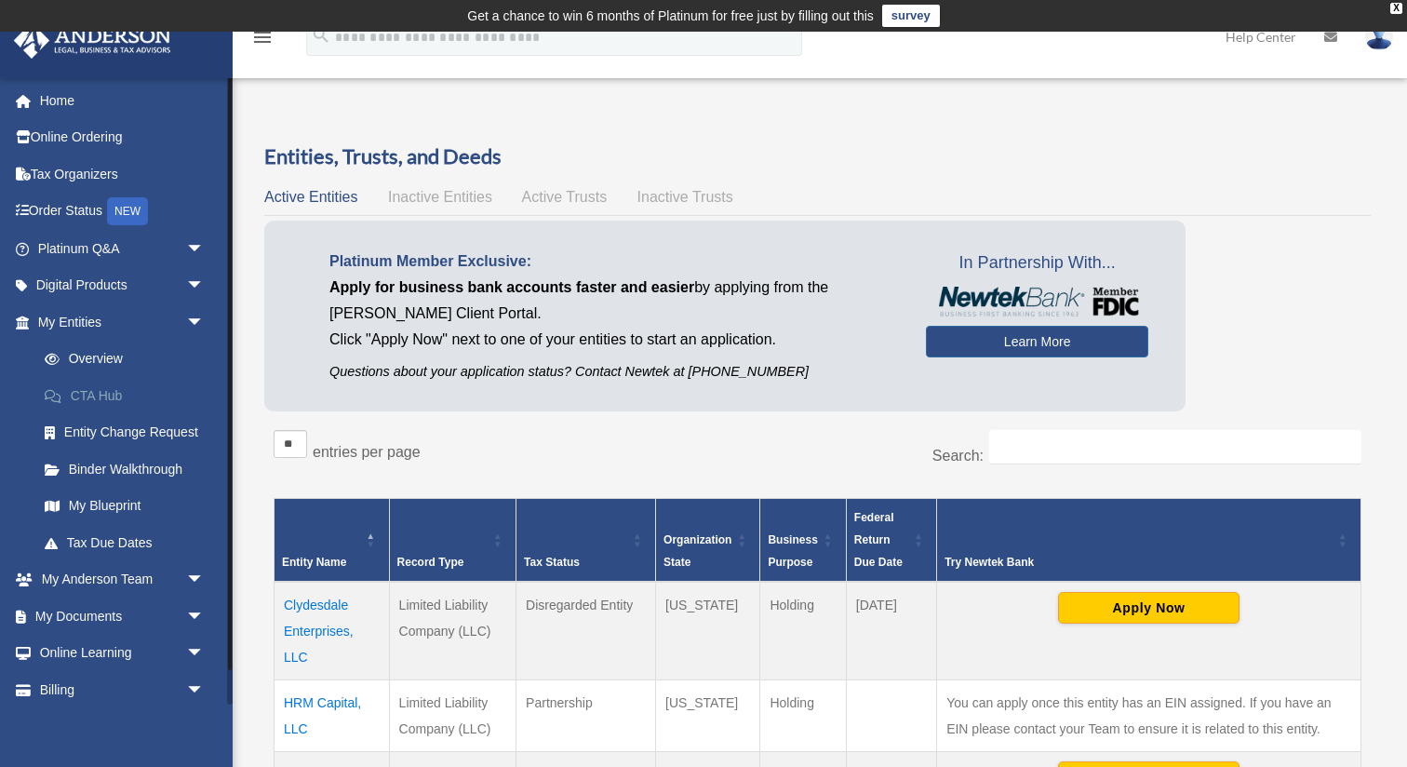
click at [124, 393] on link "CTA Hub" at bounding box center [129, 395] width 207 height 37
click at [120, 392] on link "CTA Hub" at bounding box center [129, 395] width 207 height 37
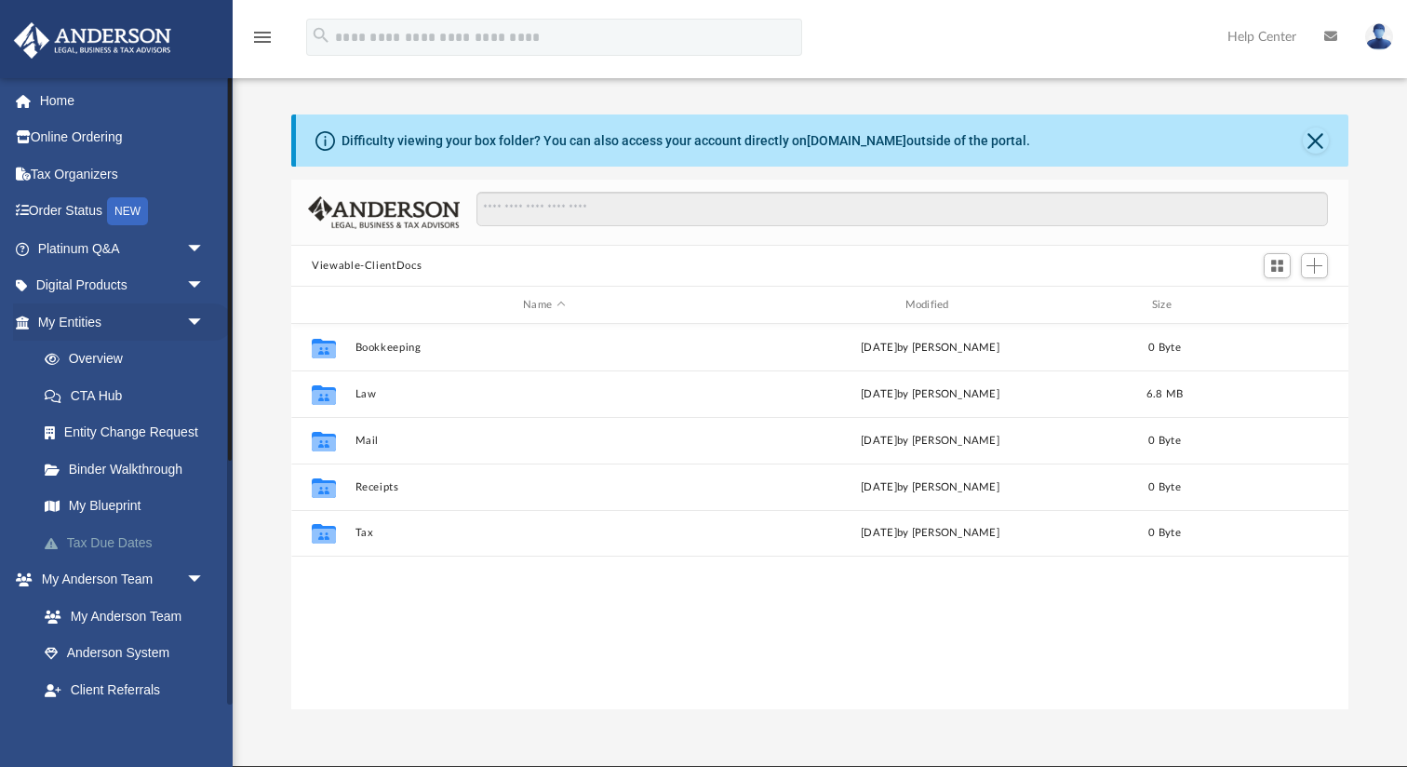
scroll to position [423, 1057]
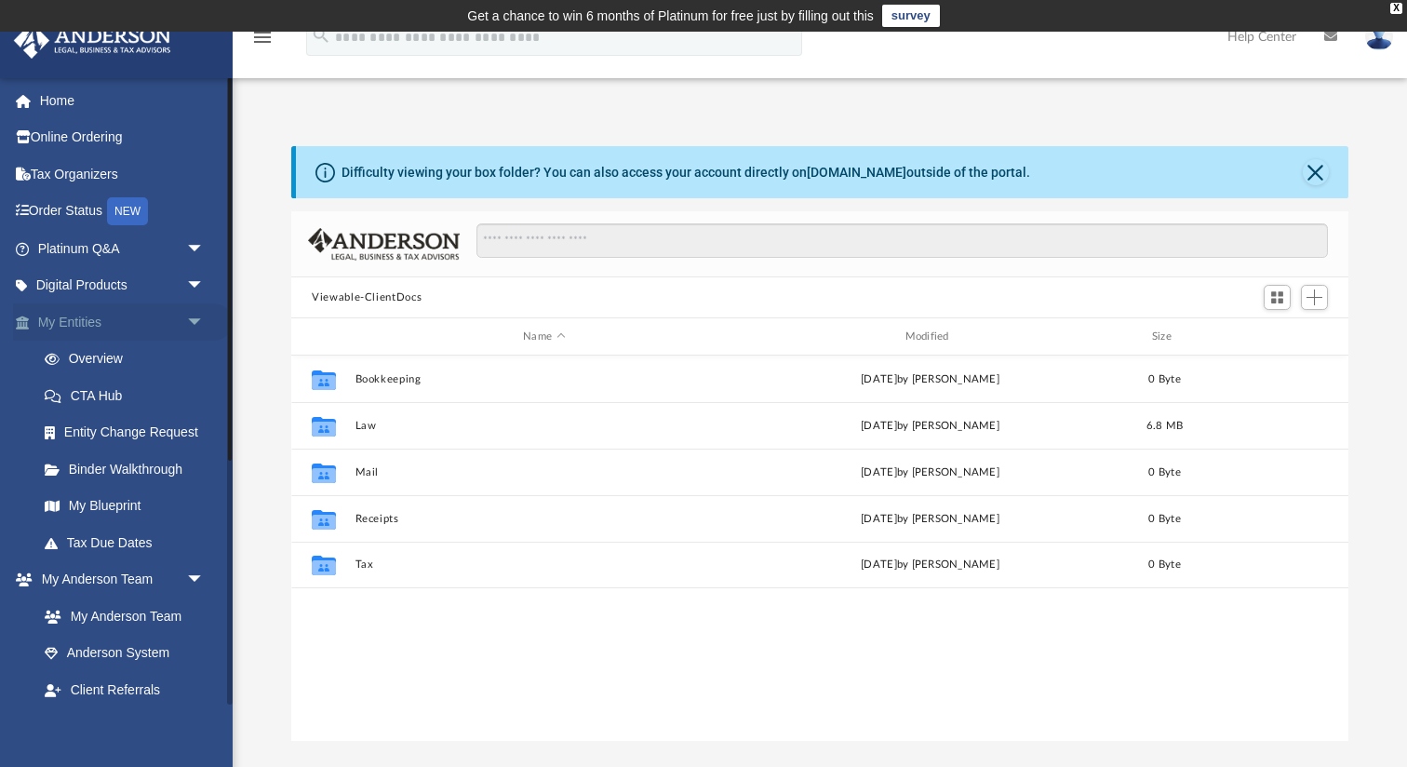
click at [193, 318] on span "arrow_drop_down" at bounding box center [204, 322] width 37 height 38
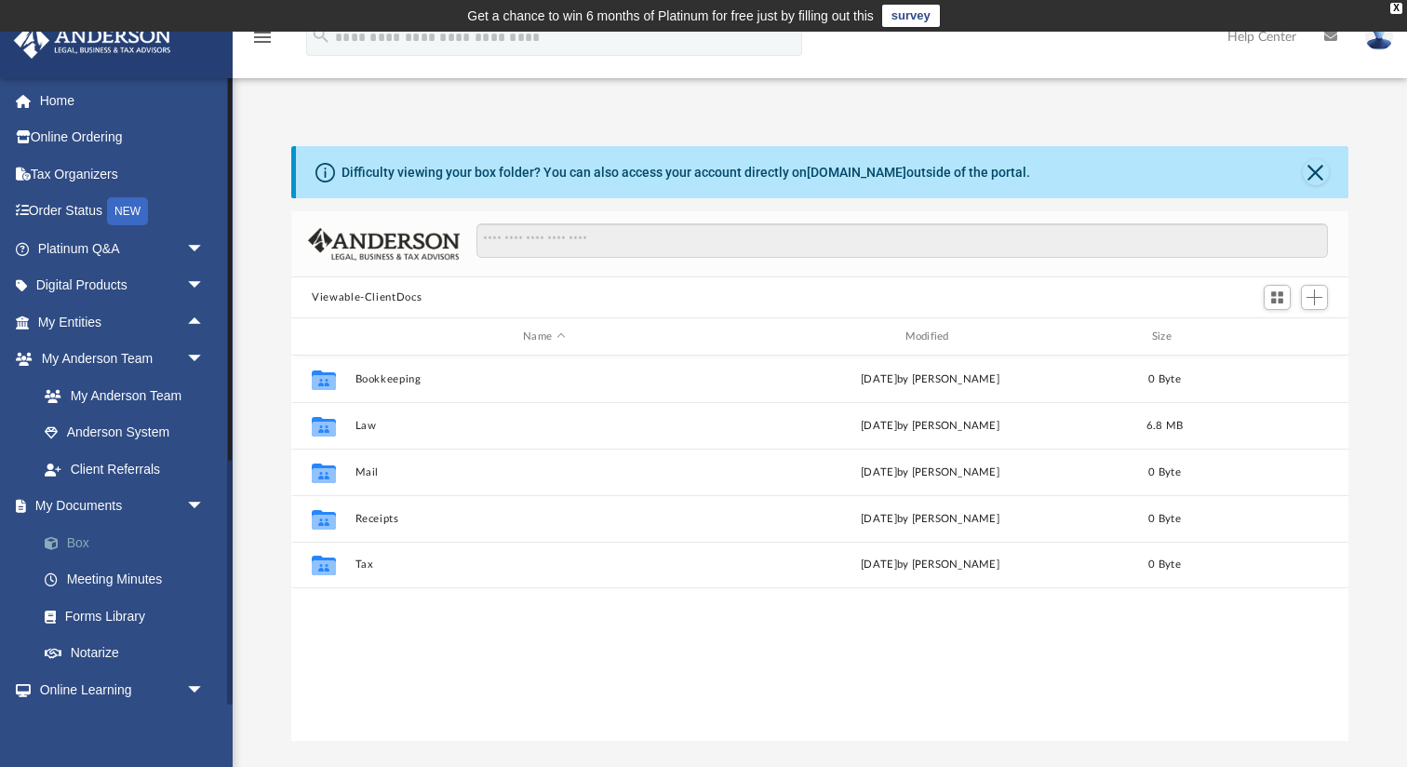
click at [105, 541] on link "Box" at bounding box center [129, 542] width 207 height 37
click at [81, 539] on link "Box" at bounding box center [129, 542] width 207 height 37
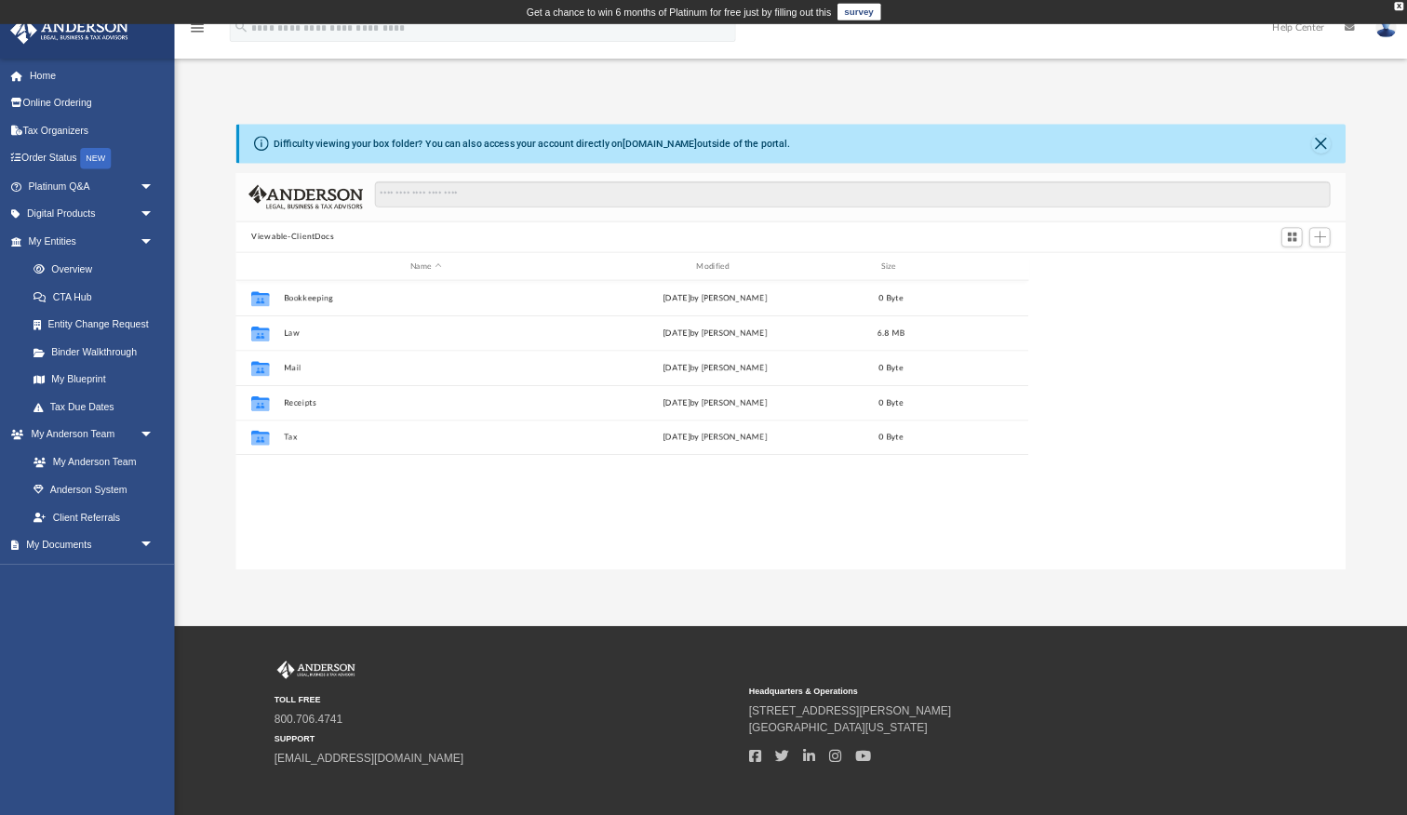
scroll to position [423, 1057]
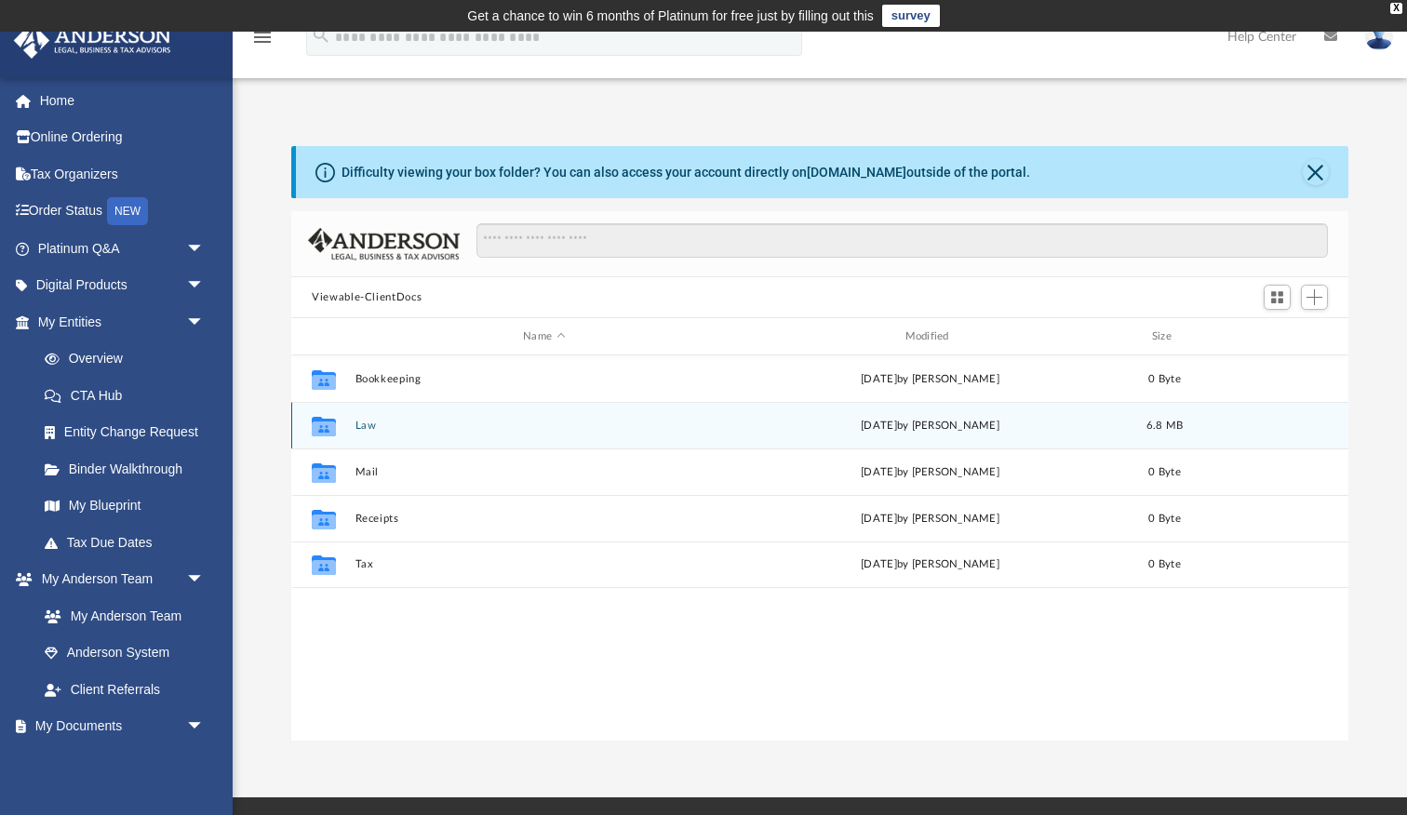
click at [378, 428] on button "Law" at bounding box center [544, 426] width 378 height 12
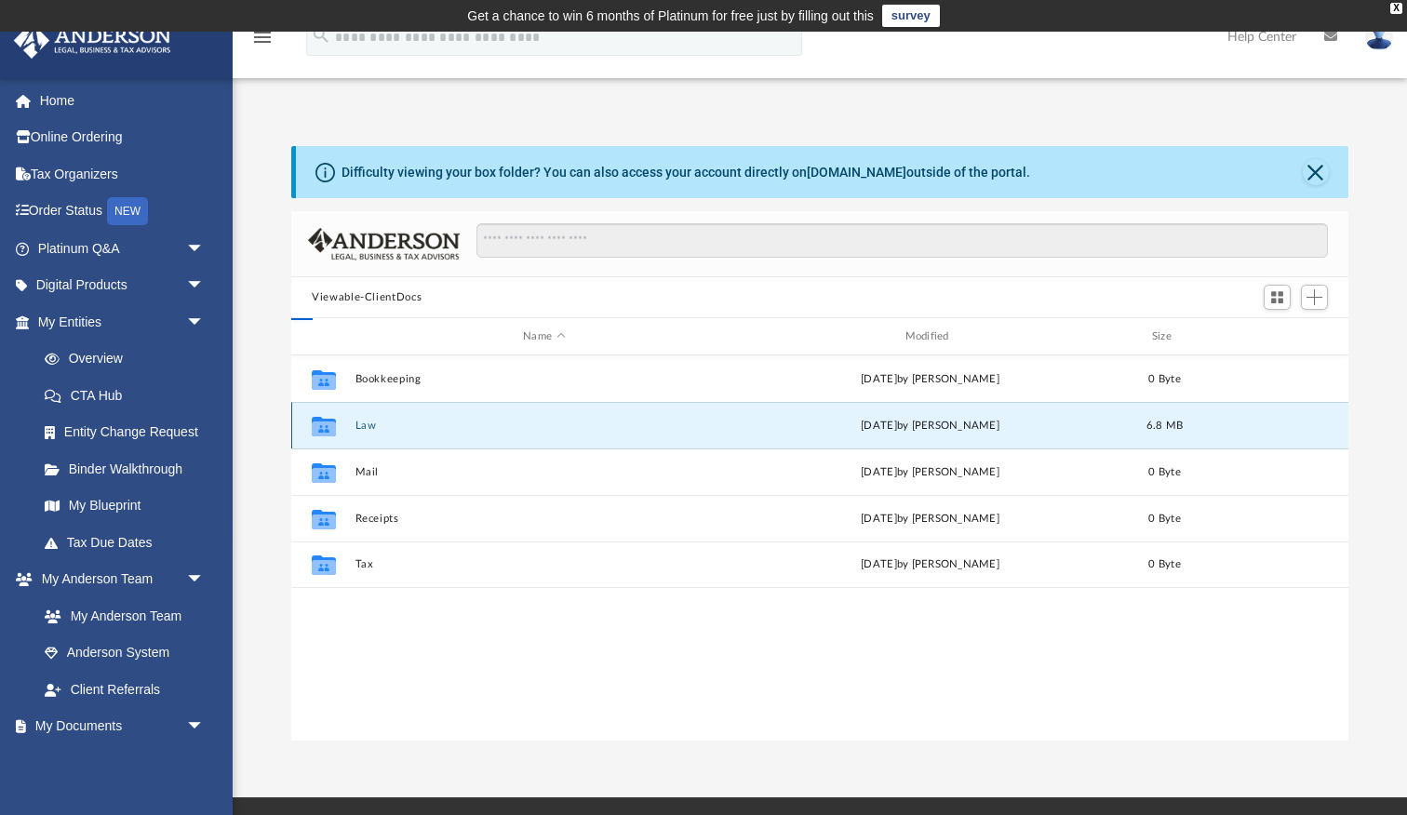
click at [378, 428] on button "Law" at bounding box center [544, 426] width 378 height 12
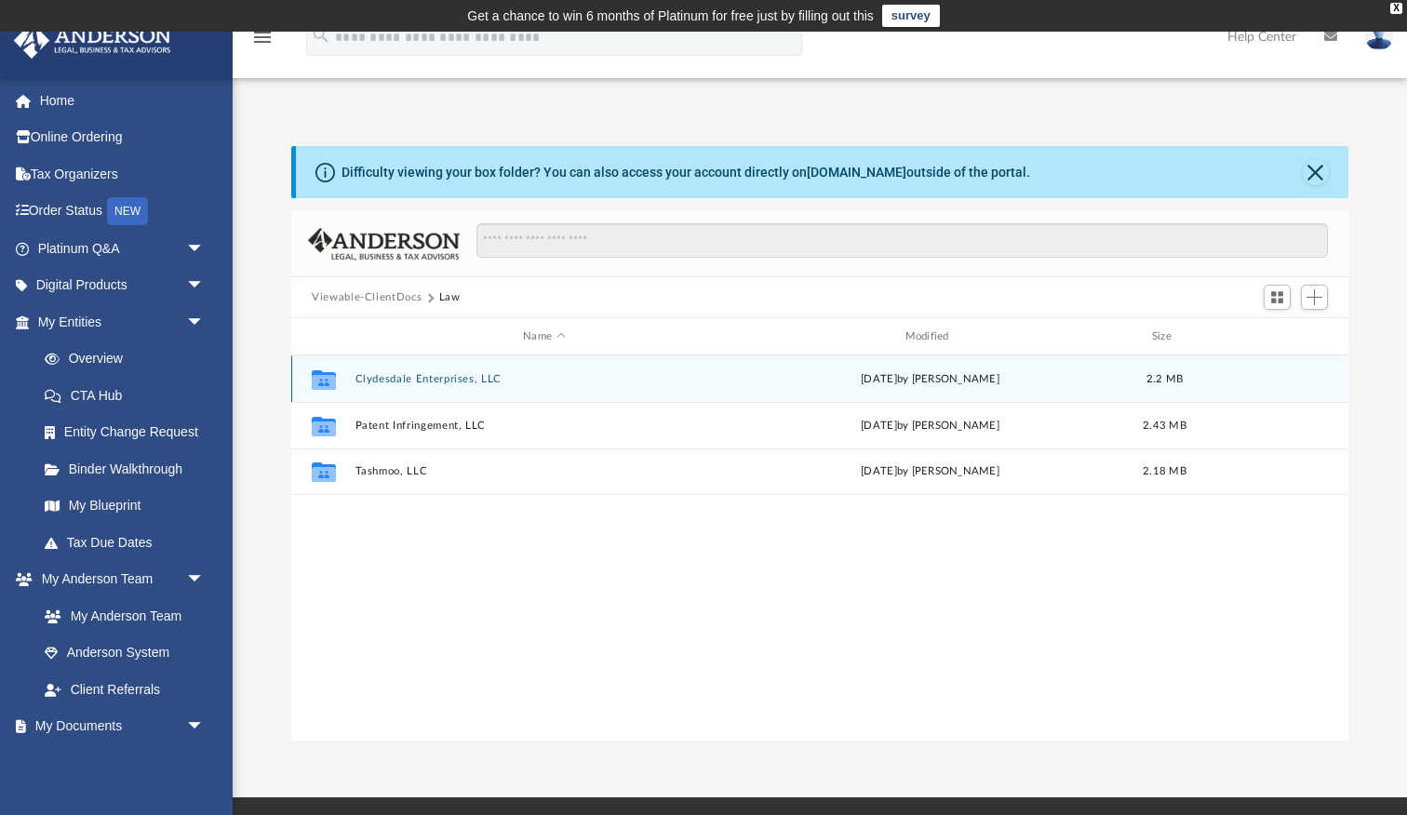
click at [384, 379] on button "Clydesdale Enterprises, LLC" at bounding box center [544, 379] width 378 height 12
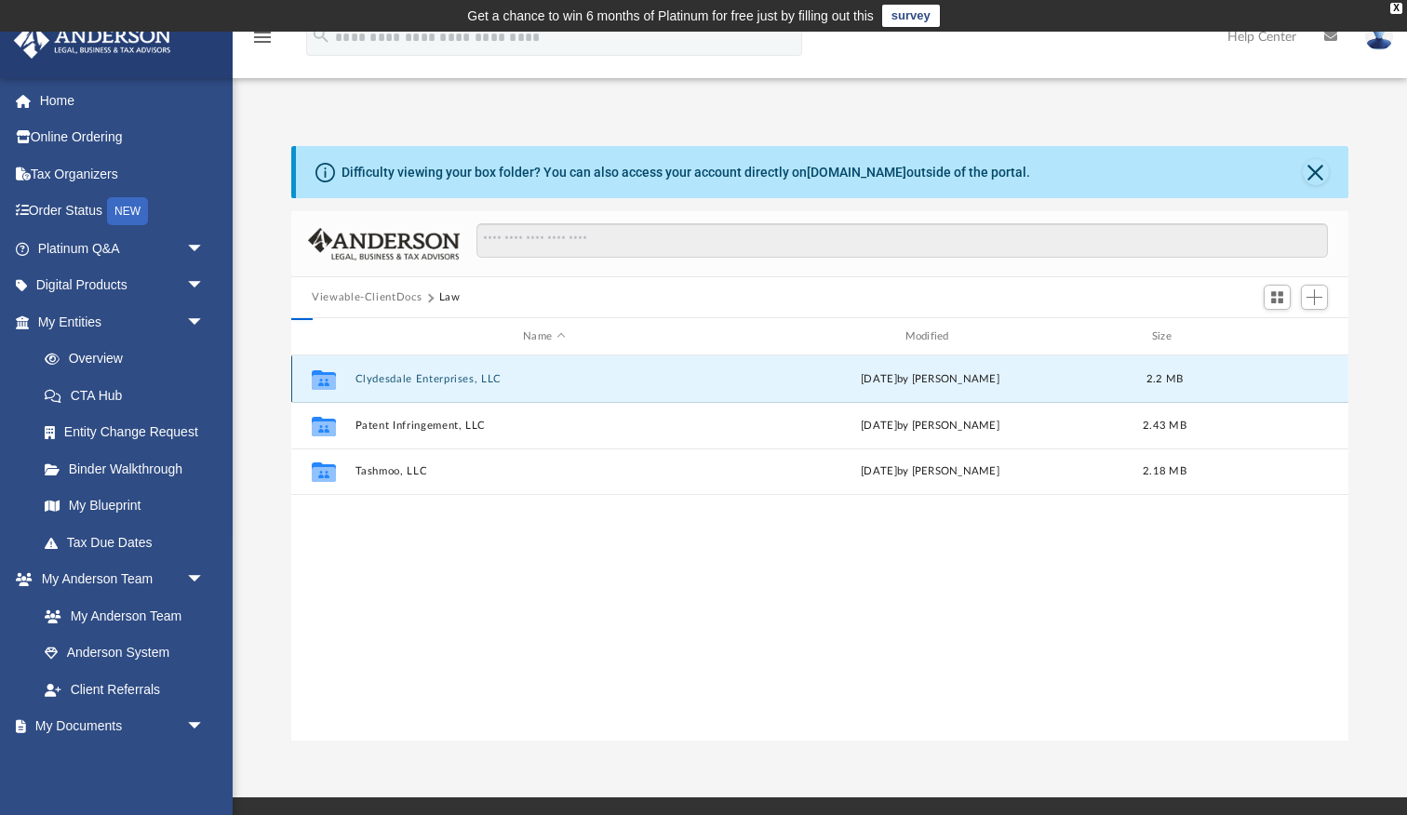
click at [384, 379] on button "Clydesdale Enterprises, LLC" at bounding box center [544, 379] width 378 height 12
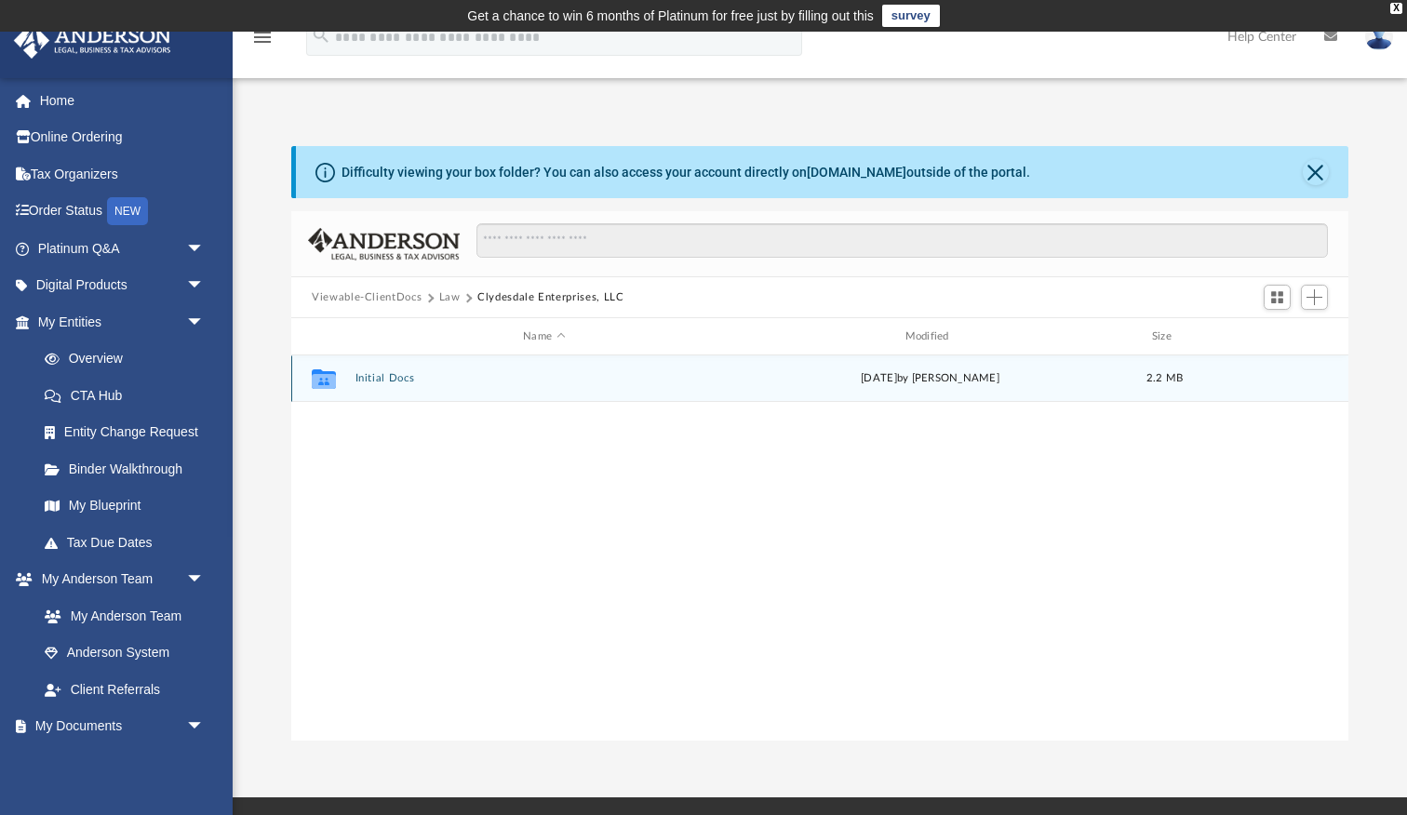
click at [334, 381] on icon "grid" at bounding box center [324, 381] width 24 height 15
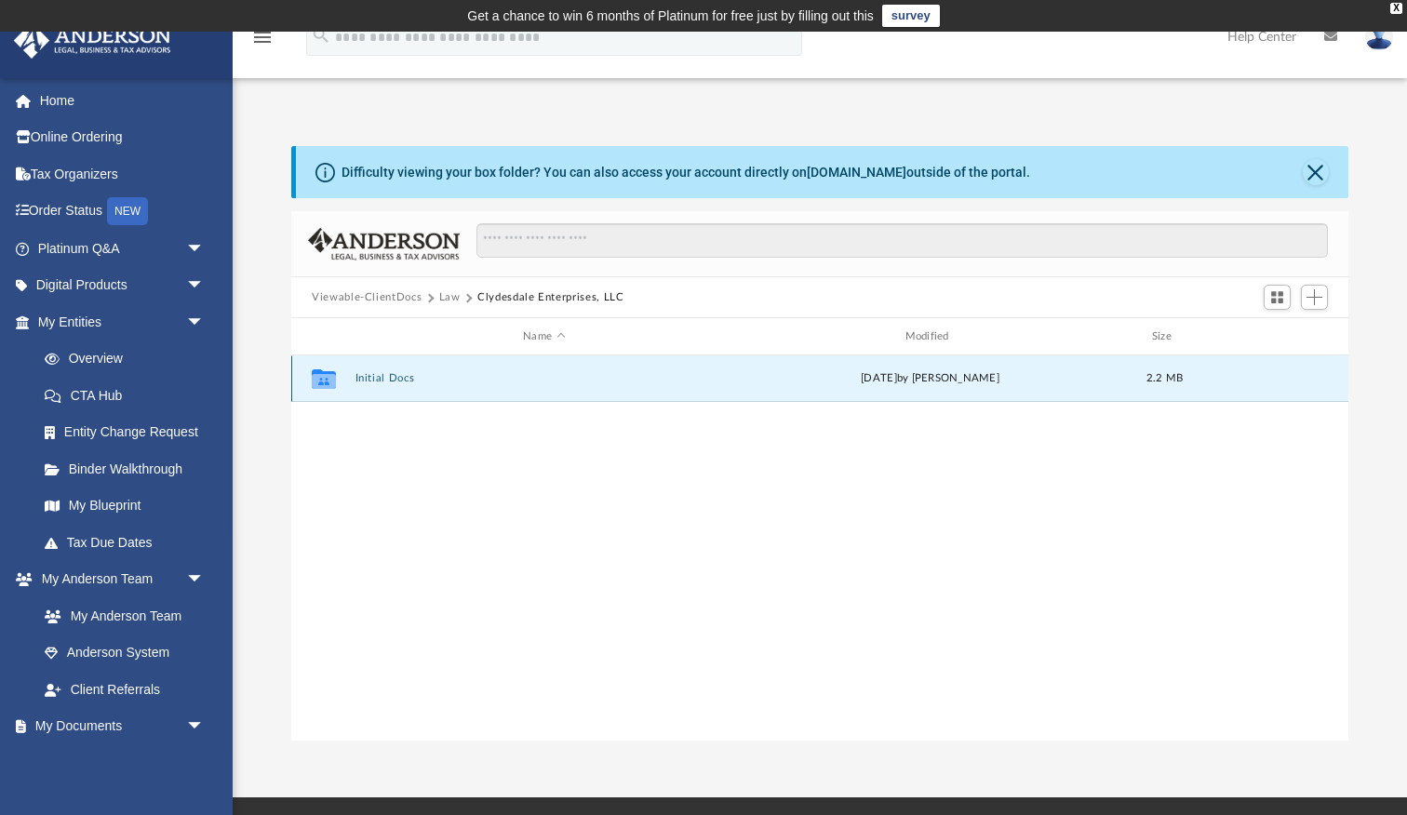
click at [334, 381] on icon "grid" at bounding box center [324, 381] width 24 height 15
click at [363, 372] on button "Initial Docs" at bounding box center [544, 378] width 378 height 12
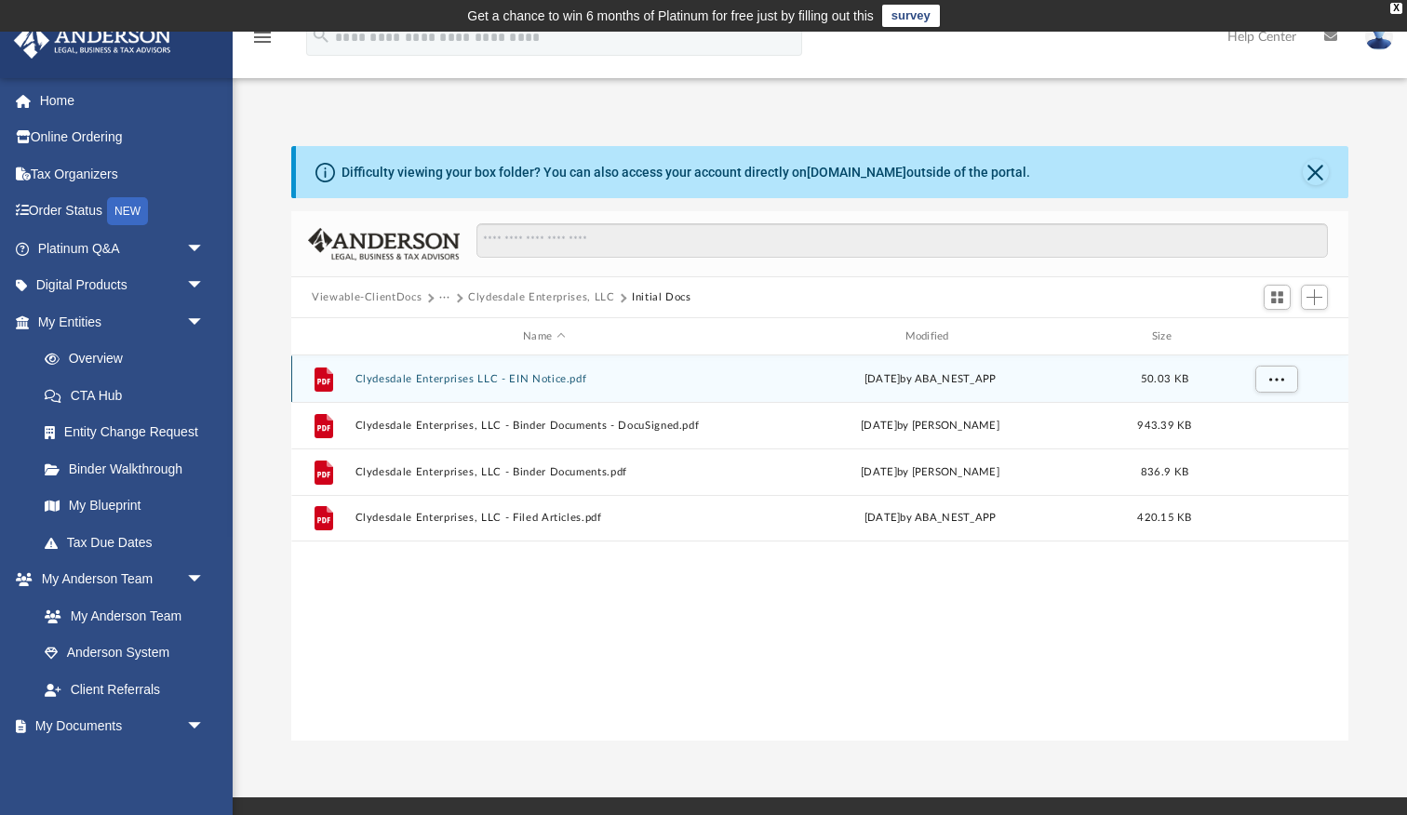
click at [322, 381] on icon "grid" at bounding box center [323, 379] width 19 height 24
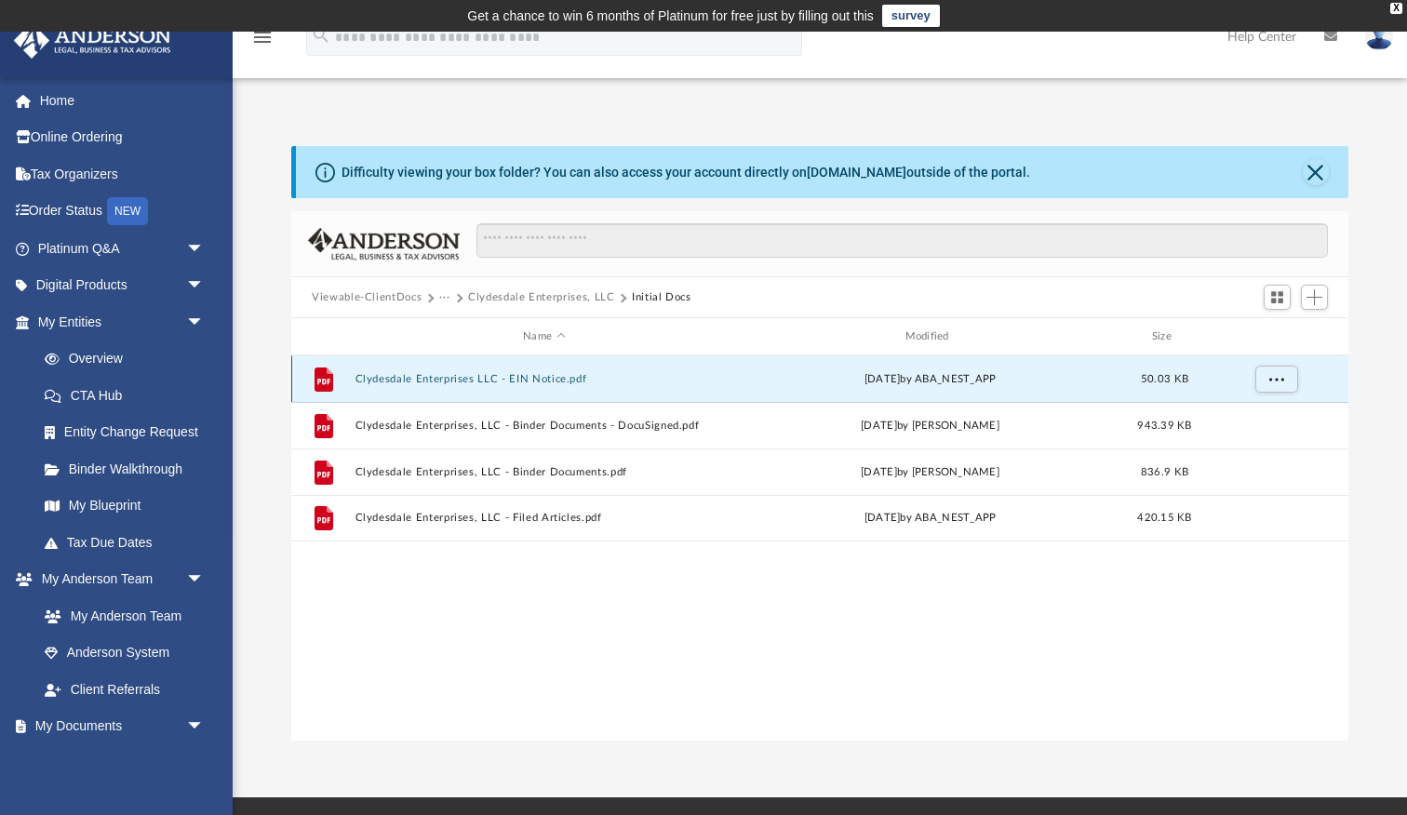
click at [322, 381] on icon "grid" at bounding box center [323, 379] width 19 height 24
click at [327, 380] on icon "grid" at bounding box center [323, 379] width 19 height 24
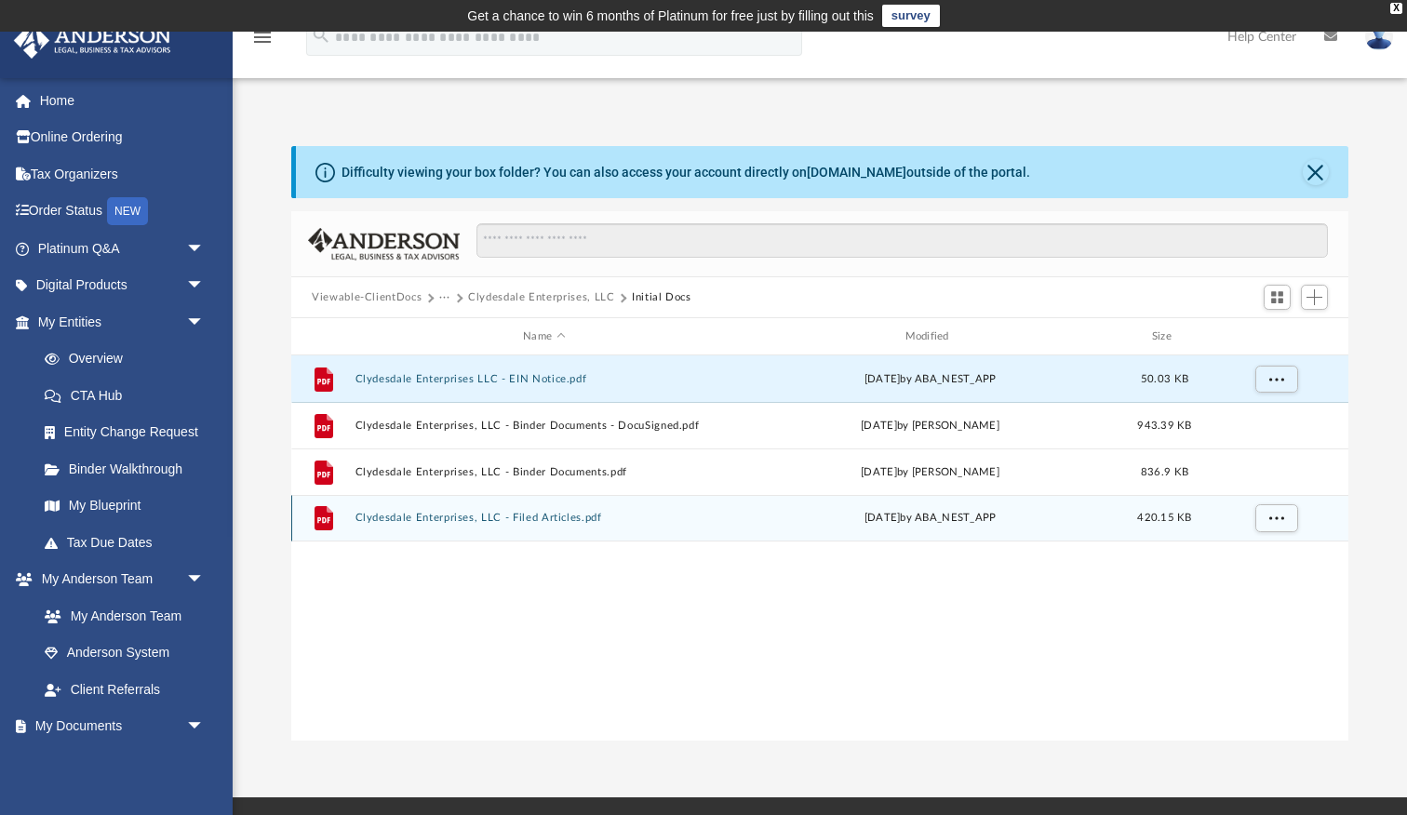
click at [323, 517] on icon "grid" at bounding box center [323, 520] width 13 height 6
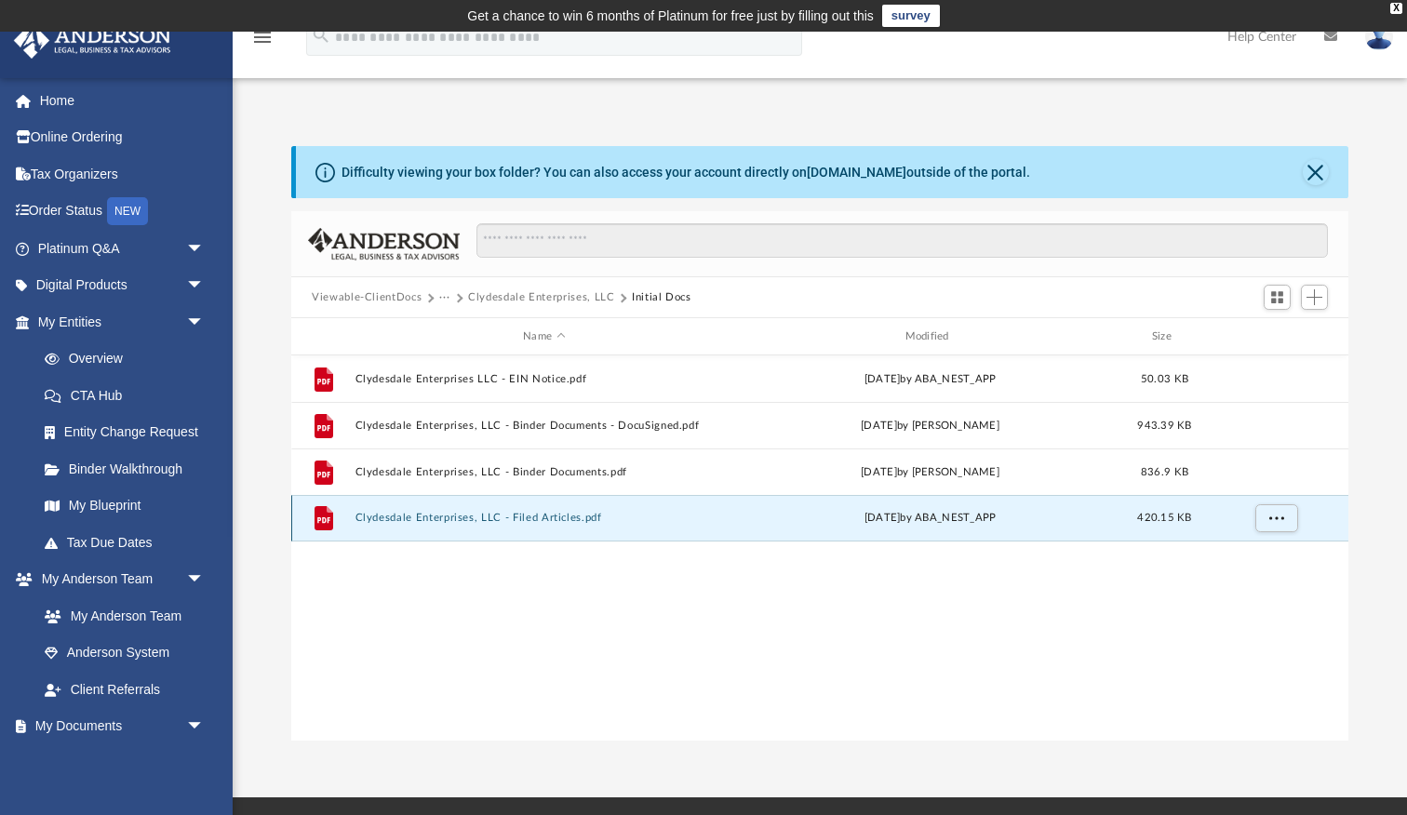
click at [323, 517] on icon "grid" at bounding box center [323, 520] width 13 height 6
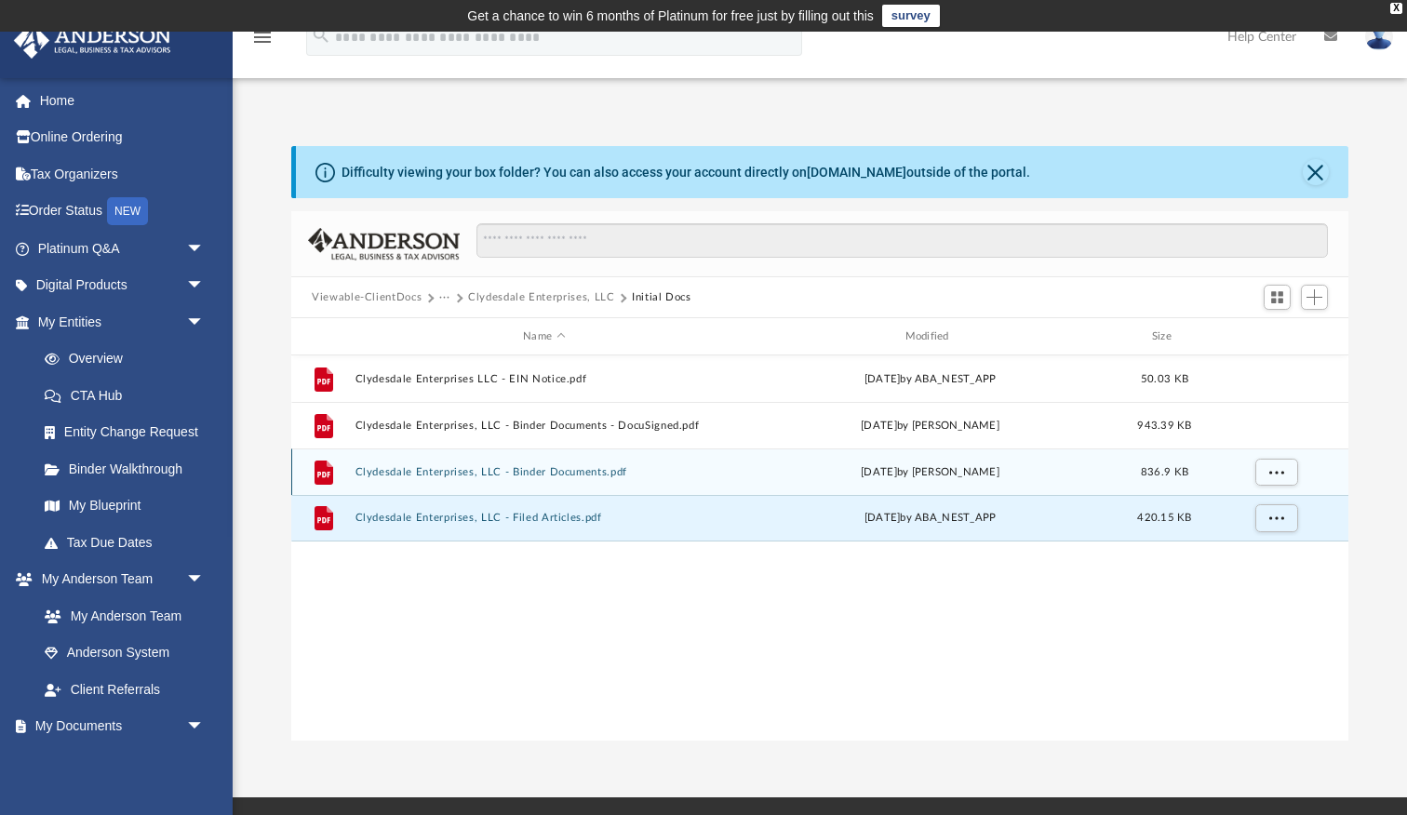
click at [323, 467] on icon "grid" at bounding box center [323, 472] width 19 height 24
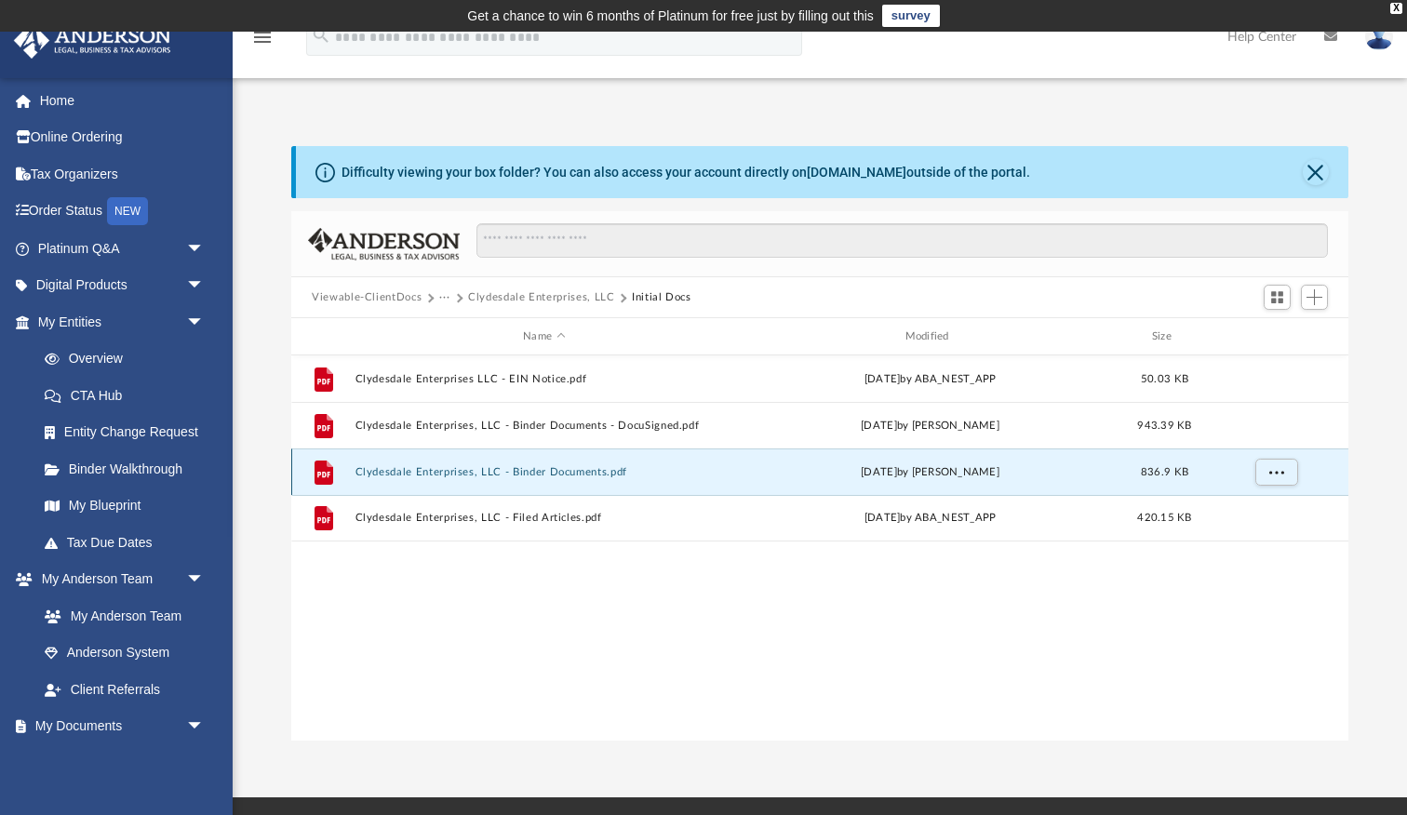
click at [323, 467] on icon "grid" at bounding box center [323, 472] width 19 height 24
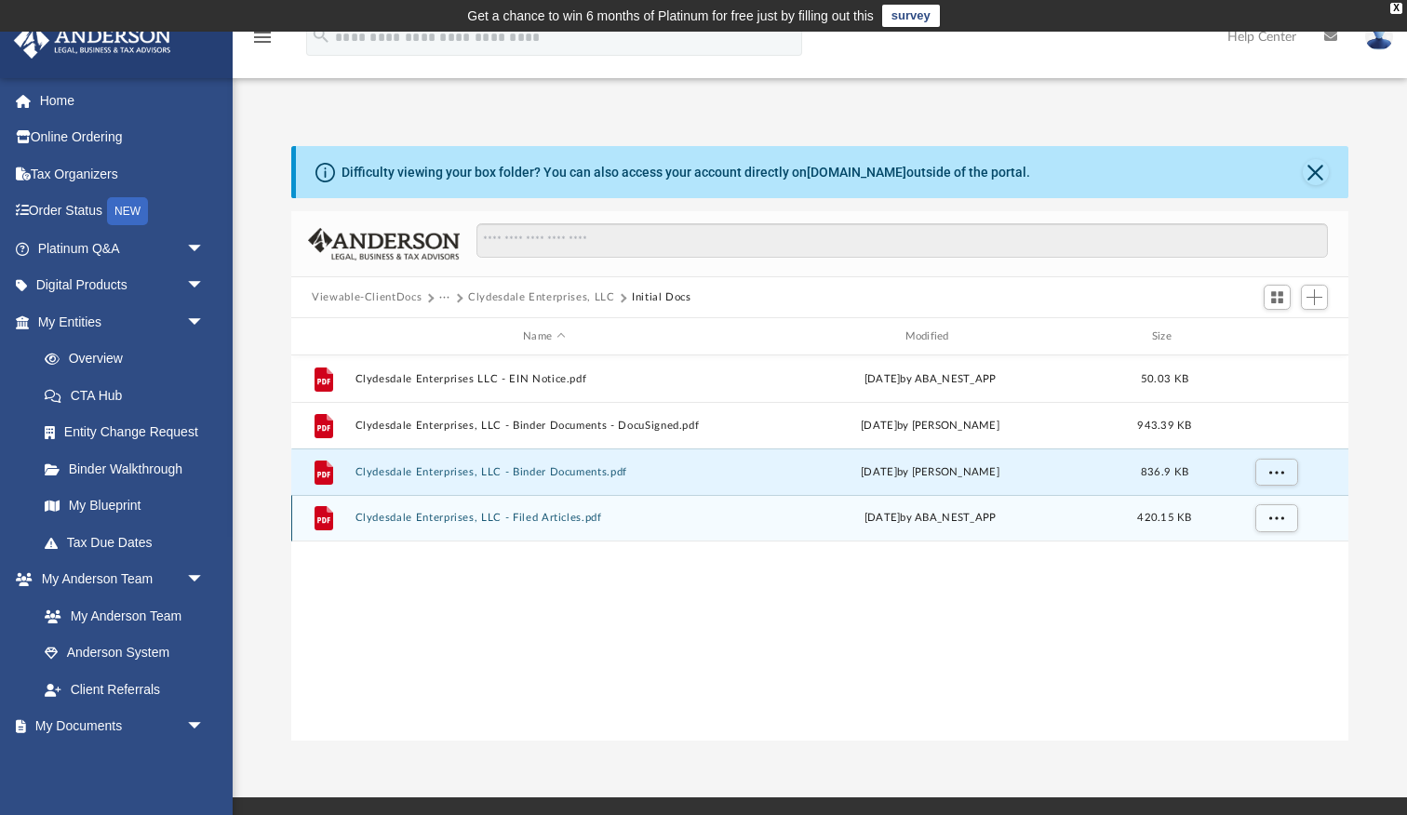
click at [324, 525] on icon "grid" at bounding box center [323, 518] width 19 height 24
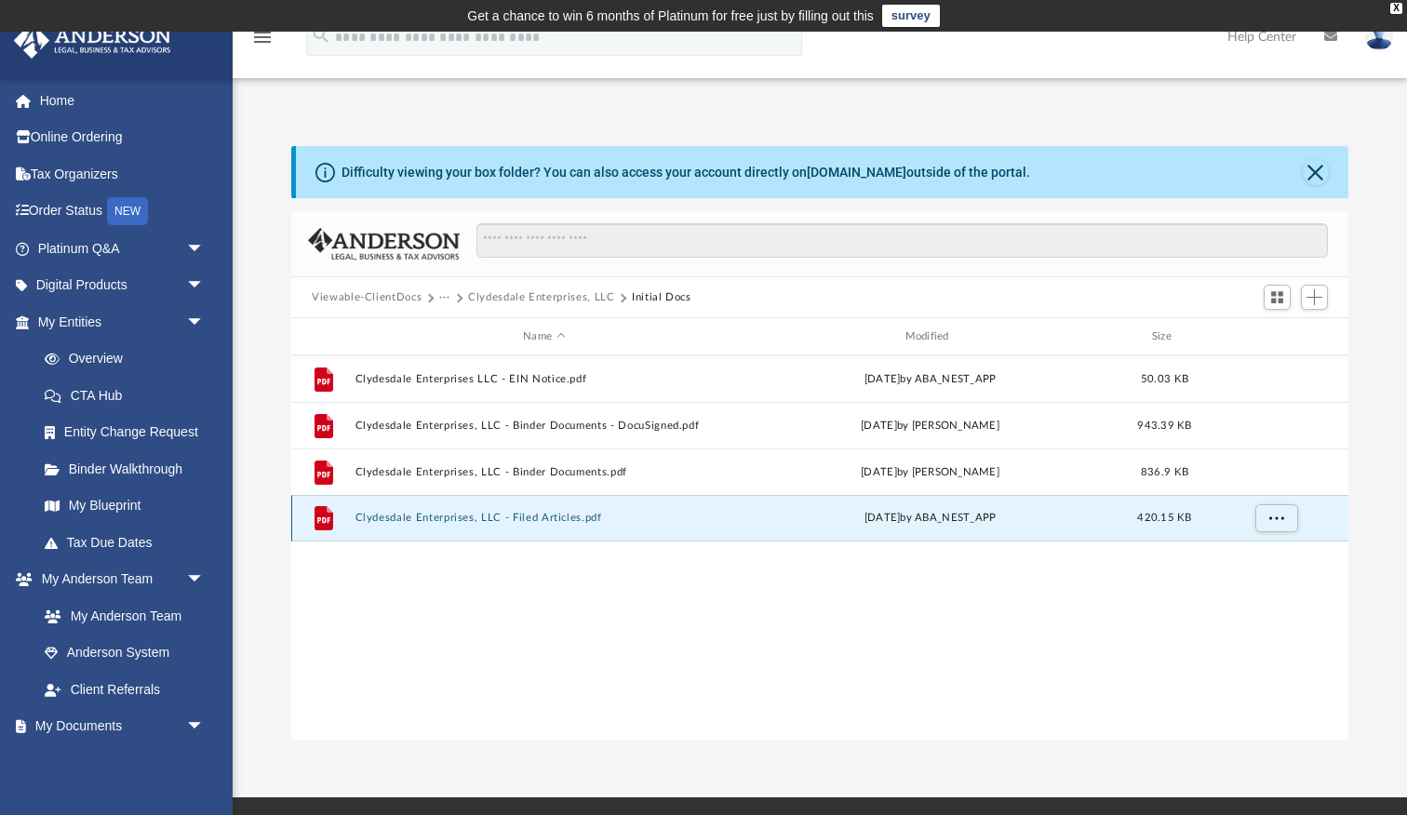
click at [324, 525] on icon "grid" at bounding box center [323, 518] width 19 height 24
click at [1278, 520] on span "More options" at bounding box center [1276, 518] width 15 height 10
click at [1270, 588] on li "Download" at bounding box center [1259, 586] width 54 height 20
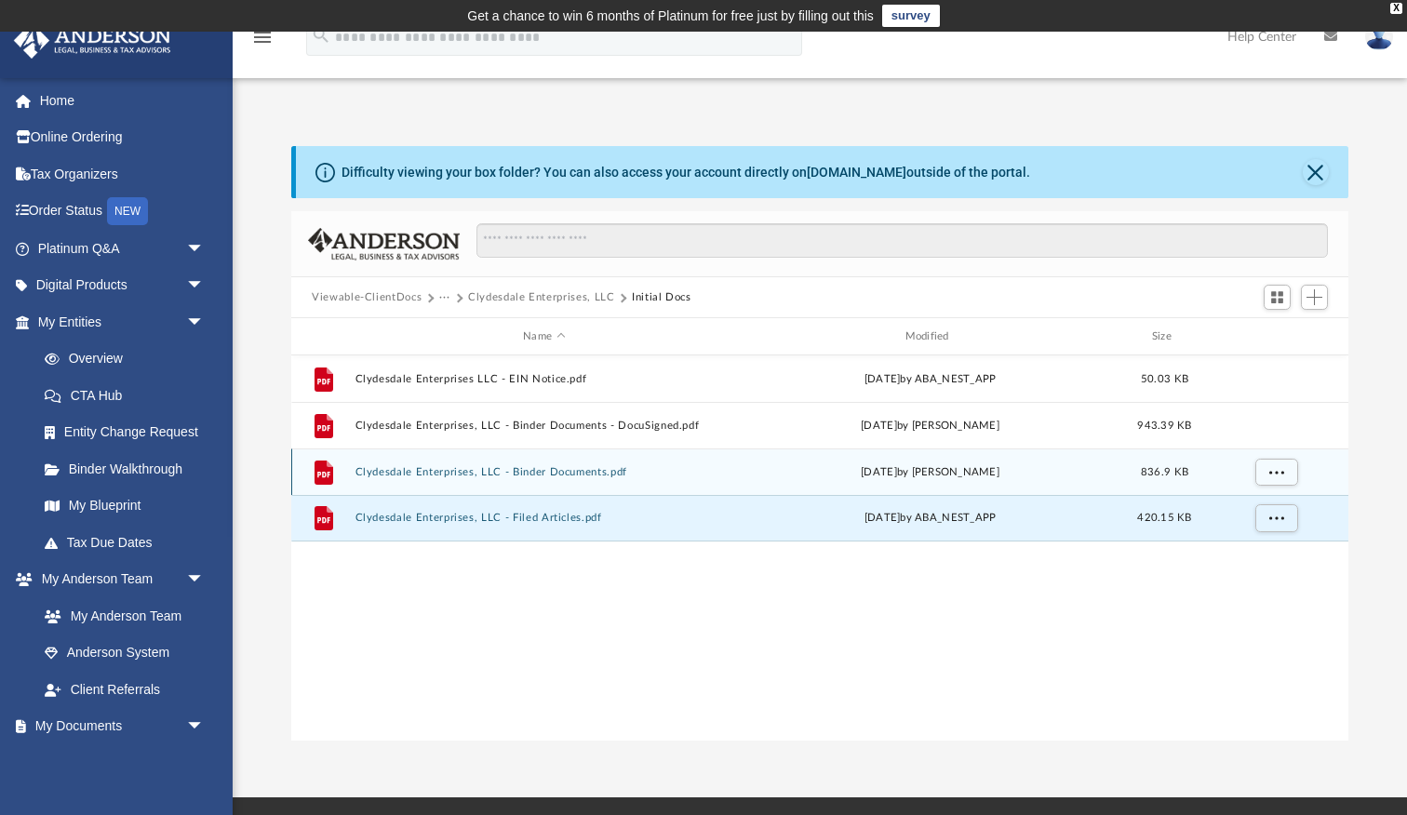
click at [327, 478] on icon "grid" at bounding box center [323, 472] width 19 height 24
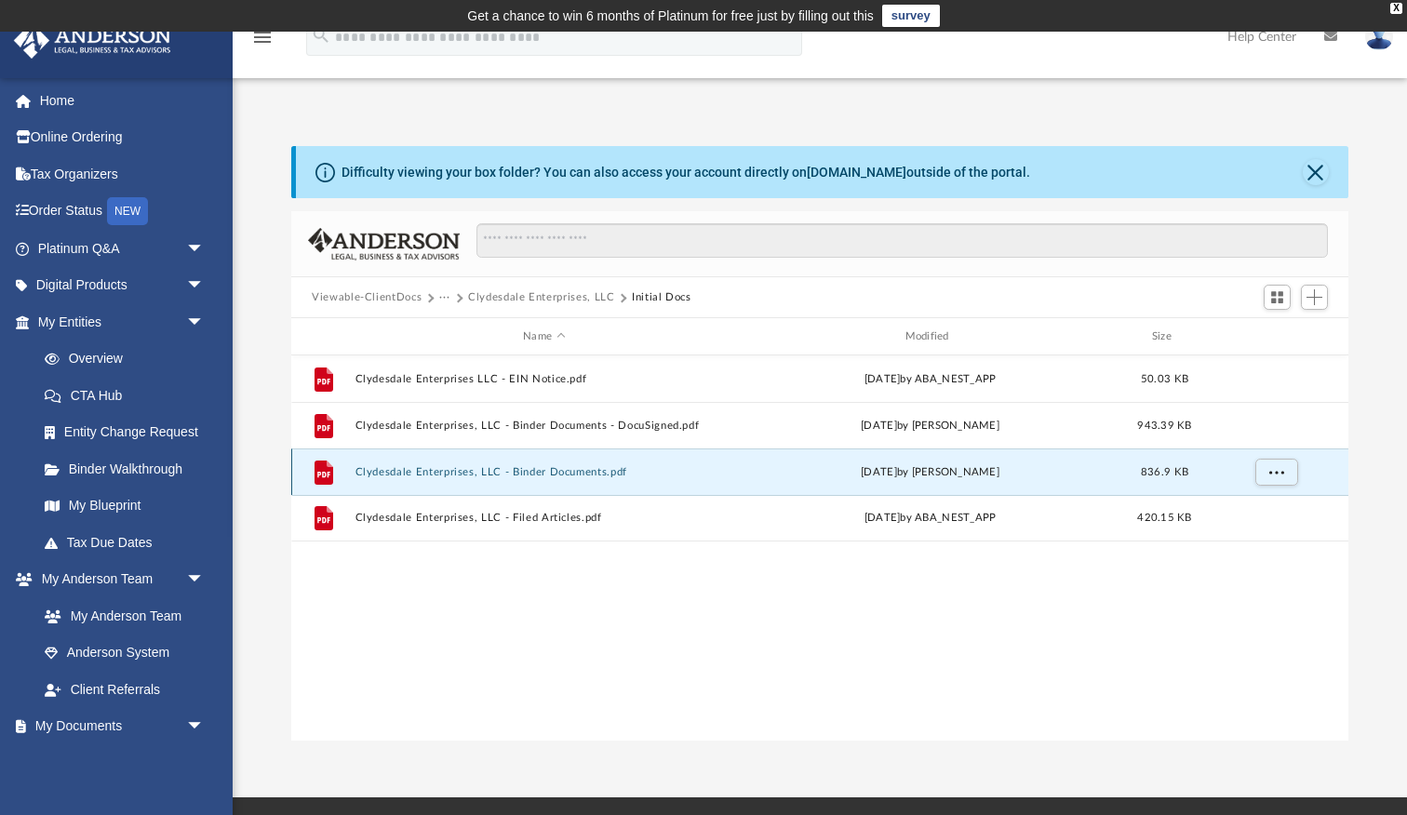
click at [327, 478] on icon "grid" at bounding box center [323, 472] width 19 height 24
click at [1273, 482] on button "More options" at bounding box center [1276, 473] width 43 height 28
click at [1263, 515] on li "Preview" at bounding box center [1259, 510] width 54 height 20
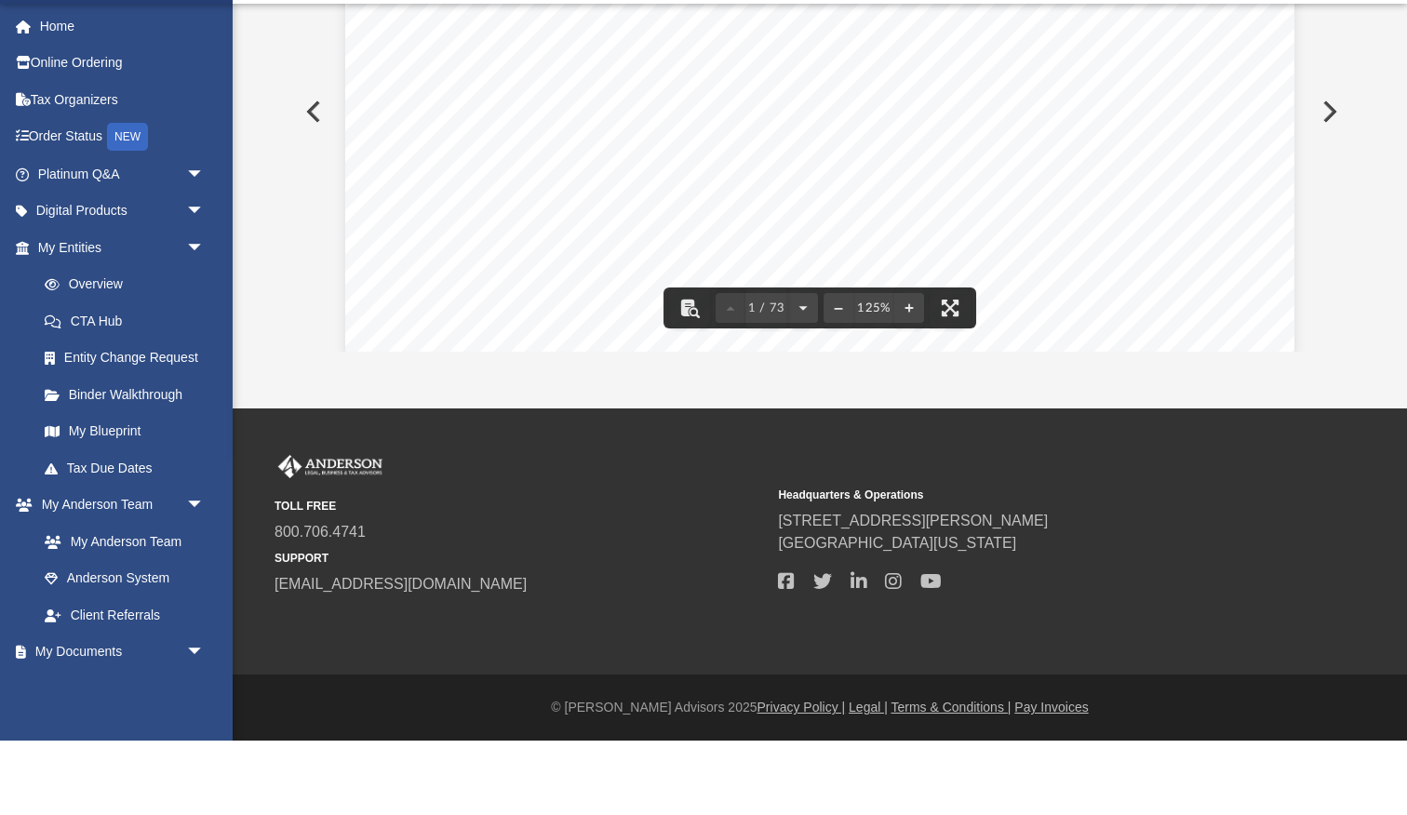
scroll to position [351, 0]
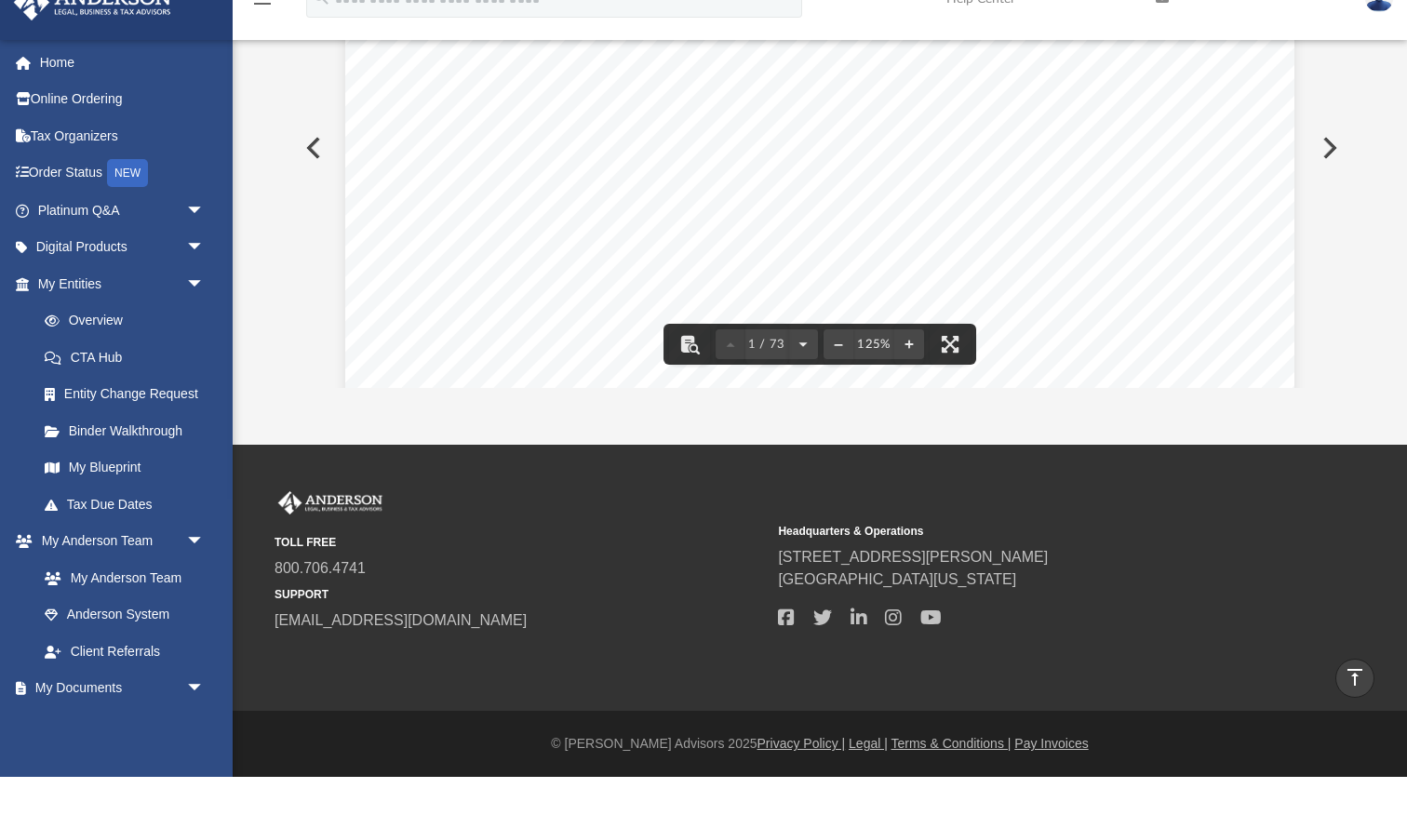
click at [1244, 269] on div "[PERSON_NAME] [STREET_ADDRESS][US_STATE] Re: Clydesdale Enterprises, LLC Dear […" at bounding box center [819, 574] width 949 height 1228
click at [983, 171] on div "[PERSON_NAME] [STREET_ADDRESS][US_STATE] Re: Clydesdale Enterprises, LLC Dear […" at bounding box center [819, 574] width 949 height 1228
